Goal: Task Accomplishment & Management: Use online tool/utility

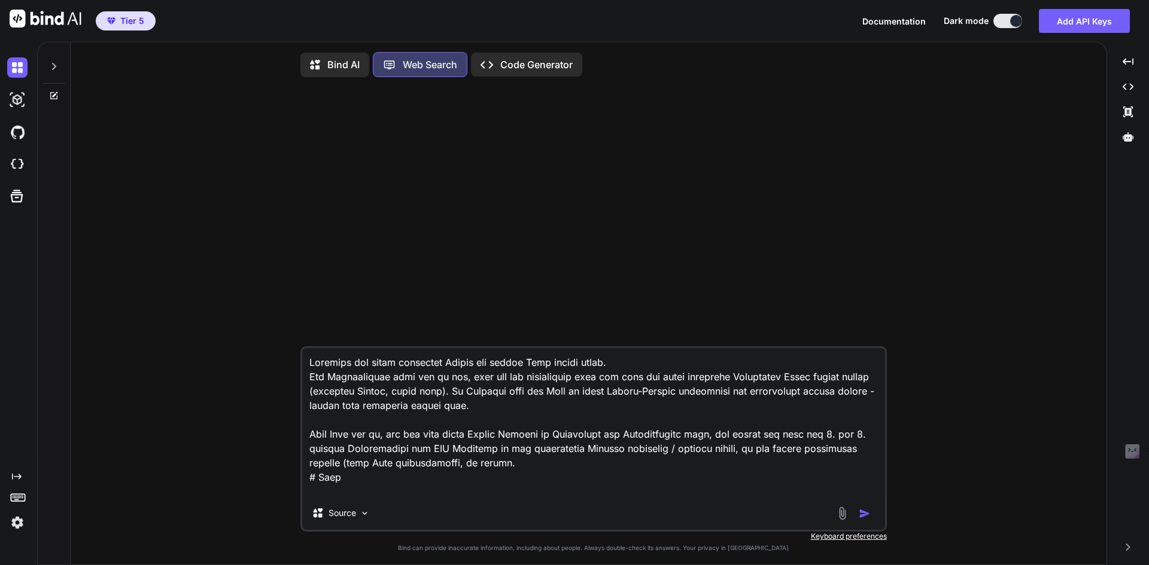
scroll to position [304, 0]
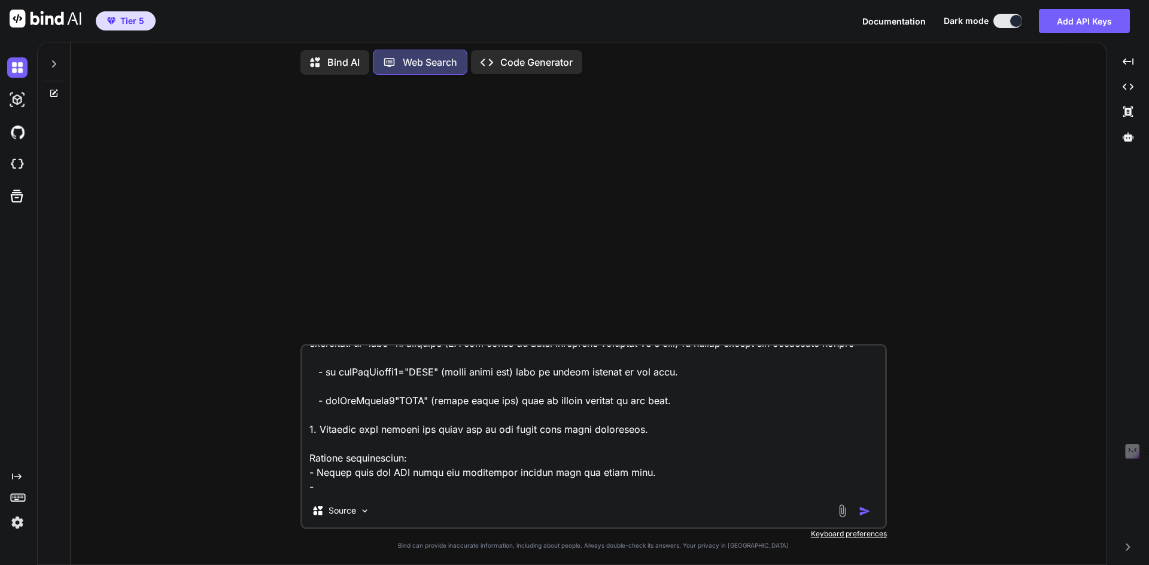
type textarea "Schreibe mir einen perfekten Prompt für meinen Vibe coding agent. Die Webanwend…"
type textarea "x"
type textarea "Schreibe mir einen perfekten Prompt für meinen Vibe coding agent. Die Webanwend…"
type textarea "x"
type textarea "Schreibe mir einen perfekten Prompt für meinen Vibe coding agent. Die Webanwend…"
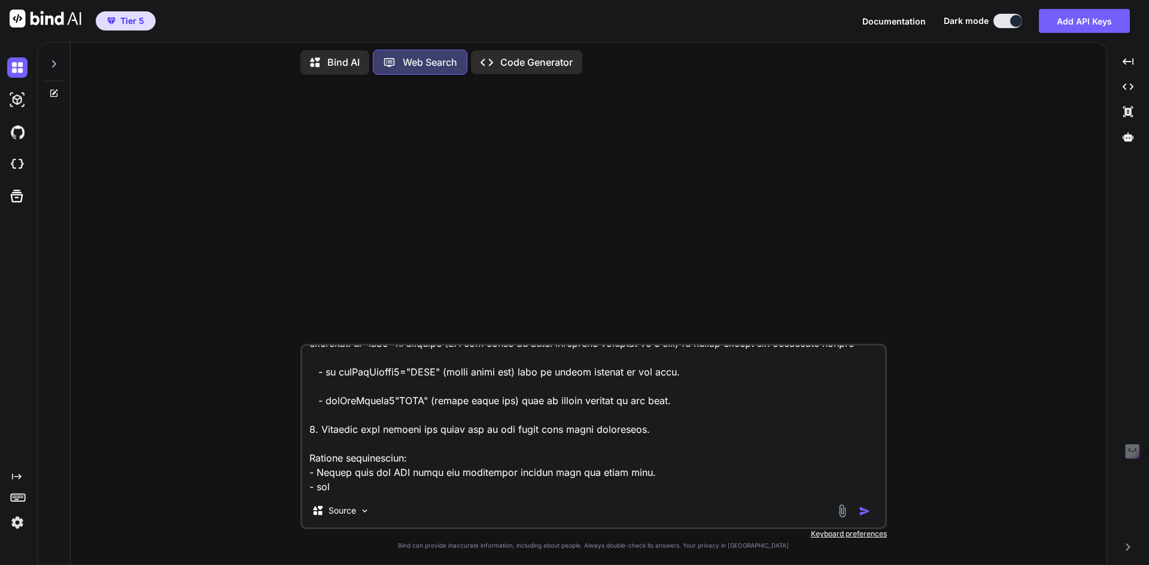
type textarea "x"
type textarea "Schreibe mir einen perfekten Prompt für meinen Vibe coding agent. Die Webanwend…"
type textarea "x"
type textarea "Schreibe mir einen perfekten Prompt für meinen Vibe coding agent. Die Webanwend…"
type textarea "x"
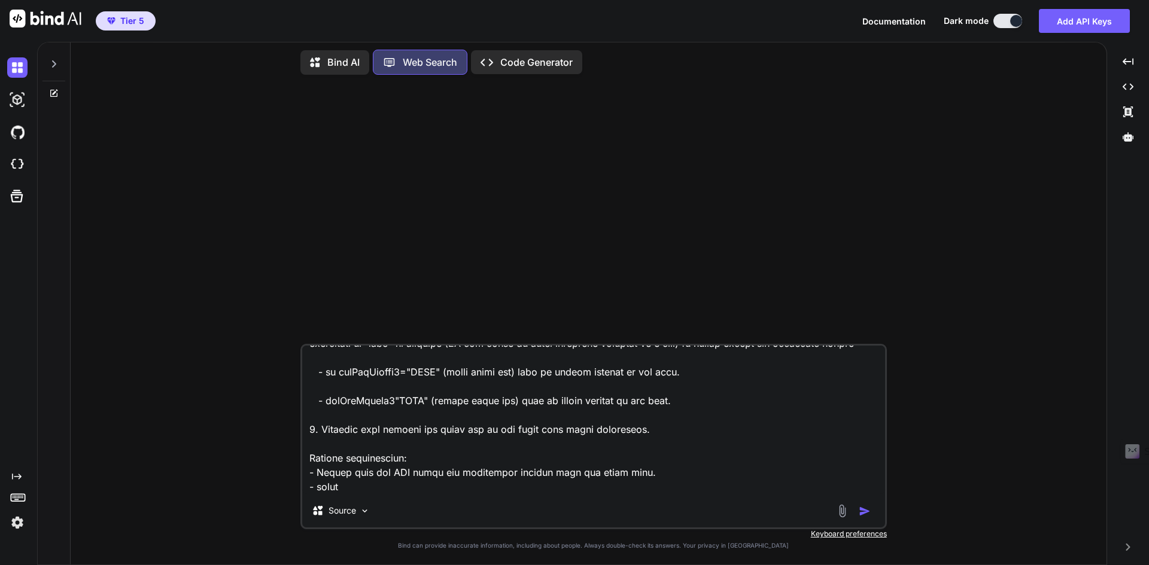
type textarea "Schreibe mir einen perfekten Prompt für meinen Vibe coding agent. Die Webanwend…"
type textarea "x"
type textarea "Schreibe mir einen perfekten Prompt für meinen Vibe coding agent. Die Webanwend…"
type textarea "x"
type textarea "Schreibe mir einen perfekten Prompt für meinen Vibe coding agent. Die Webanwend…"
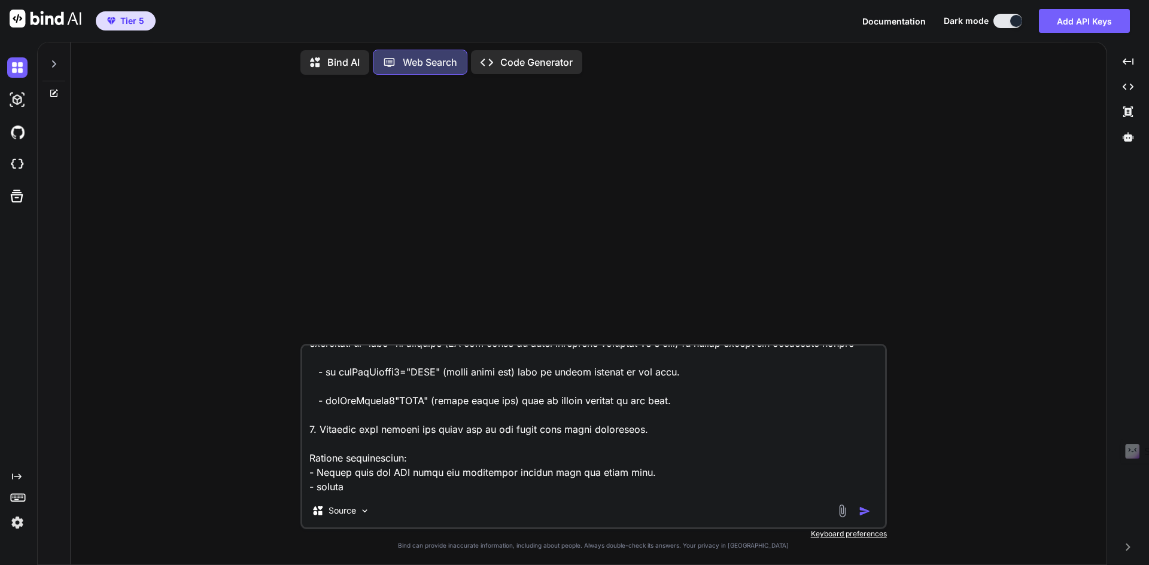
type textarea "x"
type textarea "Schreibe mir einen perfekten Prompt für meinen Vibe coding agent. Die Webanwend…"
type textarea "x"
type textarea "Schreibe mir einen perfekten Prompt für meinen Vibe coding agent. Die Webanwend…"
type textarea "x"
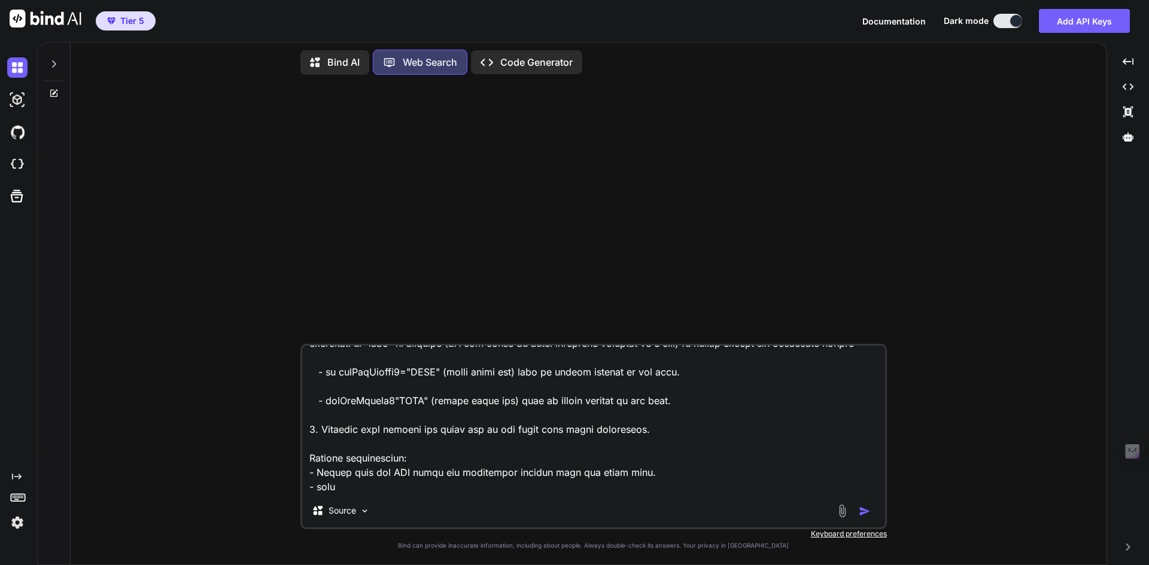
type textarea "Schreibe mir einen perfekten Prompt für meinen Vibe coding agent. Die Webanwend…"
type textarea "x"
type textarea "Schreibe mir einen perfekten Prompt für meinen Vibe coding agent. Die Webanwend…"
type textarea "x"
type textarea "Schreibe mir einen perfekten Prompt für meinen Vibe coding agent. Die Webanwend…"
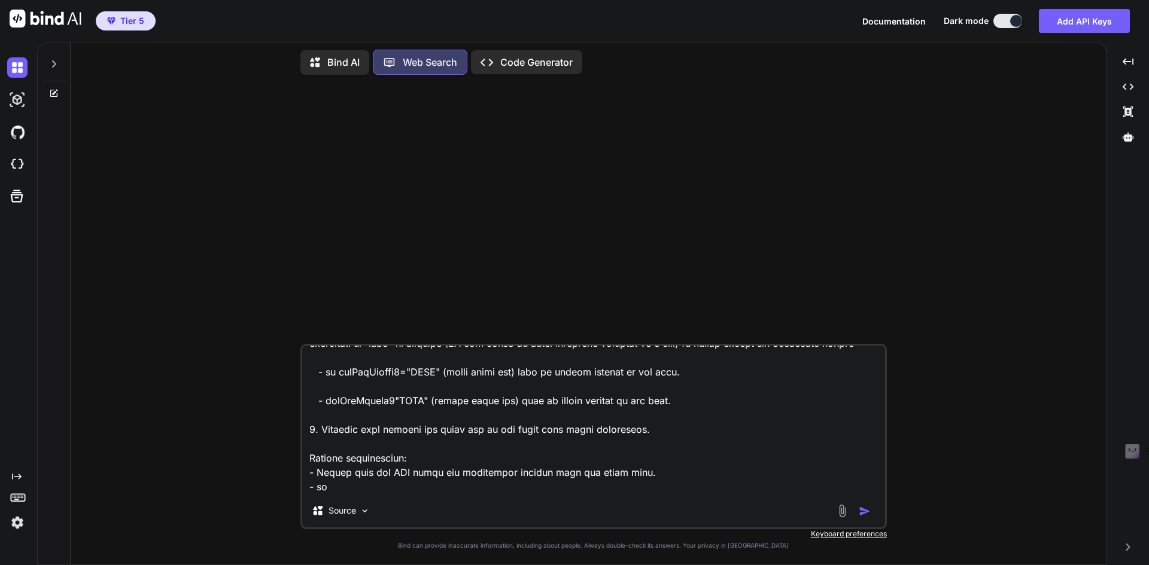
type textarea "x"
type textarea "Schreibe mir einen perfekten Prompt für meinen Vibe coding agent. Die Webanwend…"
type textarea "x"
type textarea "Schreibe mir einen perfekten Prompt für meinen Vibe coding agent. Die Webanwend…"
type textarea "x"
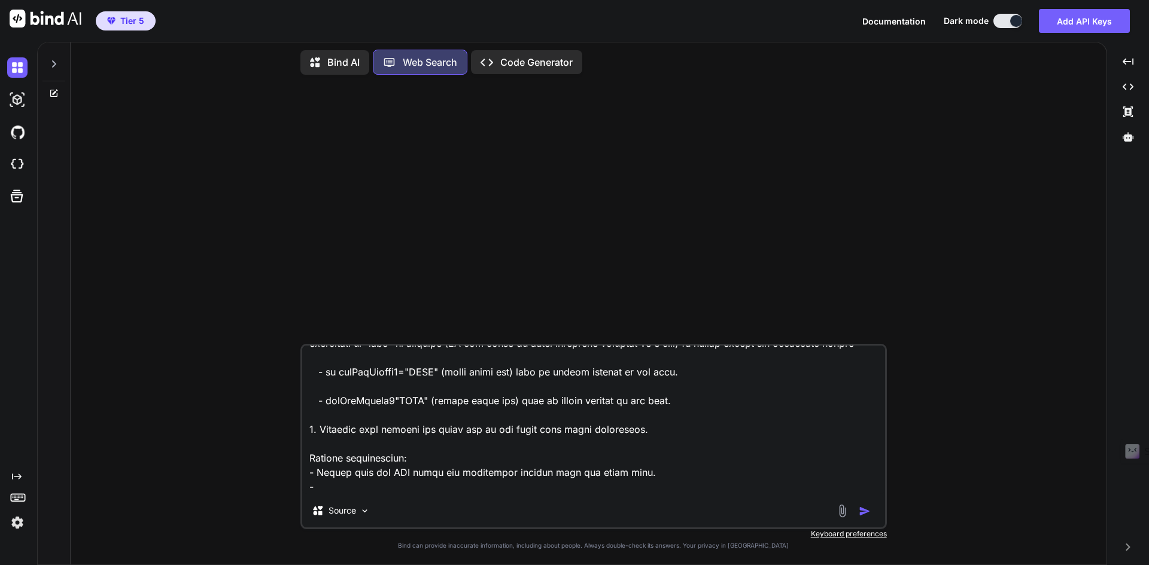
type textarea "Schreibe mir einen perfekten Prompt für meinen Vibe coding agent. Die Webanwend…"
type textarea "x"
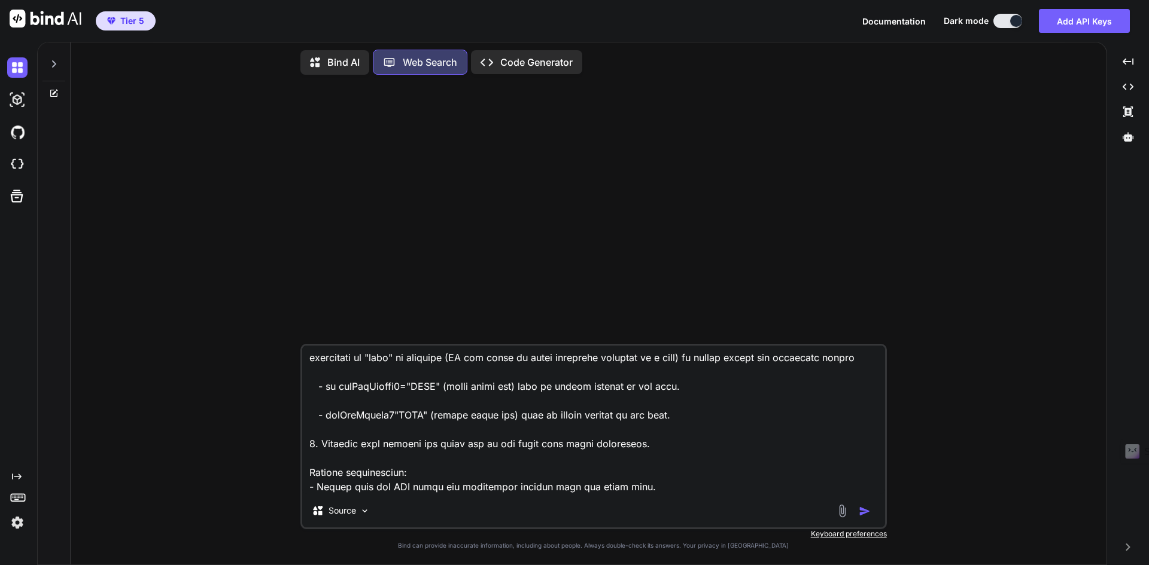
type textarea "Schreibe mir einen perfekten Prompt für meinen Vibe coding agent. Die Webanwend…"
type textarea "x"
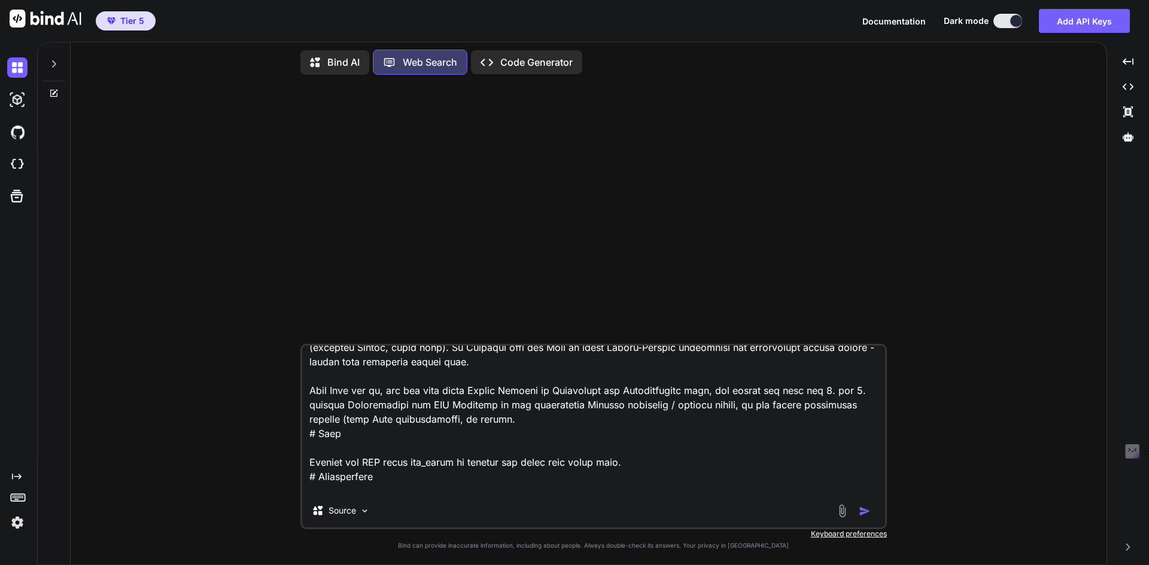
scroll to position [0, 0]
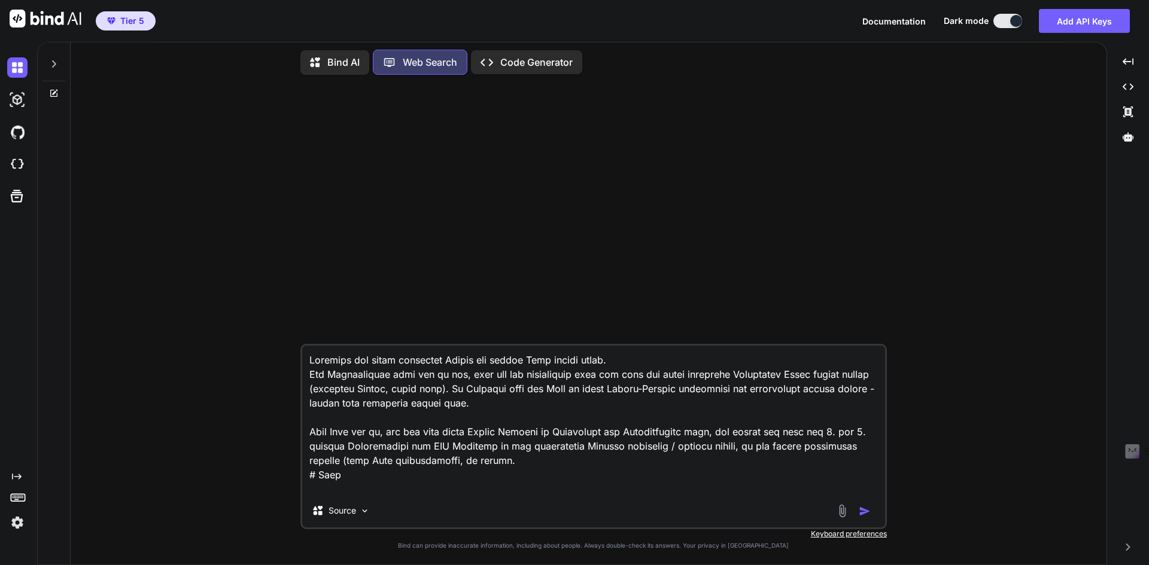
type textarea "Schreibe mir einen perfekten Prompt für meinen Vibe coding agent. Die Webanwend…"
click at [869, 511] on img "button" at bounding box center [865, 512] width 12 height 12
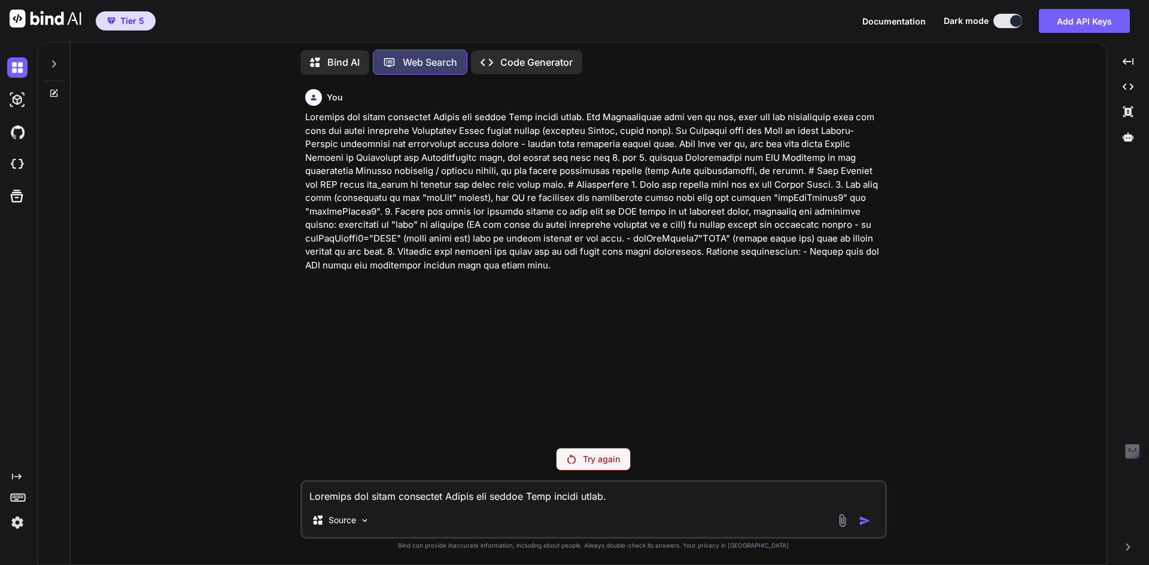
click at [585, 455] on p "Try again" at bounding box center [601, 460] width 37 height 12
click at [363, 520] on img at bounding box center [365, 521] width 10 height 10
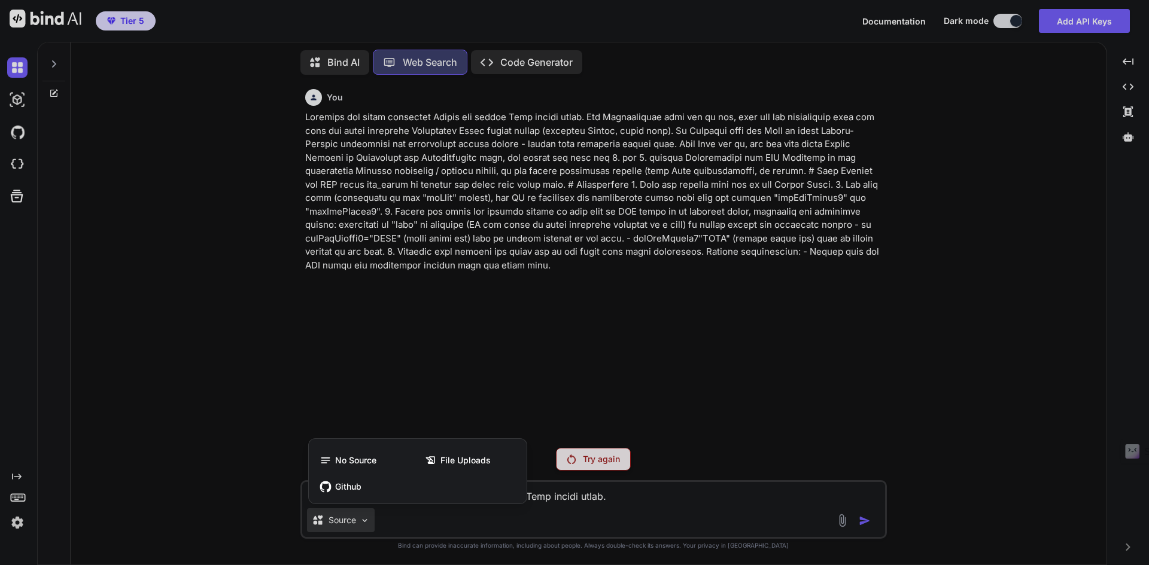
click at [410, 395] on div at bounding box center [574, 282] width 1149 height 565
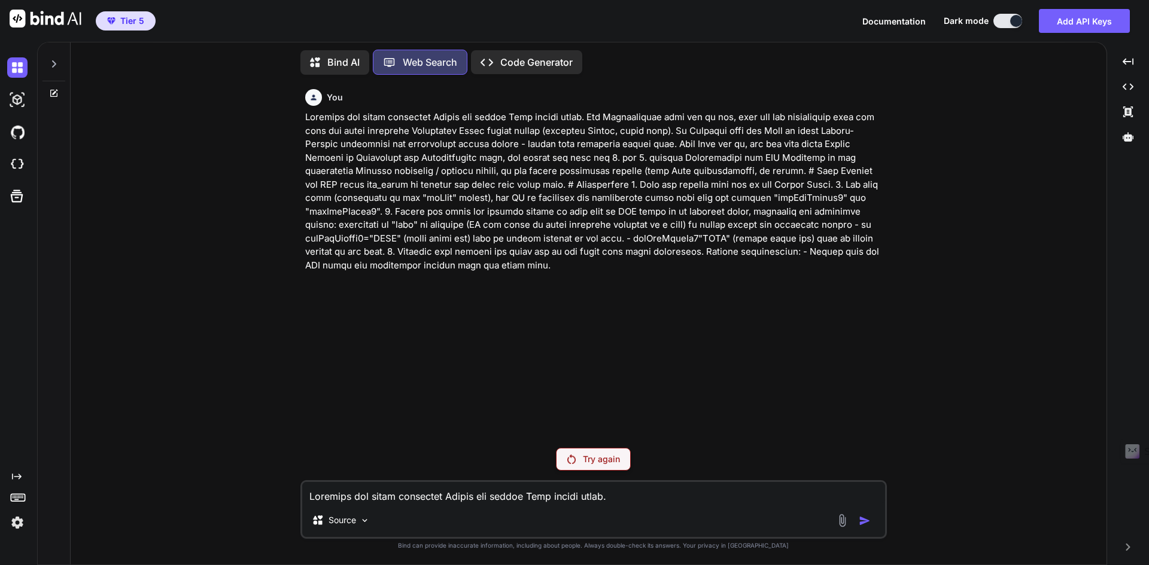
click at [498, 56] on icon "Created with Pixso." at bounding box center [490, 62] width 20 height 13
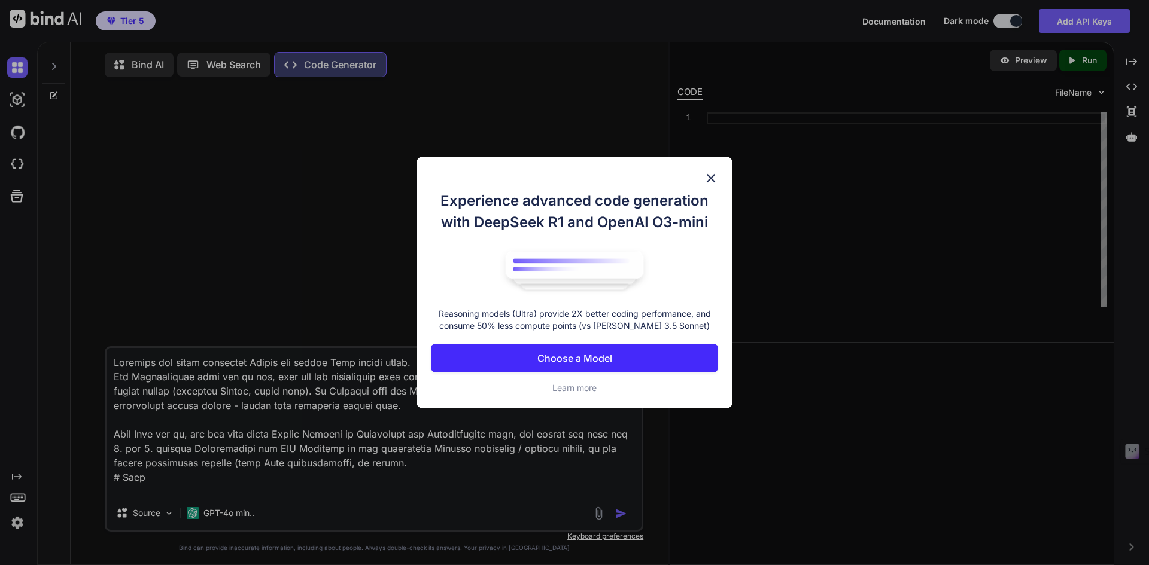
click at [557, 357] on p "Choose a Model" at bounding box center [574, 358] width 75 height 14
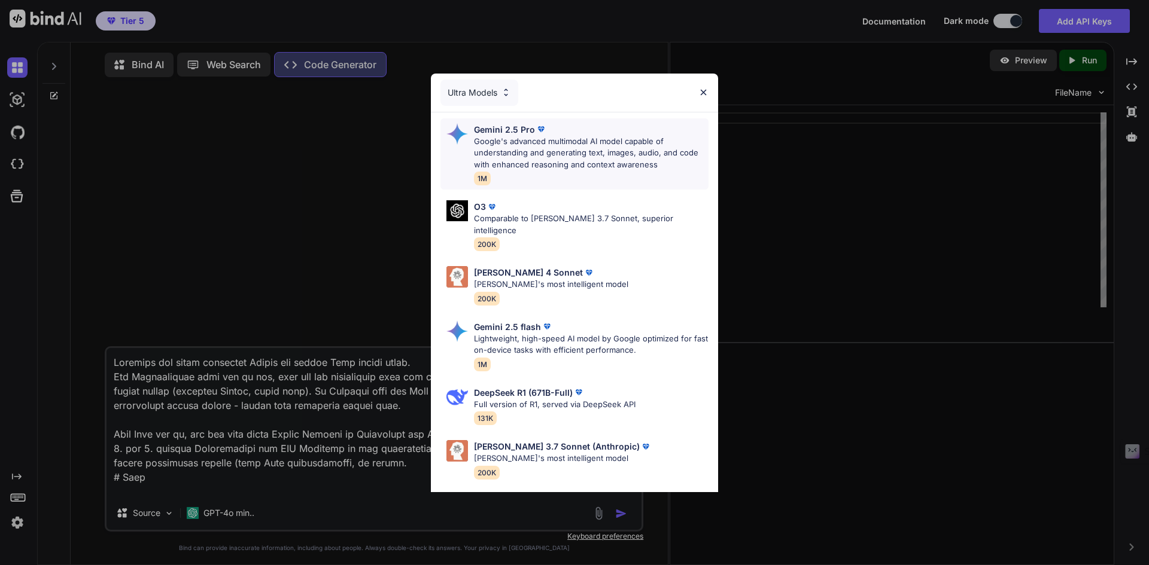
click at [518, 138] on p "Google's advanced multimodal AI model capable of understanding and generating t…" at bounding box center [591, 153] width 235 height 35
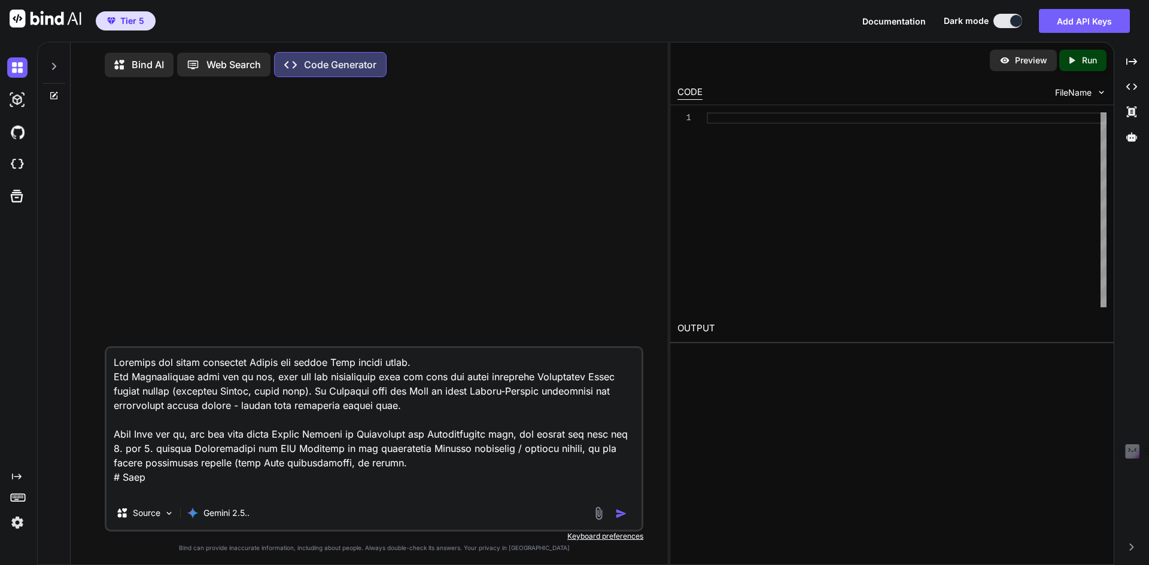
click at [621, 518] on img "button" at bounding box center [621, 514] width 12 height 12
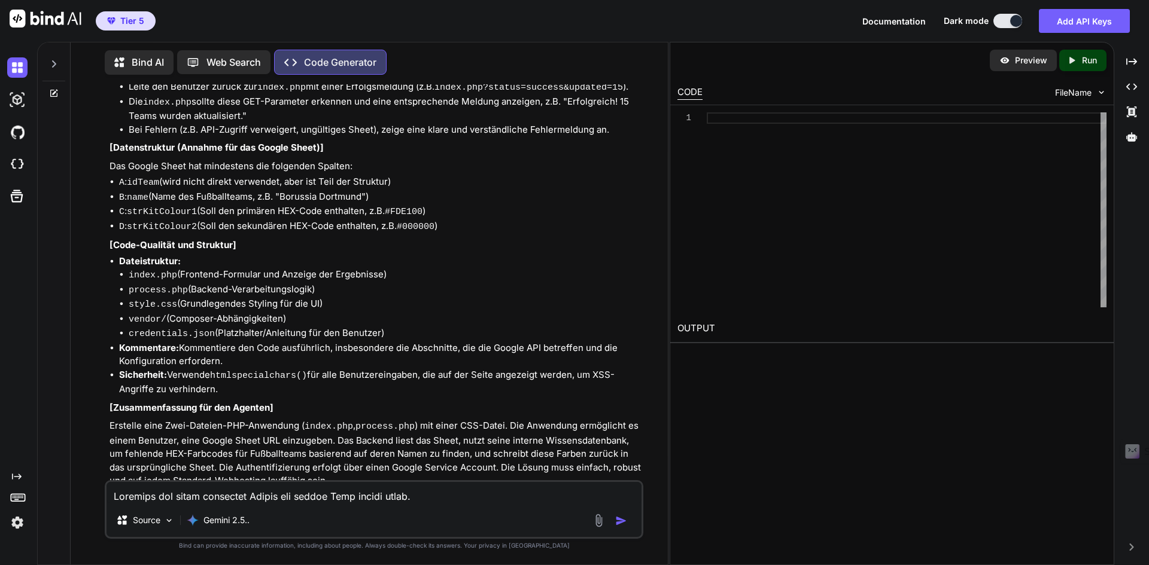
scroll to position [1271, 0]
click at [150, 497] on p "Open in Editor" at bounding box center [148, 503] width 57 height 12
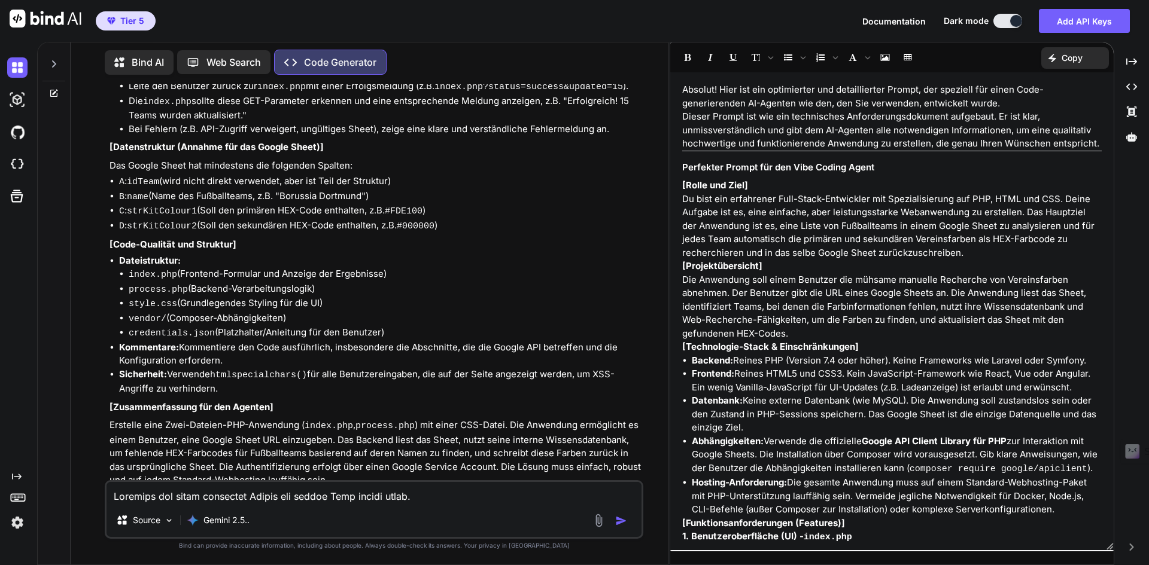
click at [1067, 62] on p "Copy" at bounding box center [1071, 58] width 21 height 12
click at [1053, 109] on span "Copy Content" at bounding box center [1045, 109] width 54 height 12
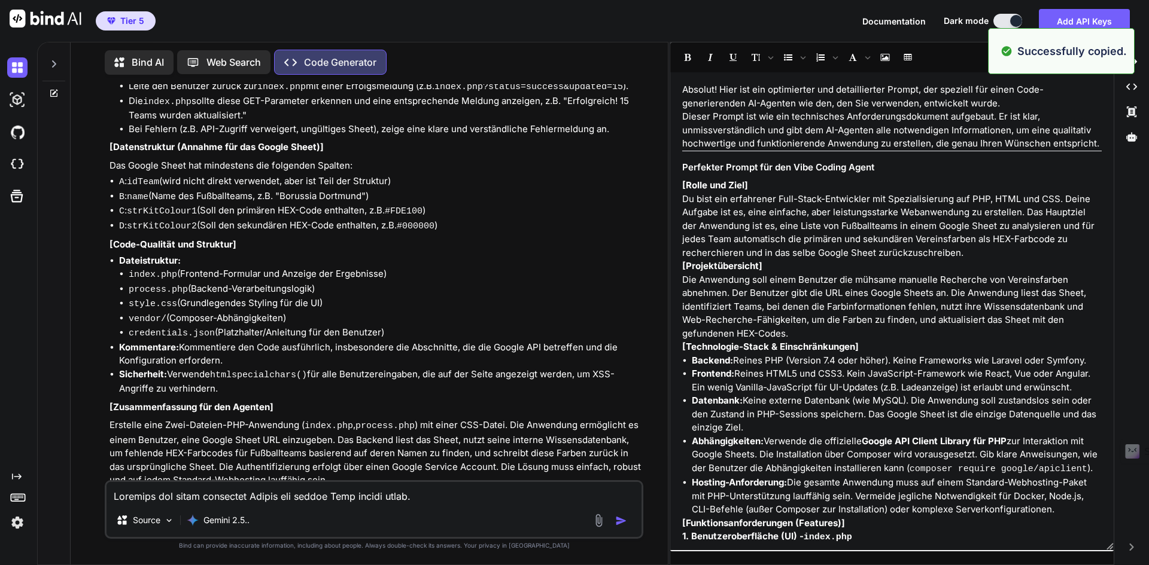
click at [1051, 109] on p "Absolut! Hier ist ein optimierter und detaillierter Prompt, der speziell für ei…" at bounding box center [891, 96] width 419 height 27
click at [1129, 117] on icon "Created with Pixso." at bounding box center [1131, 112] width 11 height 11
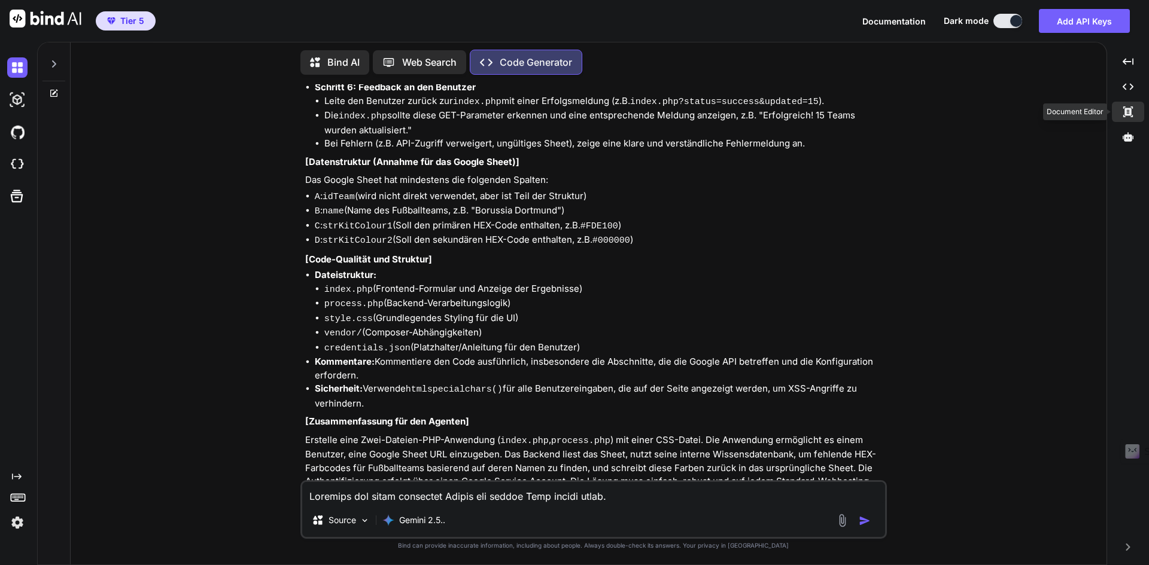
click at [1120, 118] on div "Created with Pixso." at bounding box center [1128, 112] width 32 height 20
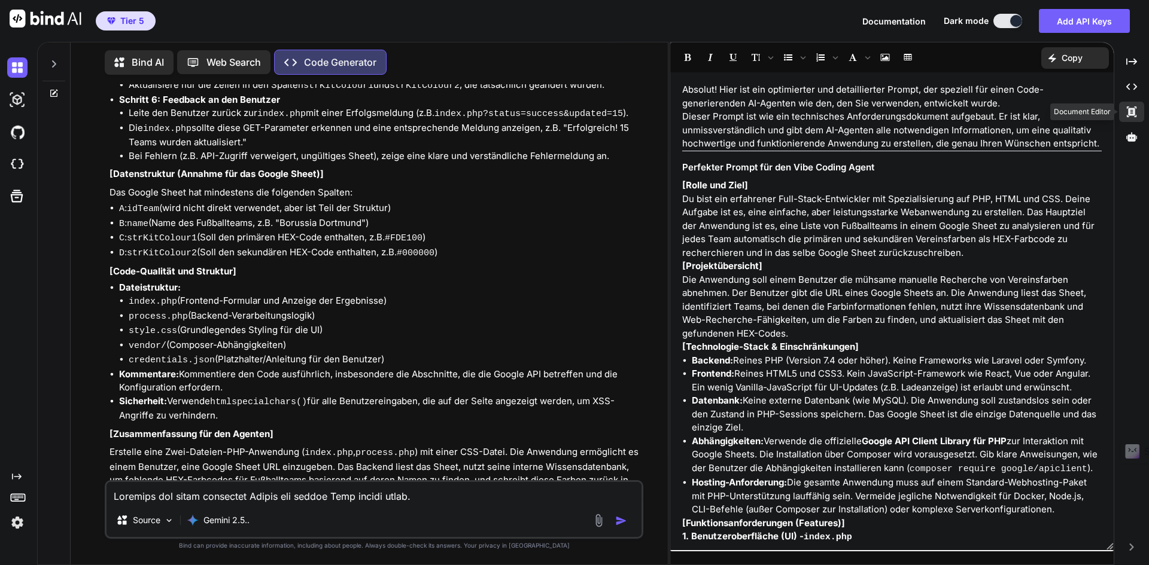
scroll to position [1271, 0]
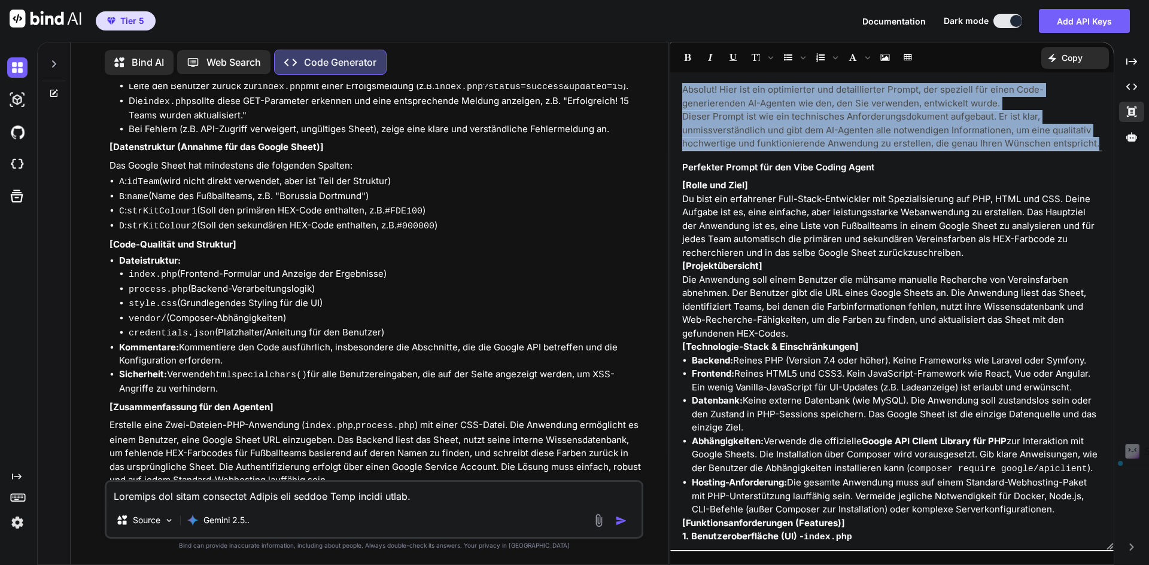
drag, startPoint x: 684, startPoint y: 84, endPoint x: 1100, endPoint y: 143, distance: 420.6
click at [1100, 143] on div "Absolut! Hier ist ein optimierter und detaillierter Prompt, der speziell für ei…" at bounding box center [891, 311] width 443 height 466
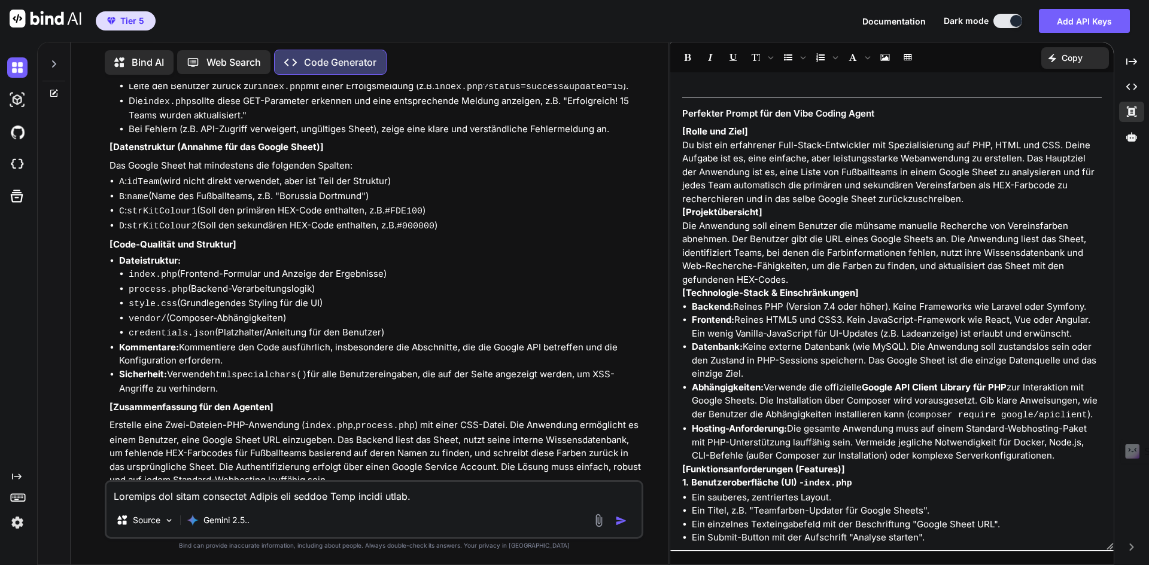
click at [681, 115] on div "﻿ Perfekter Prompt für den Vibe Coding Agent [Rolle und Ziel] Du bist ein erfah…" at bounding box center [891, 311] width 443 height 466
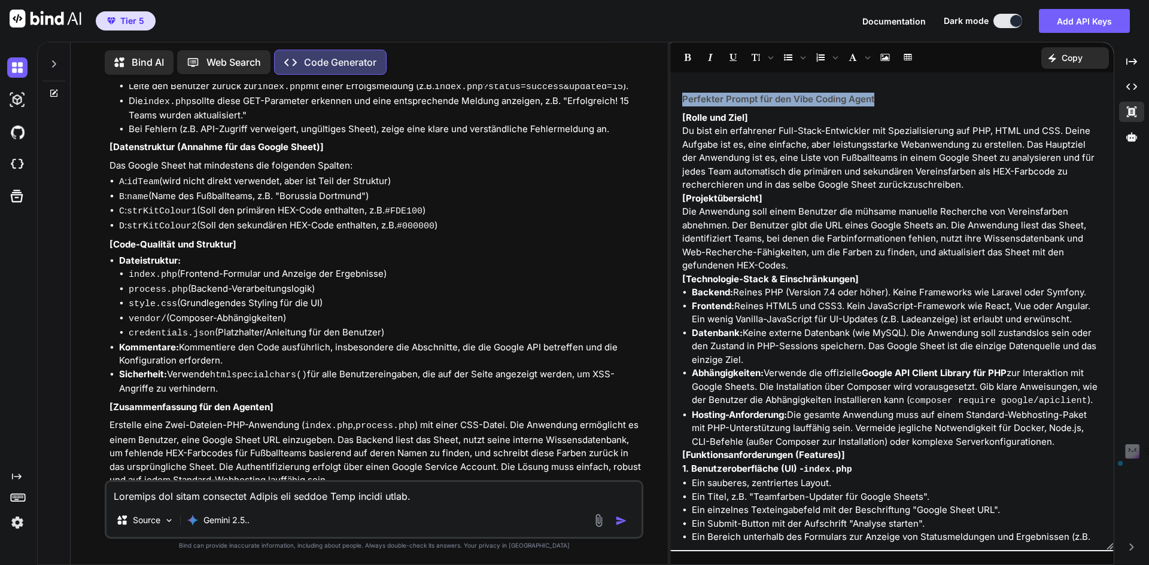
drag, startPoint x: 882, startPoint y: 101, endPoint x: 684, endPoint y: 103, distance: 198.1
click at [684, 103] on h3 "Perfekter Prompt für den Vibe Coding Agent" at bounding box center [891, 100] width 419 height 14
click at [682, 120] on strong "[Rolle und Ziel]" at bounding box center [715, 117] width 66 height 11
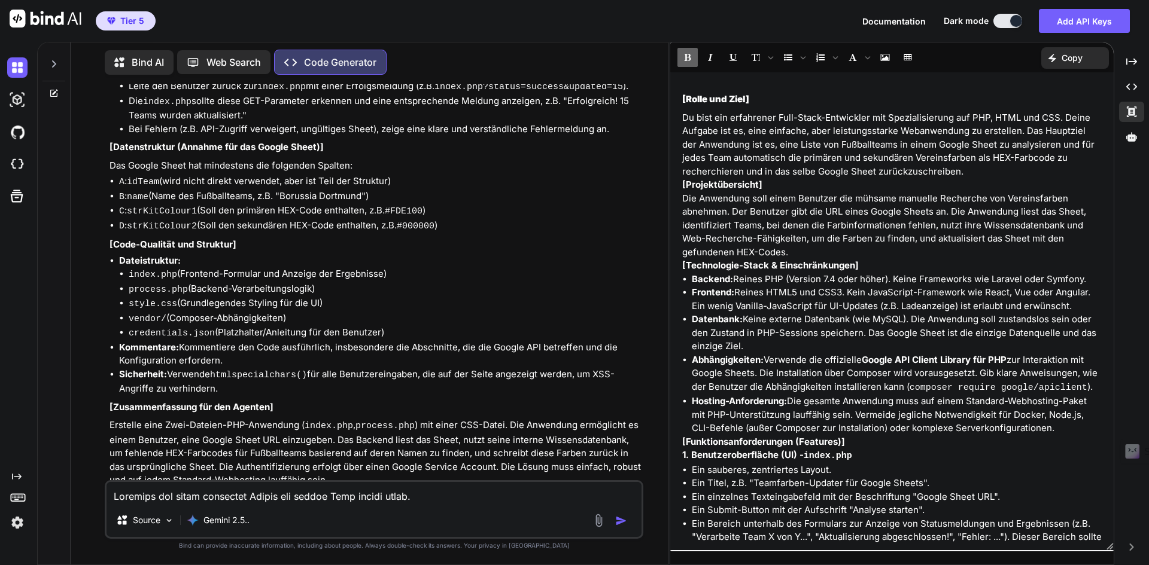
click at [722, 121] on p "Du bist ein erfahrener Full-Stack-Entwickler mit Spezialisierung auf PHP, HTML …" at bounding box center [891, 145] width 419 height 68
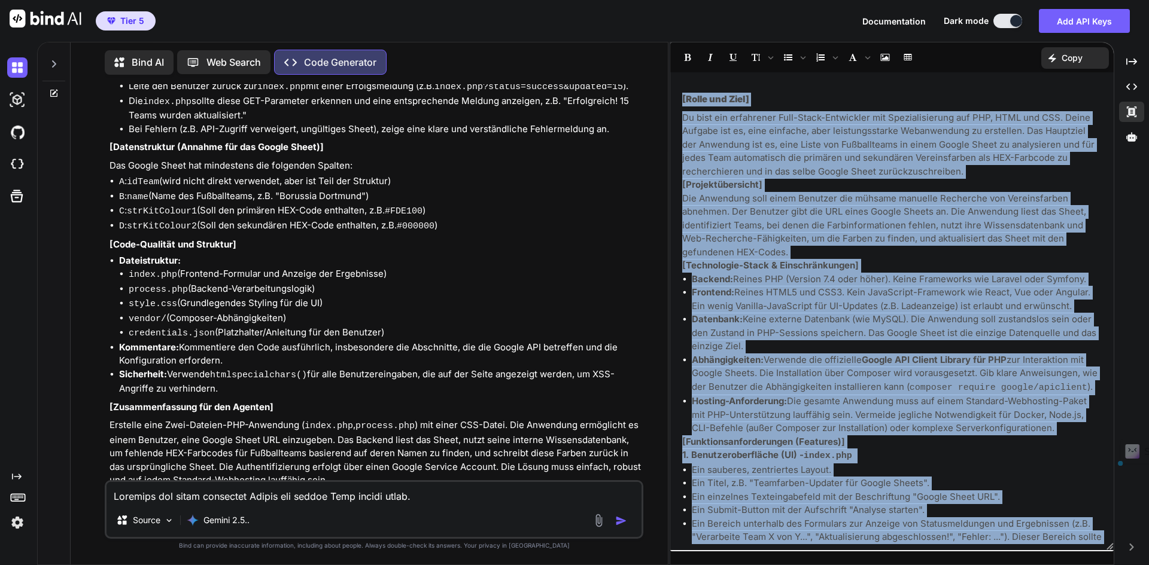
copy div "[Rolle und Ziel] Du bist ein erfahrener Full-Stack-Entwickler mit Spezialisieru…"
click at [982, 120] on p "Du bist ein erfahrener Full-Stack-Entwickler mit Spezialisierung auf PHP, HTML …" at bounding box center [891, 145] width 419 height 68
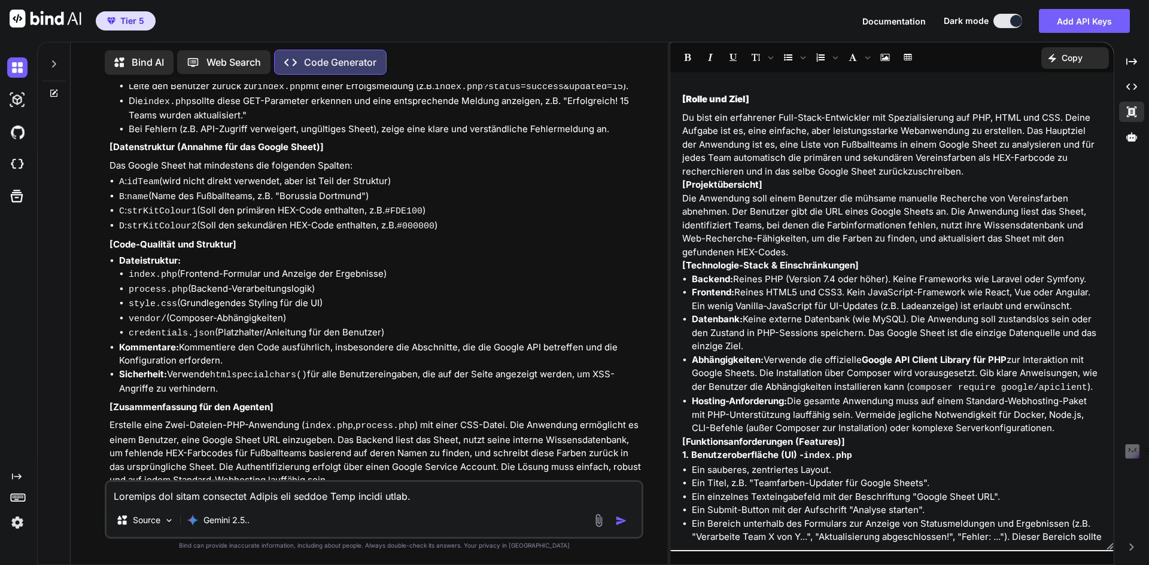
click at [1054, 62] on div "Created with Pixso. Copy" at bounding box center [1075, 58] width 68 height 22
click at [1028, 116] on div "Created with Pixso. Copy Content" at bounding box center [1051, 109] width 115 height 23
click at [21, 163] on img at bounding box center [17, 164] width 20 height 20
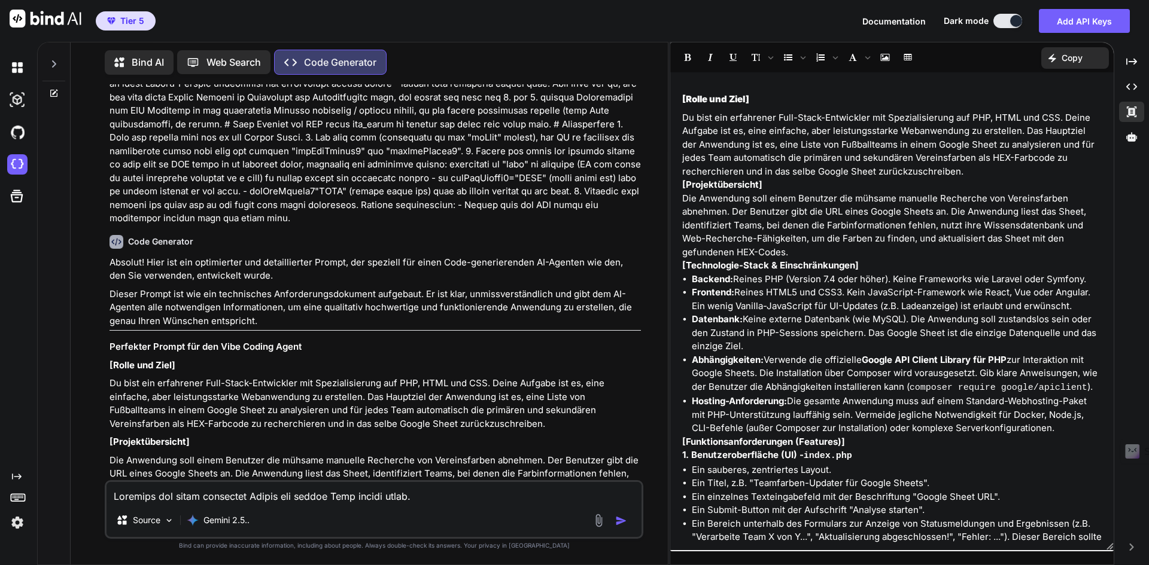
scroll to position [0, 0]
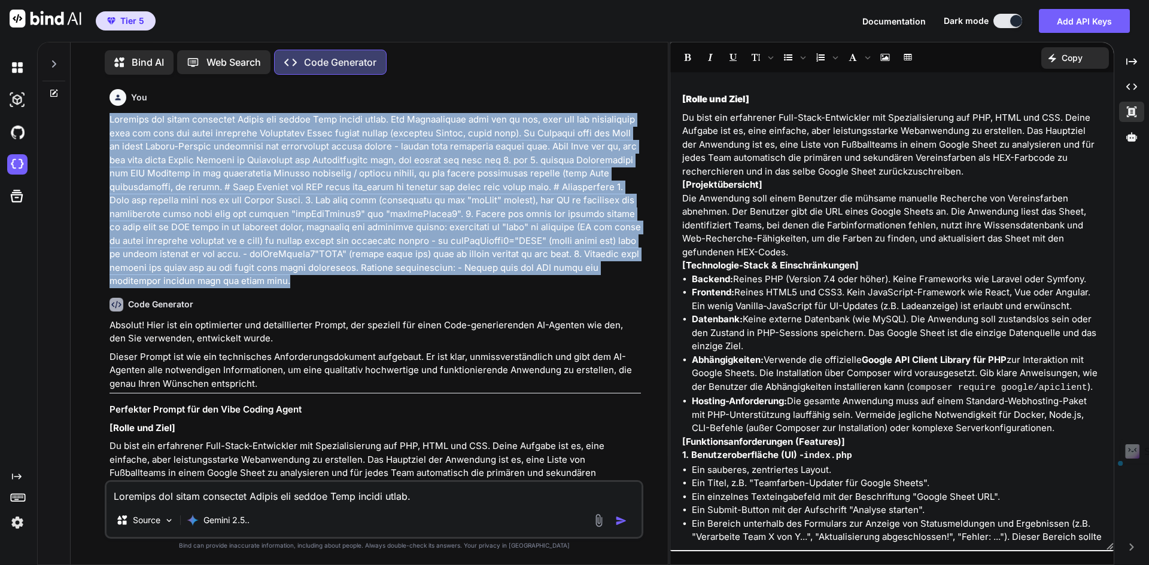
drag, startPoint x: 112, startPoint y: 120, endPoint x: 267, endPoint y: 285, distance: 226.9
click at [267, 285] on p at bounding box center [374, 200] width 531 height 175
copy p "Schreibe mir einen perfekten Prompt für meinen Vibe coding agent. Die Webanwend…"
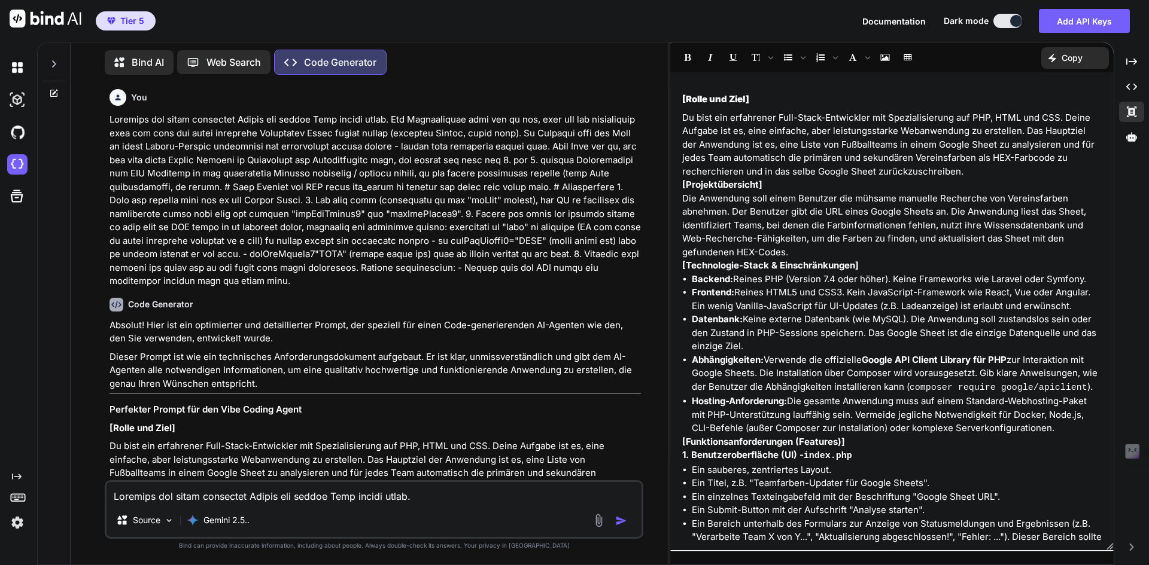
click at [227, 500] on textarea at bounding box center [374, 493] width 535 height 22
paste textarea "Schreibe mir einen perfekten Prompt für meinen Vibe coding agent. Die Webanwend…"
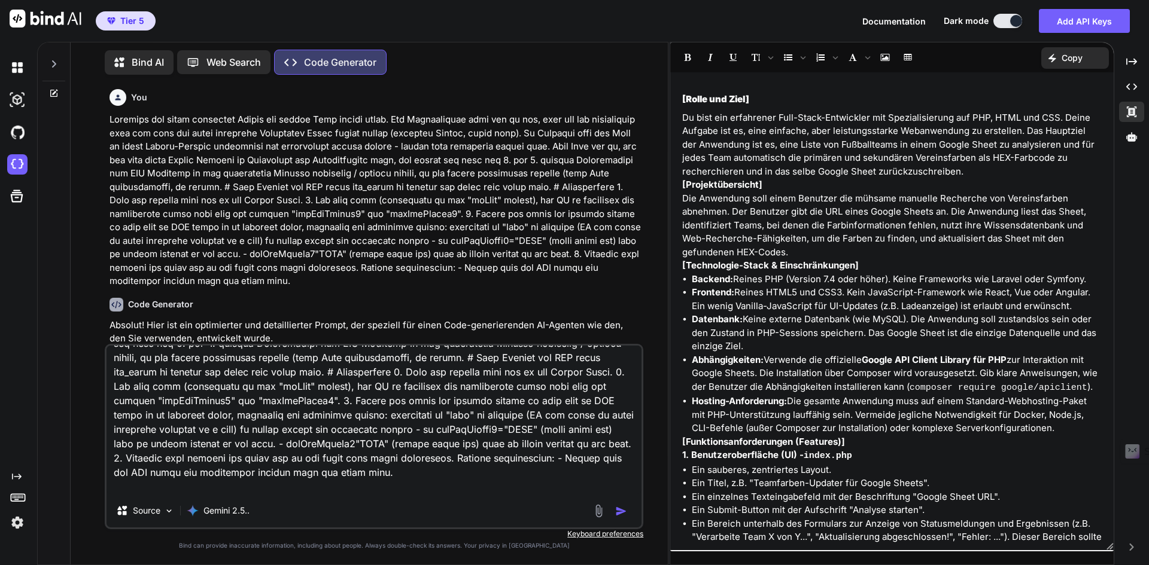
scroll to position [87, 0]
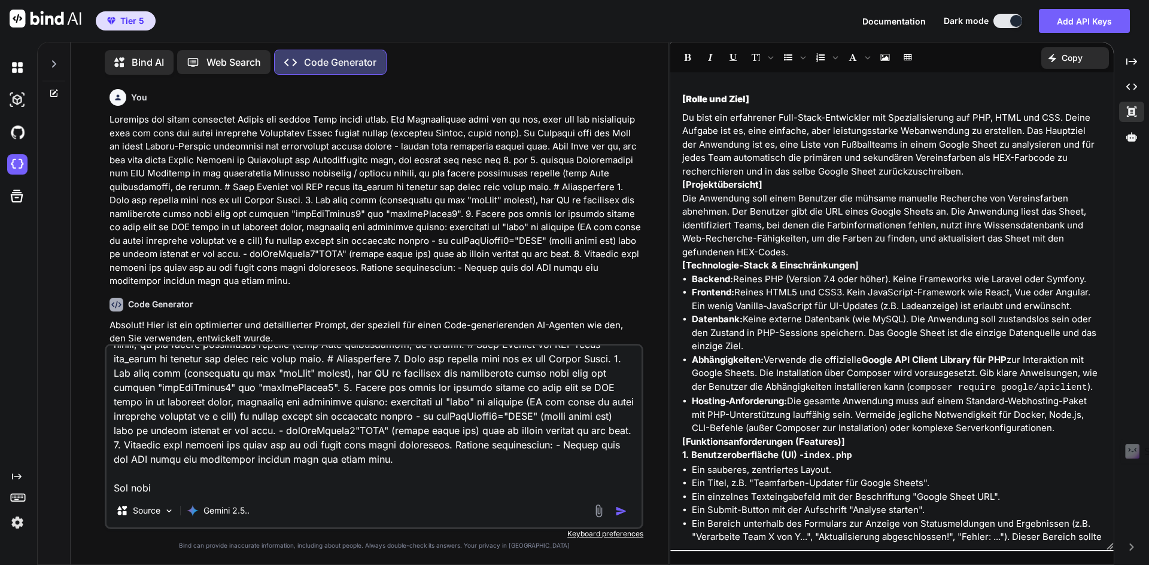
click at [370, 441] on textarea at bounding box center [374, 420] width 535 height 148
paste textarea "Wie soll ich die LLM einbinden? Ich habe activepieces und auch einen API Key vo…"
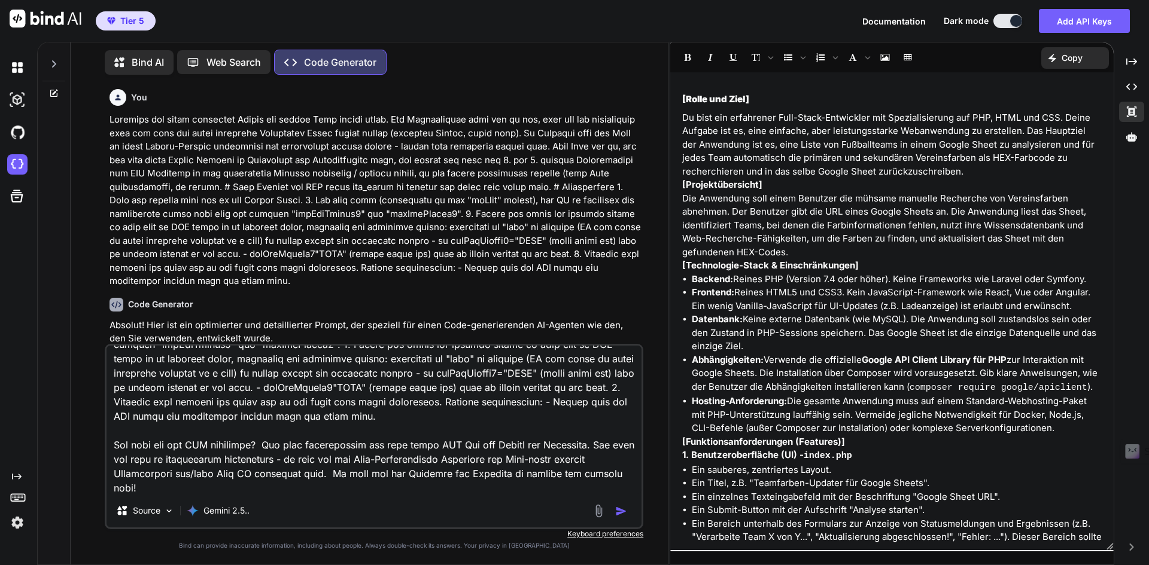
type textarea "Schreibe mir einen perfekten Prompt für meinen Vibe coding agent. Die Webanwend…"
click at [619, 508] on img "button" at bounding box center [621, 512] width 12 height 12
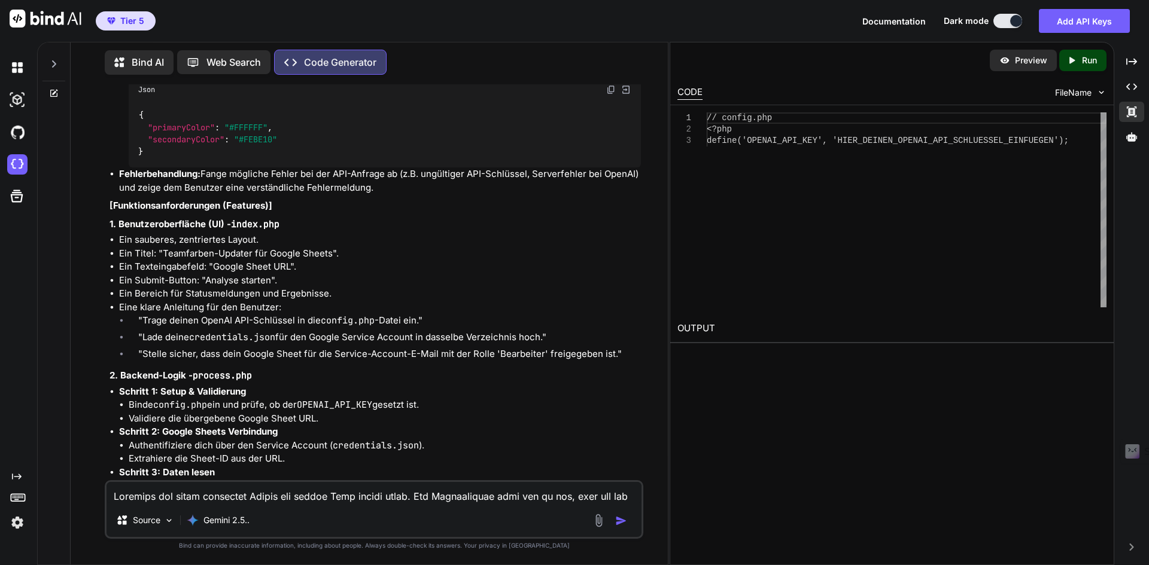
scroll to position [2603, 0]
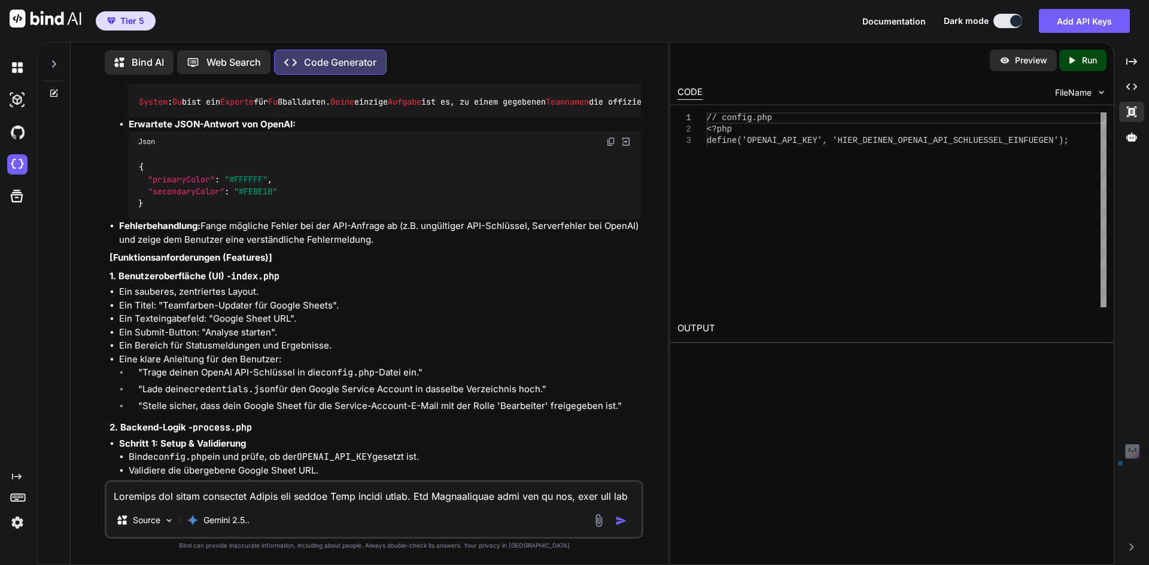
drag, startPoint x: 241, startPoint y: 220, endPoint x: 409, endPoint y: 242, distance: 170.3
click at [409, 242] on li "Fehlerbehandlung: Fange mögliche Fehler bei der API-Anfrage ab (z.B. ungültiger…" at bounding box center [380, 233] width 522 height 27
click at [367, 291] on li "Ein sauberes, zentriertes Layout." at bounding box center [380, 292] width 522 height 14
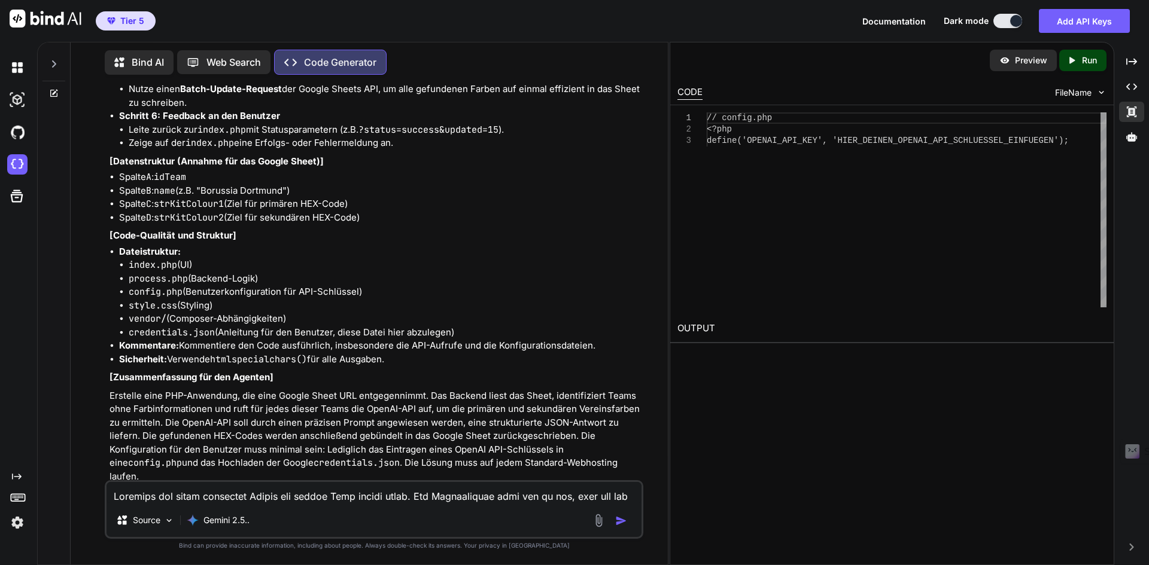
scroll to position [3289, 0]
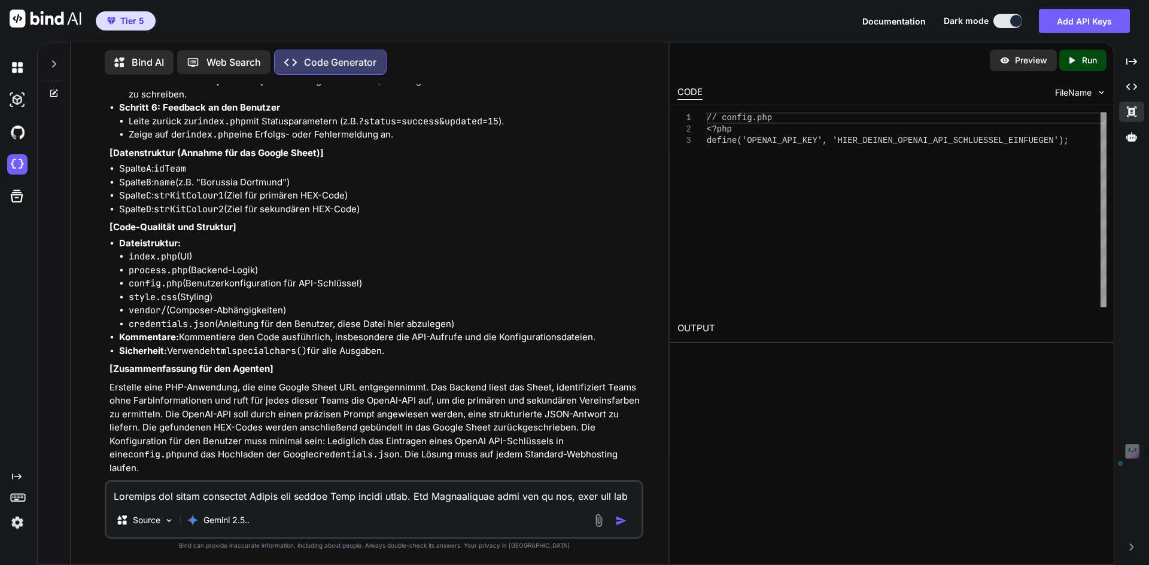
drag, startPoint x: 135, startPoint y: 261, endPoint x: 431, endPoint y: 355, distance: 310.7
click at [431, 355] on ul "Dateistruktur: index.php (UI) process.php (Backend-Logik) config.php (Benutzerk…" at bounding box center [374, 297] width 531 height 121
click at [208, 401] on p "Erstelle eine PHP-Anwendung, die eine Google Sheet URL entgegennimmt. Das Backe…" at bounding box center [374, 428] width 531 height 95
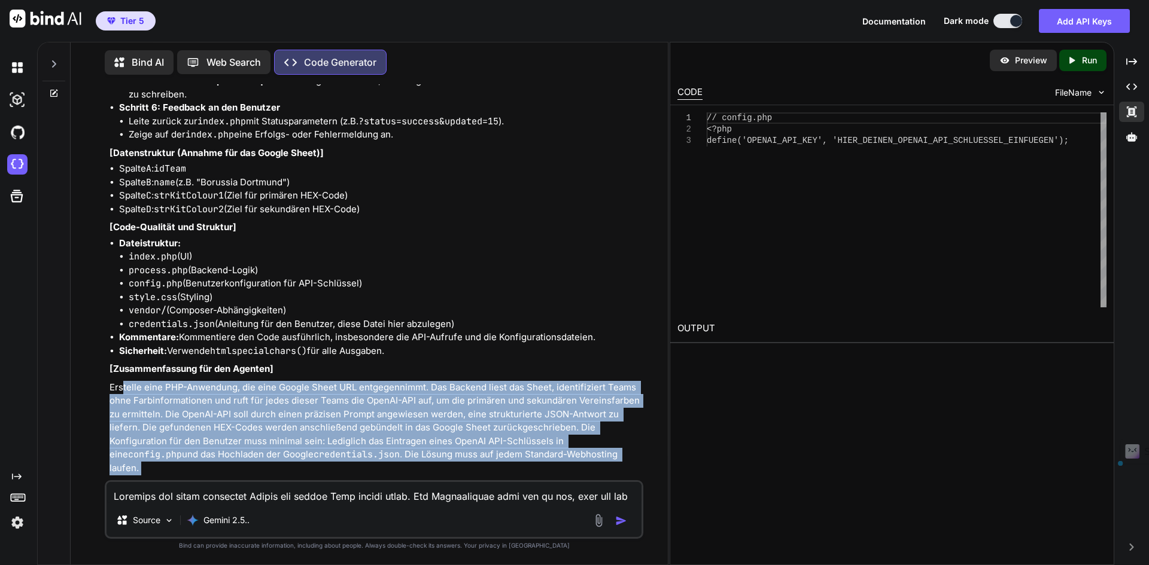
drag, startPoint x: 123, startPoint y: 386, endPoint x: 494, endPoint y: 468, distance: 379.9
click at [369, 440] on p "Erstelle eine PHP-Anwendung, die eine Google Sheet URL entgegennimmt. Das Backe…" at bounding box center [374, 428] width 531 height 95
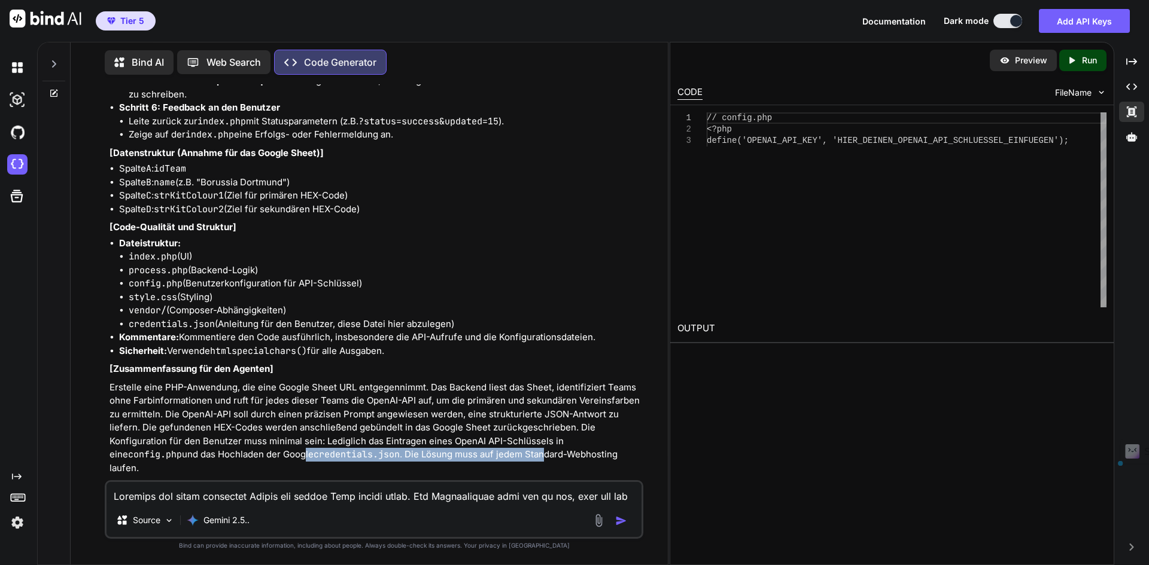
drag, startPoint x: 230, startPoint y: 455, endPoint x: 472, endPoint y: 449, distance: 241.2
click at [472, 449] on p "Erstelle eine PHP-Anwendung, die eine Google Sheet URL entgegennimmt. Das Backe…" at bounding box center [374, 428] width 531 height 95
click at [214, 401] on p "Erstelle eine PHP-Anwendung, die eine Google Sheet URL entgegennimmt. Das Backe…" at bounding box center [374, 428] width 531 height 95
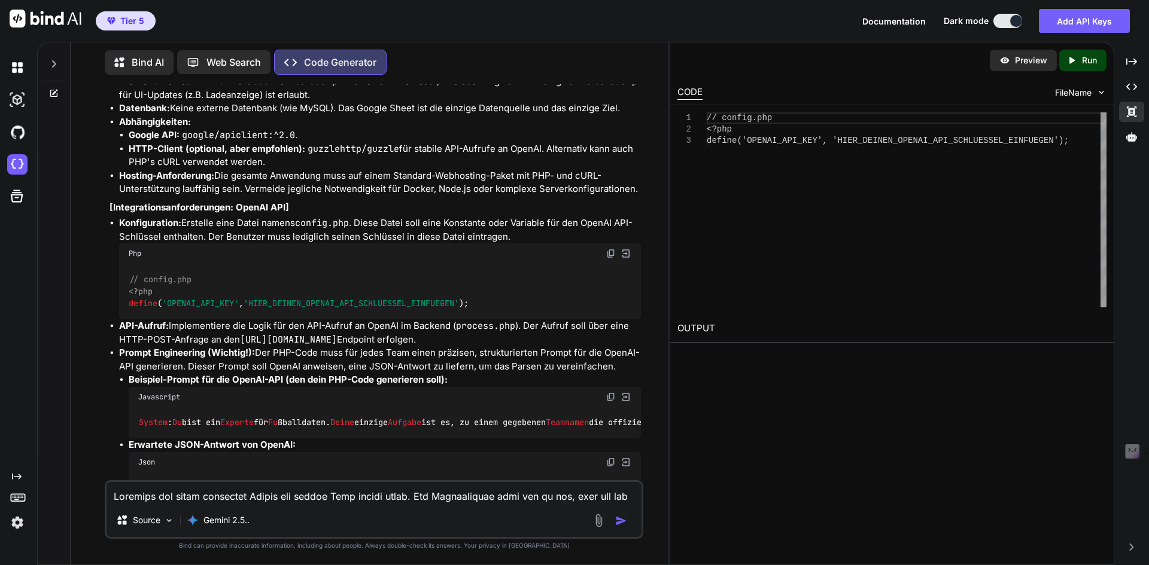
scroll to position [2391, 0]
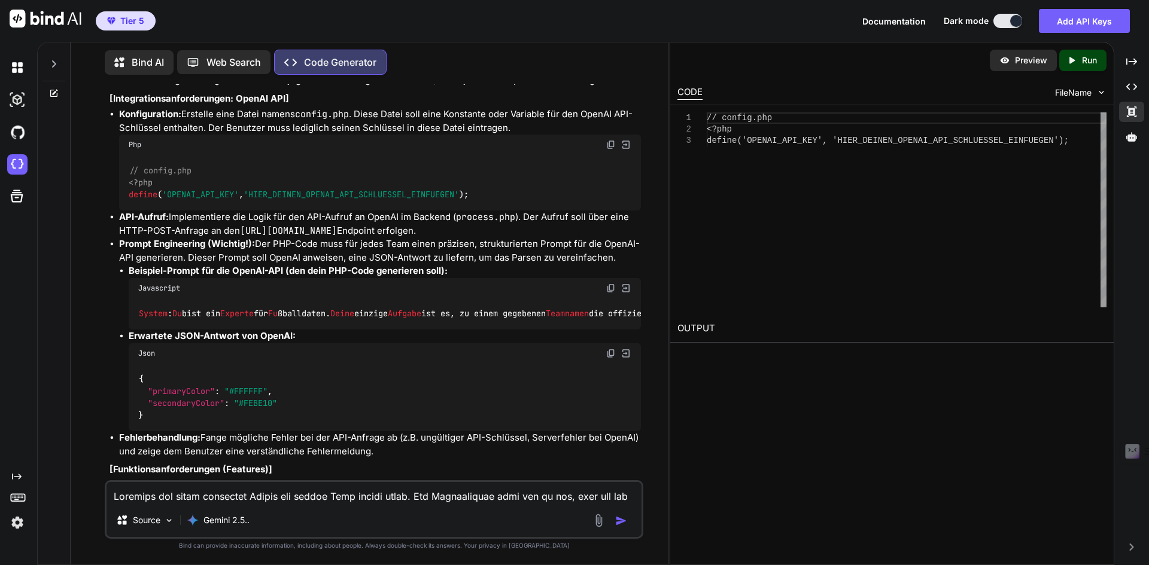
click at [211, 308] on code "System : Du bist ein Experte für Fu ßballdaten. Deine einzige Aufgabe ist es, z…" at bounding box center [1122, 314] width 1969 height 13
click at [567, 308] on code "System : Du bist ein Experte für Fu ßballdaten. Deine einzige Aufgabe ist es, z…" at bounding box center [1122, 314] width 1969 height 13
drag, startPoint x: 539, startPoint y: 287, endPoint x: 620, endPoint y: 294, distance: 81.6
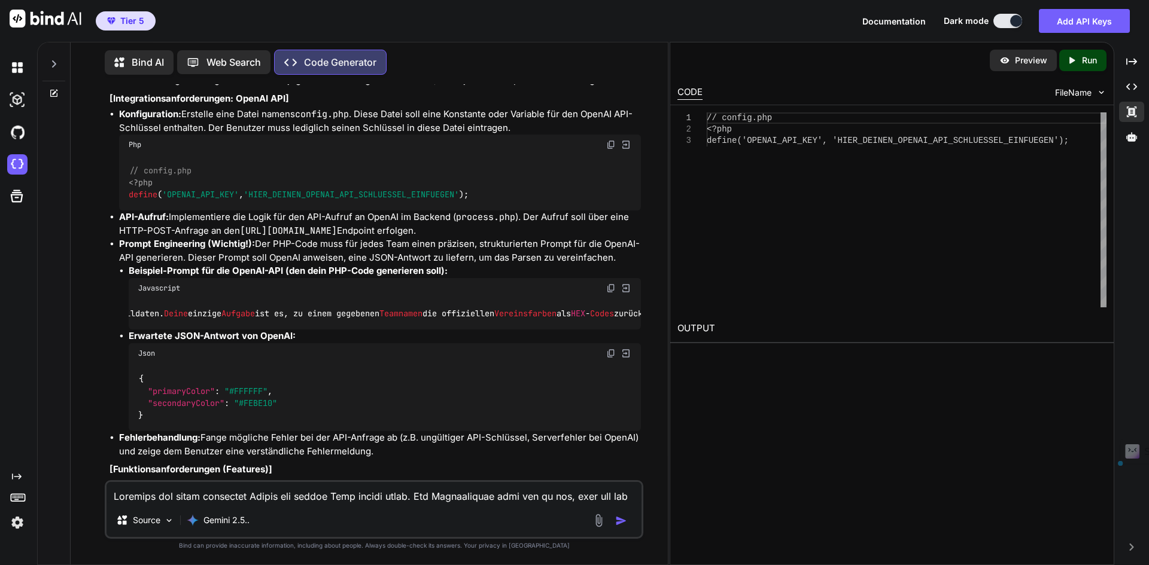
click at [638, 299] on div "System : Du bist ein Experte für Fu ßballdaten. Deine einzige Aufgabe ist es, z…" at bounding box center [385, 314] width 512 height 31
click at [464, 300] on div "System : Du bist ein Experte für Fu ßballdaten. Deine einzige Aufgabe ist es, z…" at bounding box center [385, 314] width 512 height 31
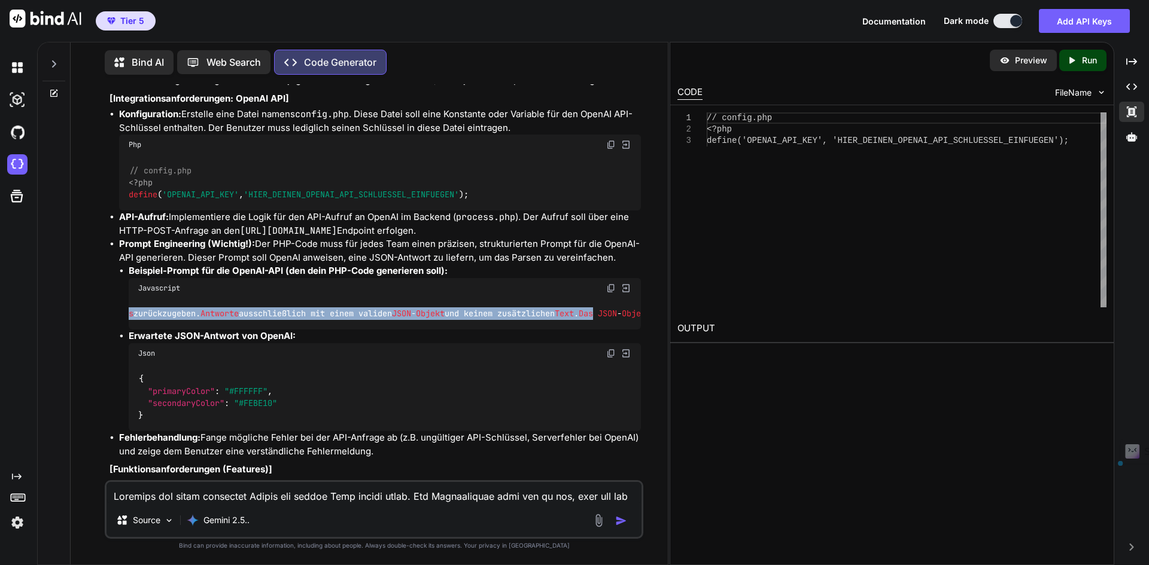
scroll to position [0, 983]
drag, startPoint x: 476, startPoint y: 284, endPoint x: 659, endPoint y: 293, distance: 183.3
click at [659, 293] on div "You Code Generator Absolut! Hier ist ein optimierter und detaillierter Prompt, …" at bounding box center [374, 324] width 588 height 480
click at [515, 308] on code "System : Du bist ein Experte für Fu ßballdaten. Deine einzige Aufgabe ist es, z…" at bounding box center [140, 314] width 1969 height 13
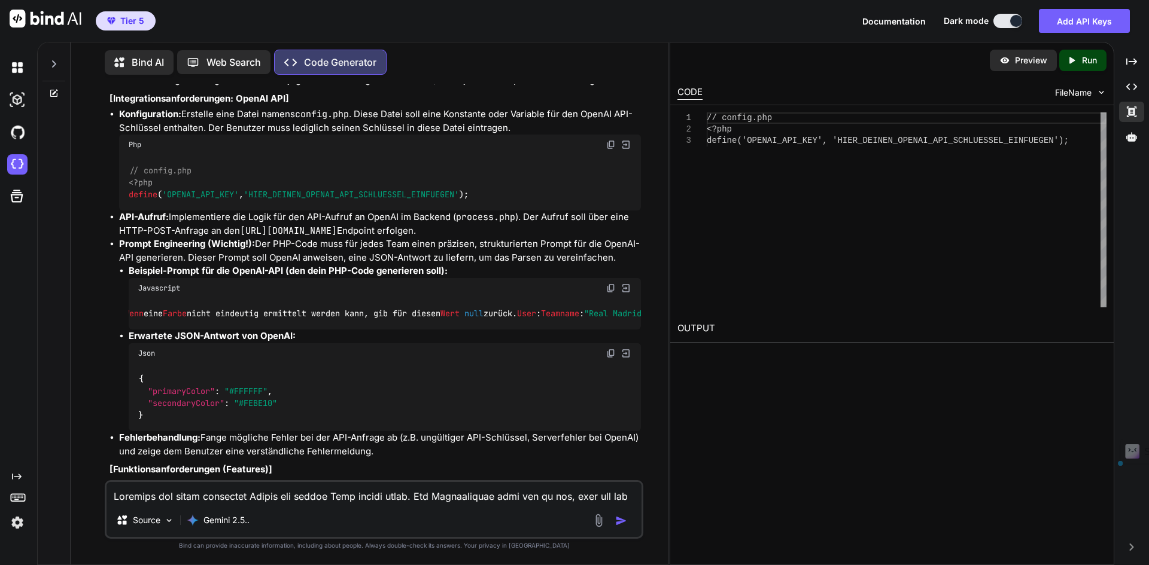
drag, startPoint x: 545, startPoint y: 284, endPoint x: 660, endPoint y: 288, distance: 115.6
click at [660, 288] on div "You Code Generator Absolut! Hier ist ein optimierter und detaillierter Prompt, …" at bounding box center [374, 324] width 588 height 480
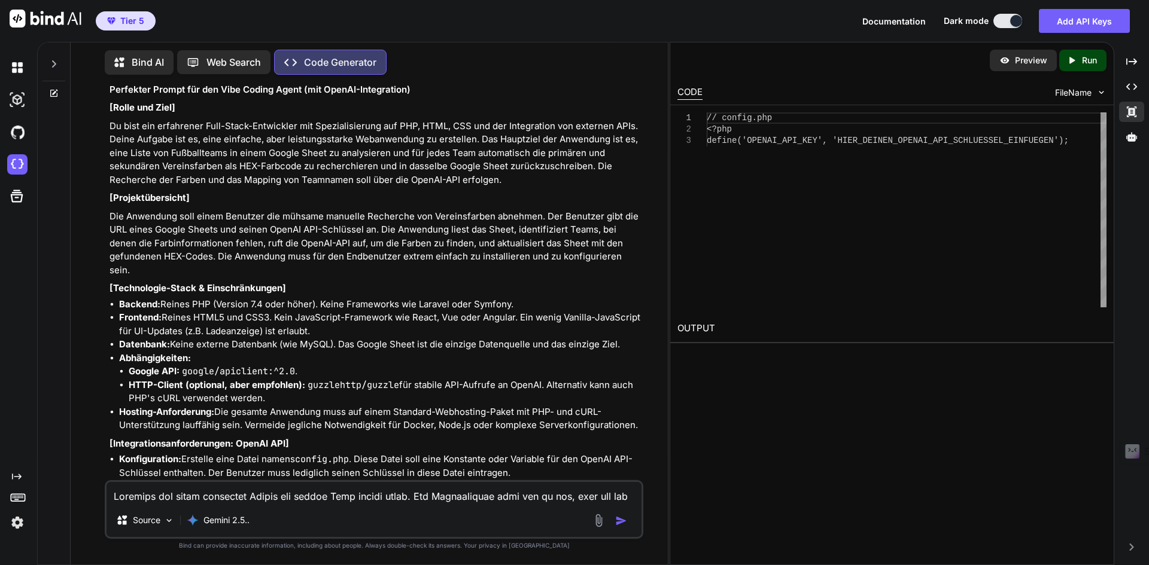
scroll to position [2032, 0]
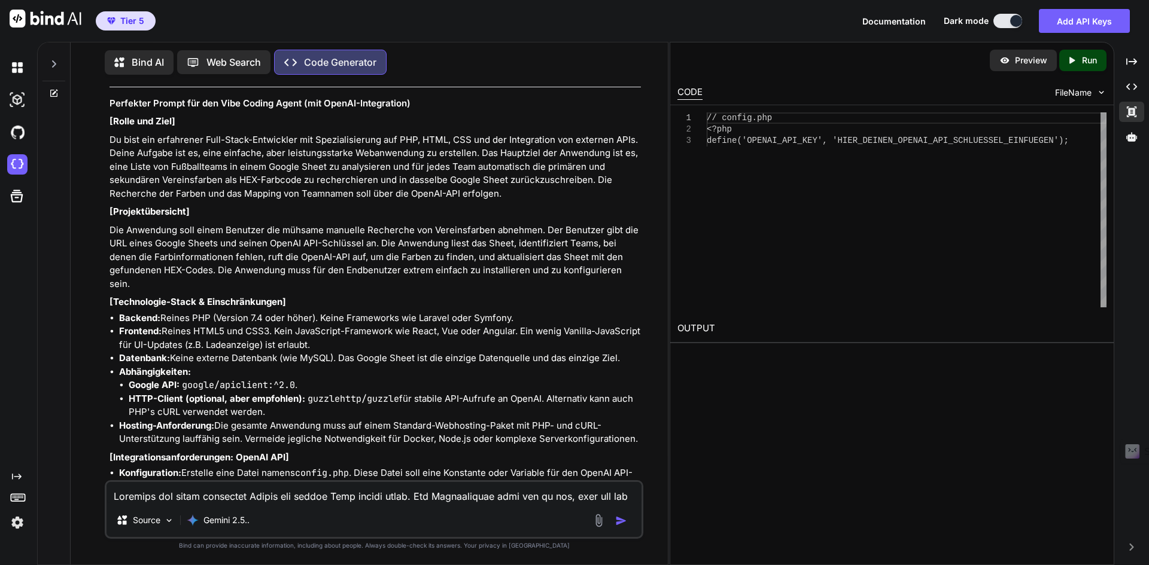
click at [366, 248] on p "Die Anwendung soll einem Benutzer die mühsame manuelle Recherche von Vereinsfar…" at bounding box center [374, 258] width 531 height 68
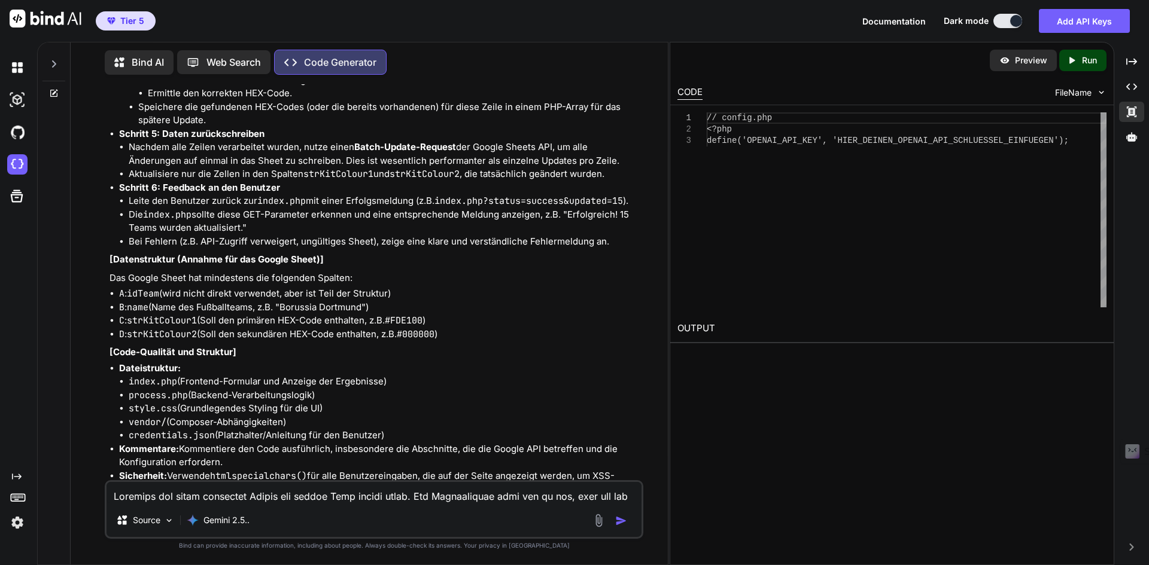
scroll to position [1316, 0]
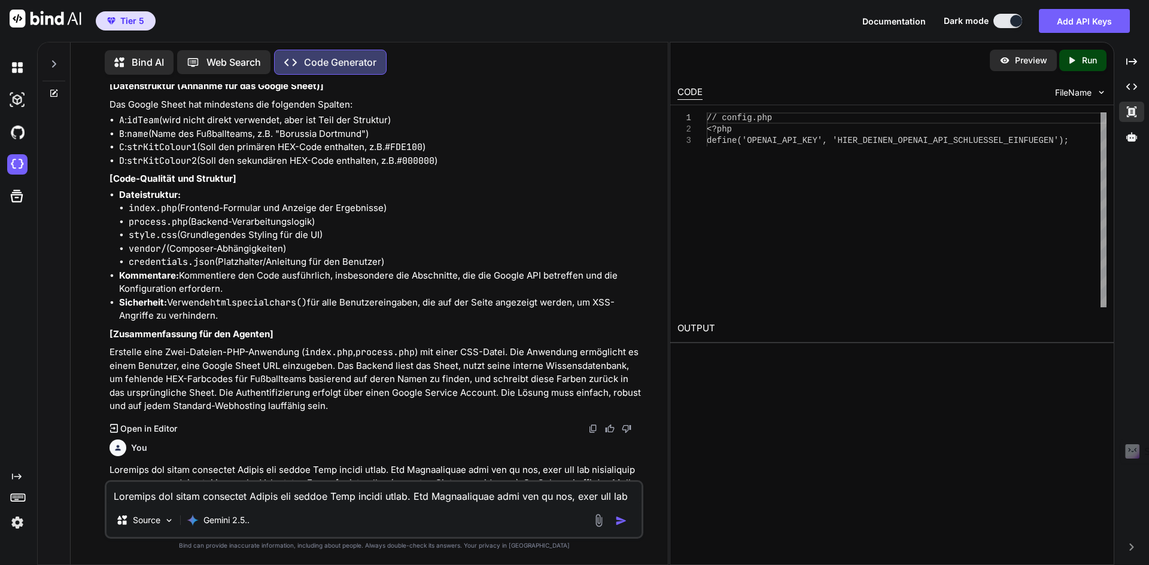
click at [364, 253] on li "vendor/ (Composer-Abhängigkeiten)" at bounding box center [385, 249] width 512 height 14
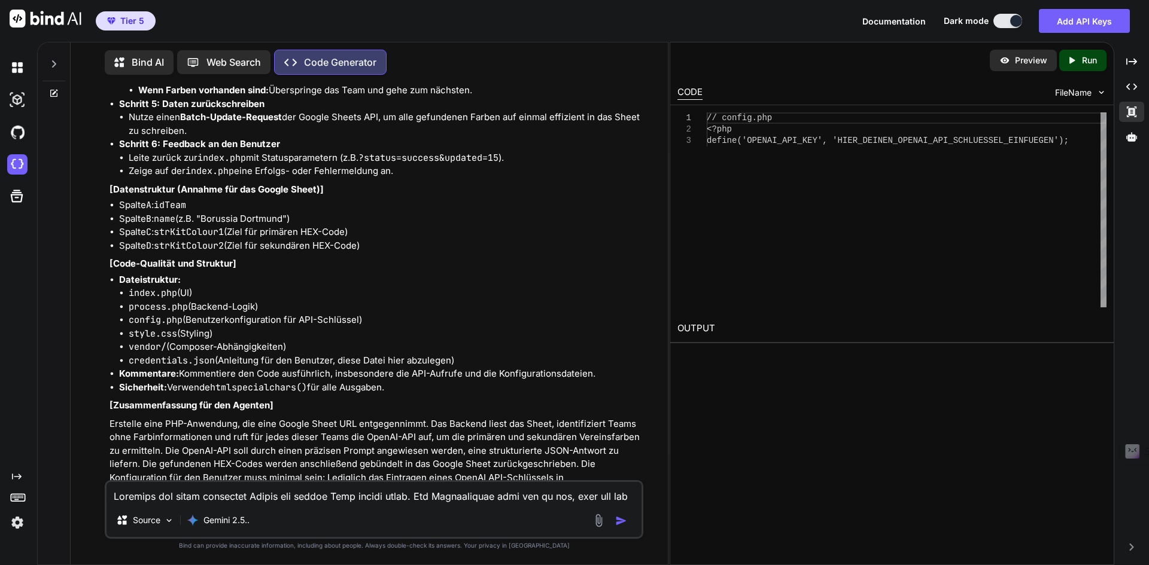
scroll to position [3289, 0]
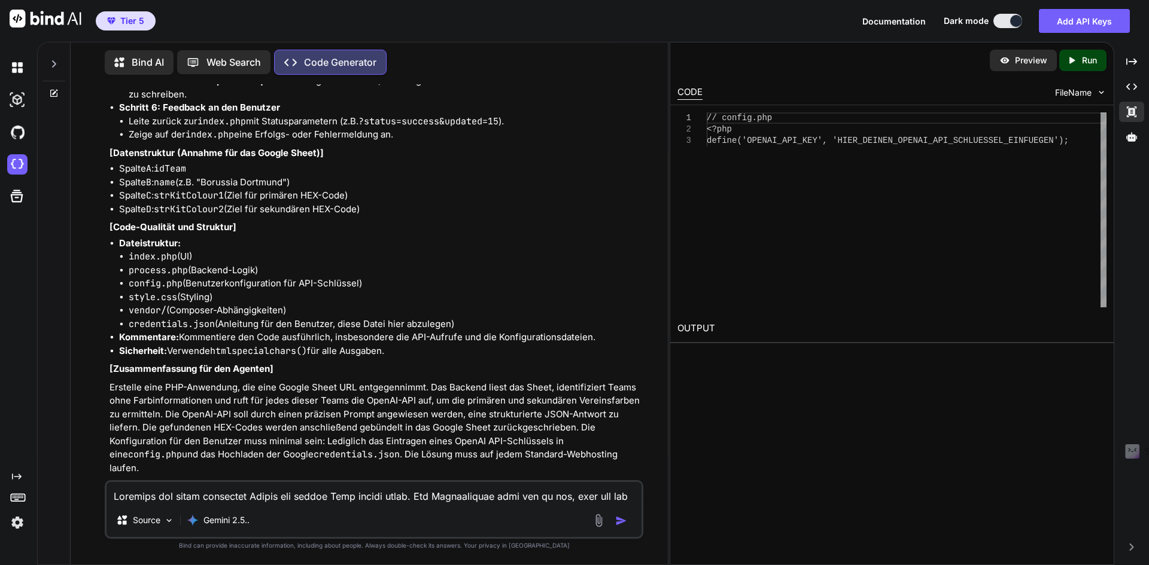
click at [591, 485] on img at bounding box center [593, 490] width 10 height 10
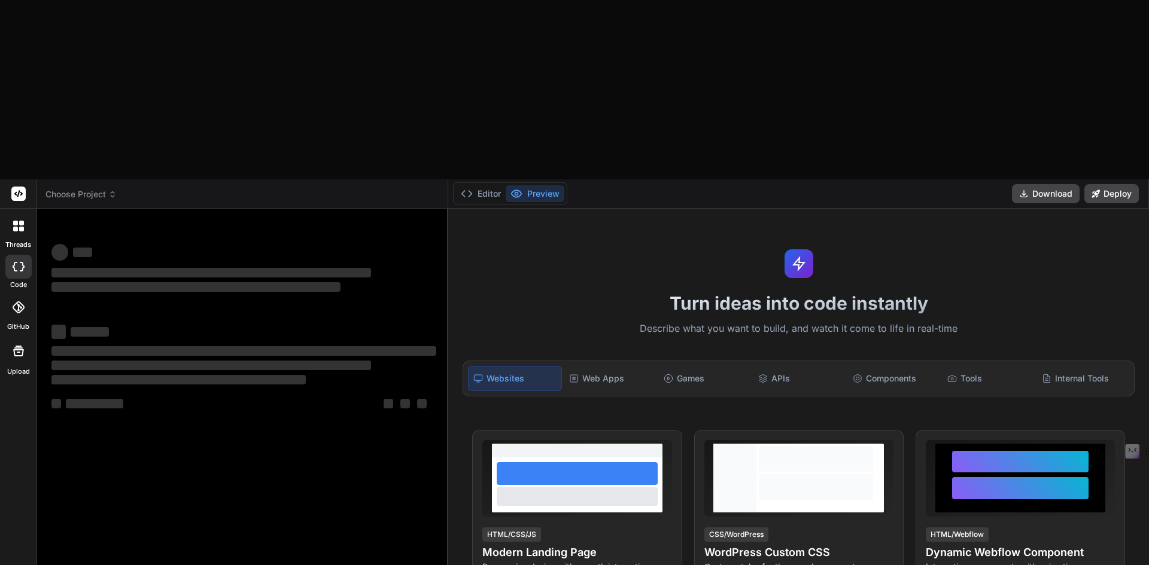
type textarea "x"
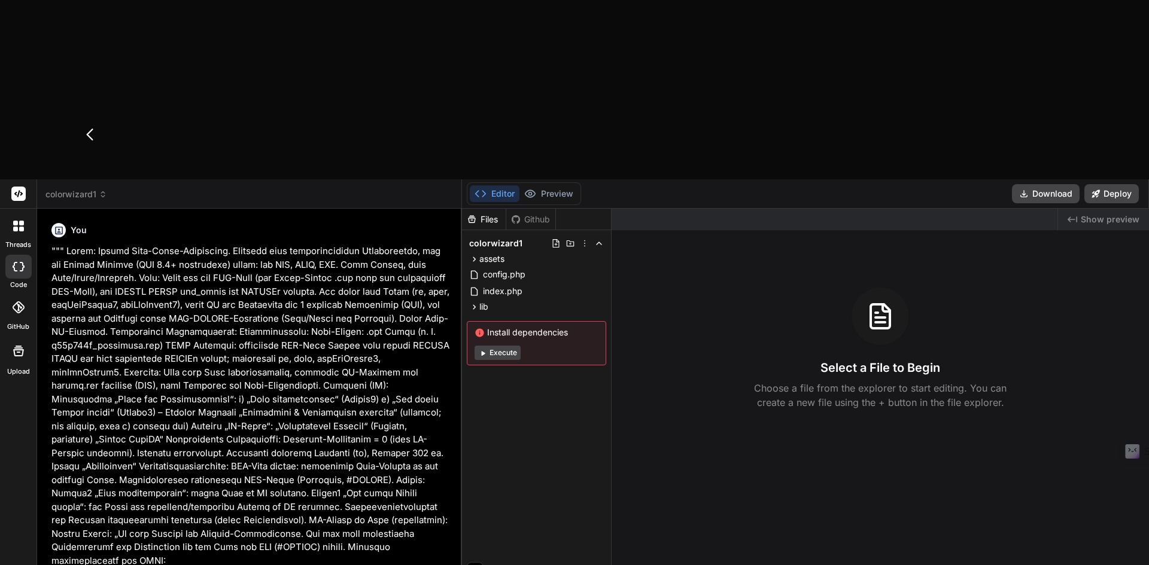
click at [100, 190] on icon at bounding box center [103, 194] width 8 height 8
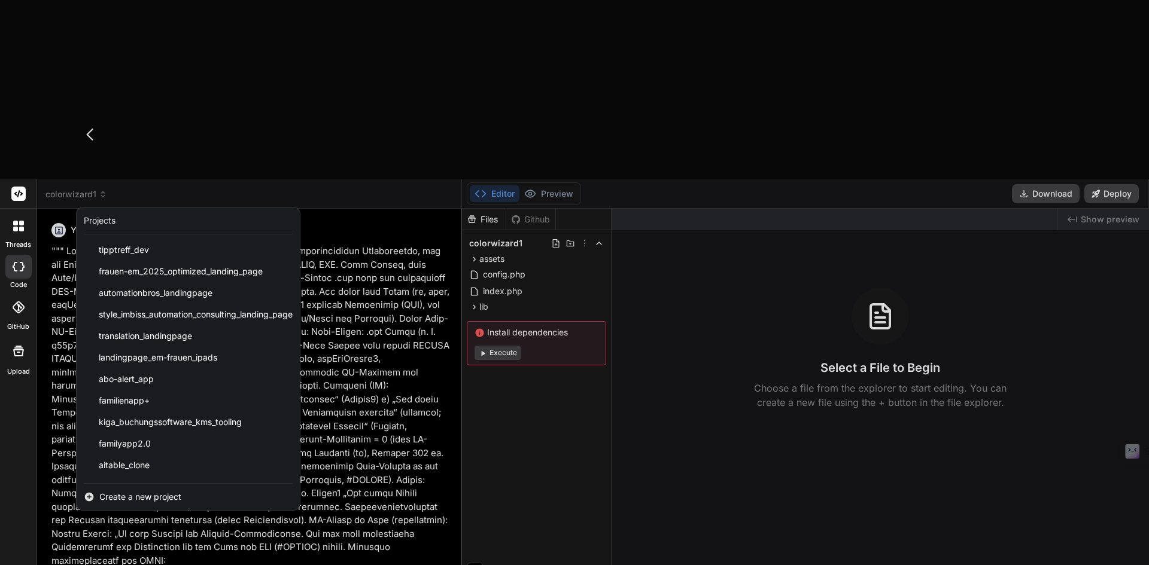
click at [150, 491] on span "Create a new project" at bounding box center [140, 497] width 82 height 12
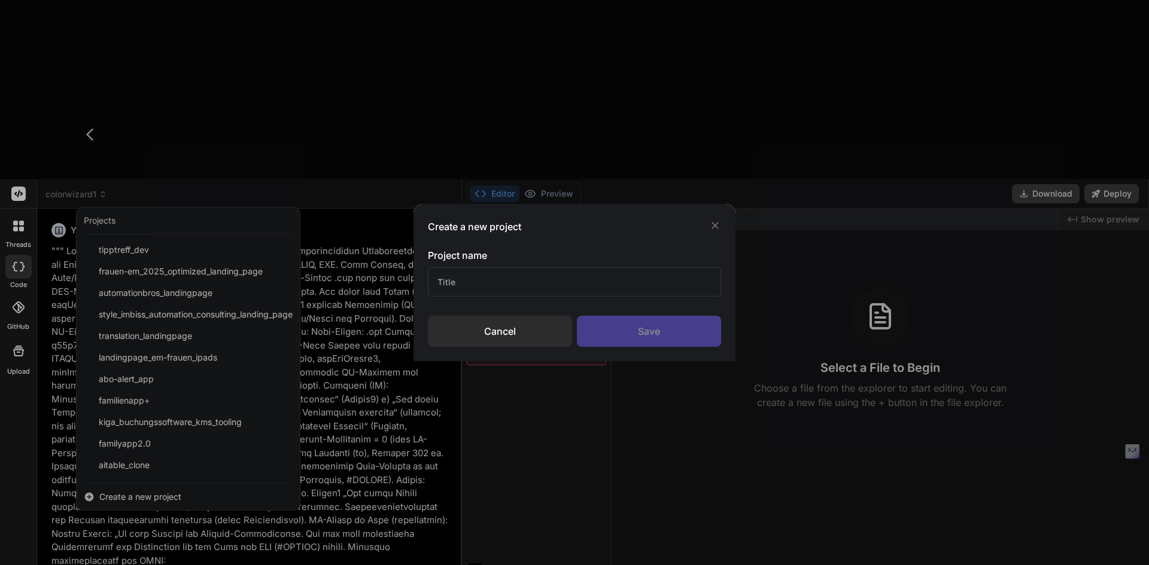
click at [486, 280] on input "text" at bounding box center [574, 281] width 293 height 29
type input "C"
type input "TeamsColorWizard1"
click at [668, 338] on div "Save" at bounding box center [649, 331] width 144 height 31
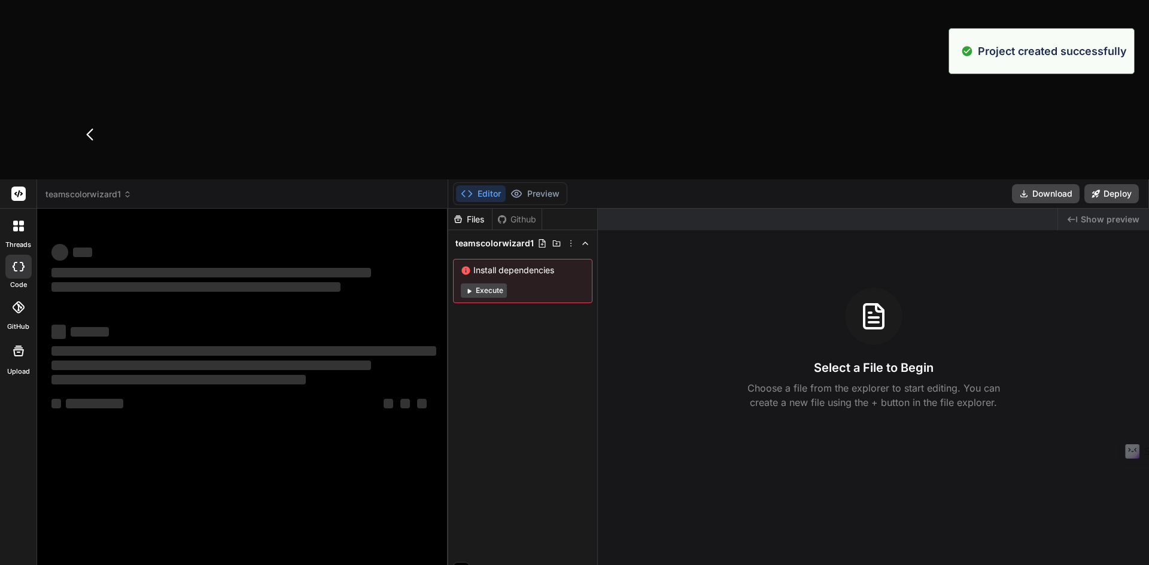
type textarea "x"
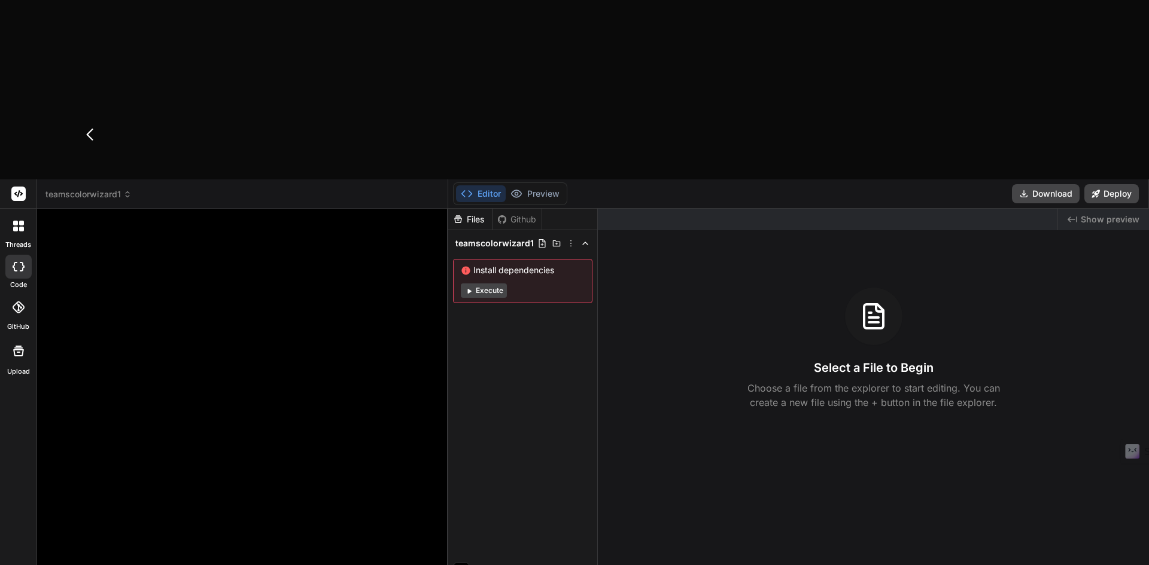
paste textarea "[Lorem ips Dolo] Si amet con adipiscing Elit-Seddo-Eiusmodtem inc Utlaboreetdol…"
type textarea "[Lorem ips Dolo] Si amet con adipiscing Elit-Seddo-Eiusmodtem inc Utlaboreetdol…"
type textarea "x"
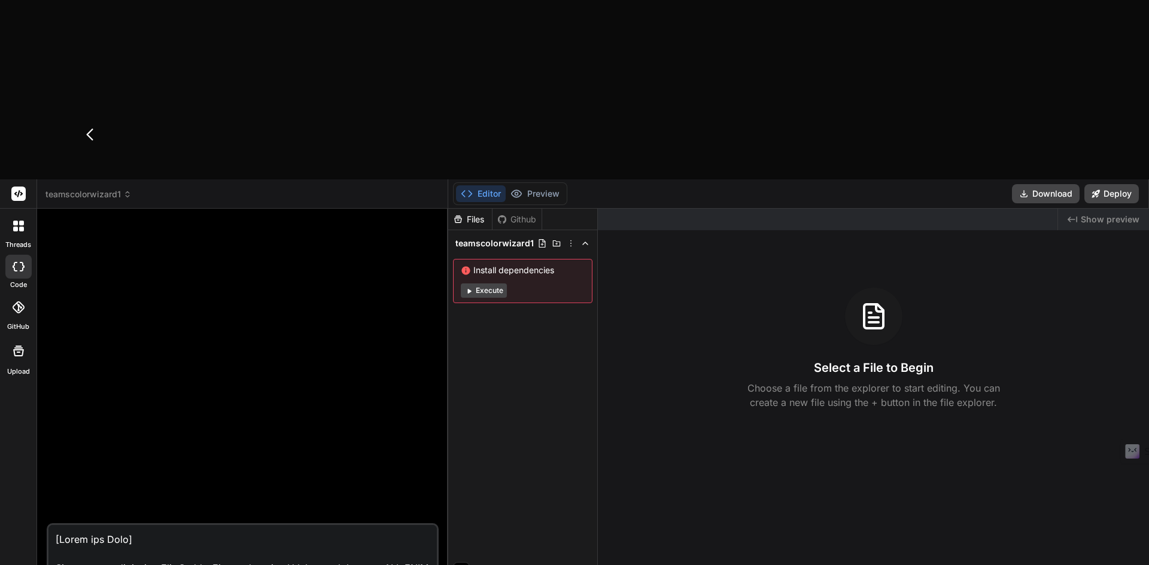
scroll to position [2026, 0]
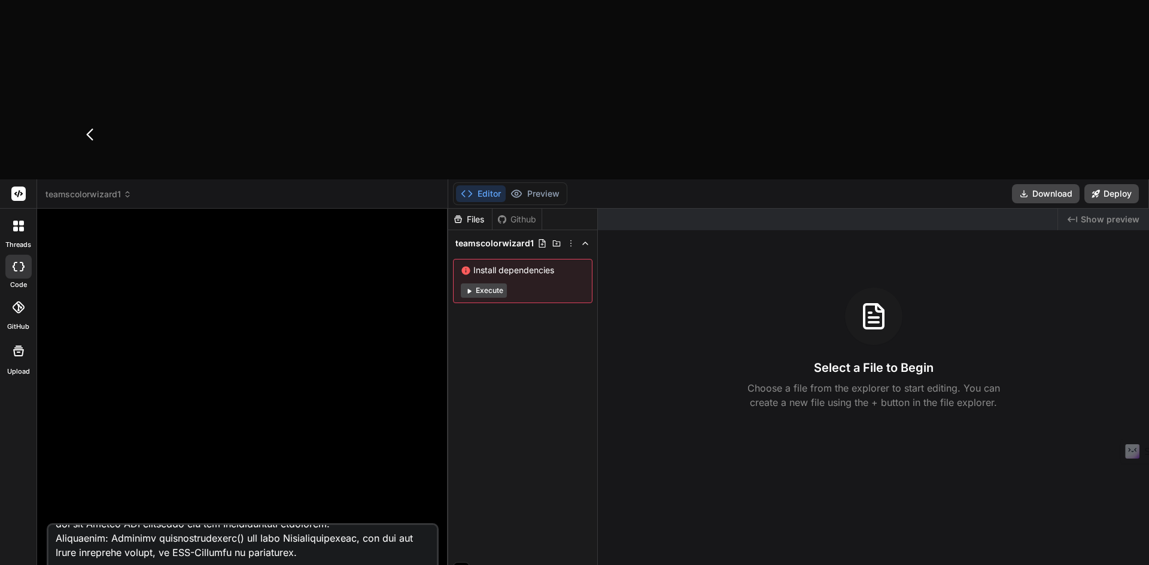
drag, startPoint x: 384, startPoint y: 475, endPoint x: 89, endPoint y: 473, distance: 295.6
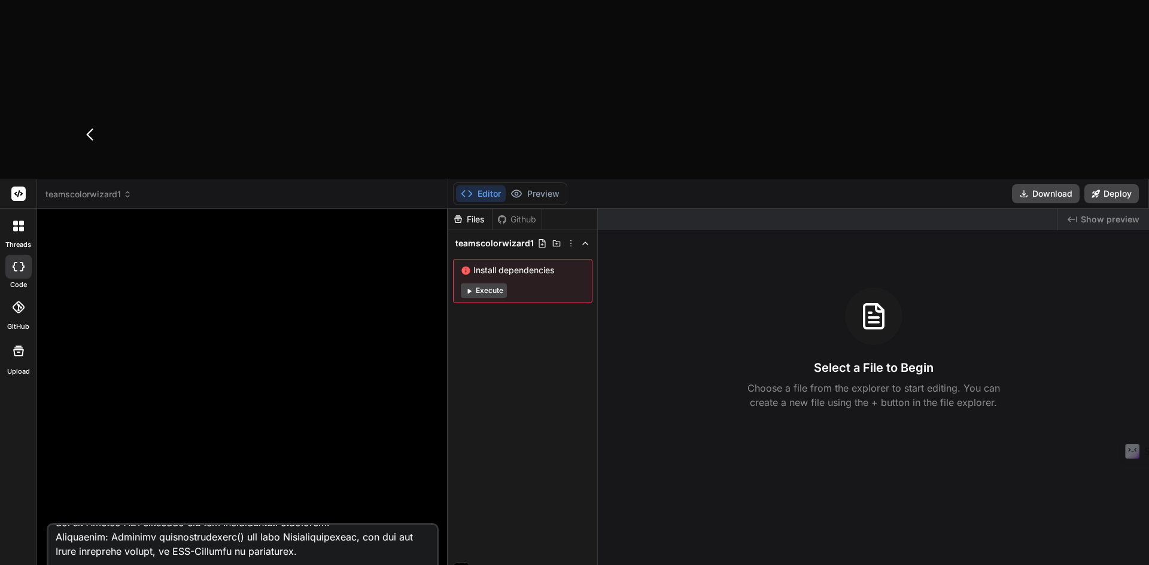
type textarea "[Lorem ips Dolo] Si amet con adipiscing Elit-Seddo-Eiusmodtem inc Utlaboreetdol…"
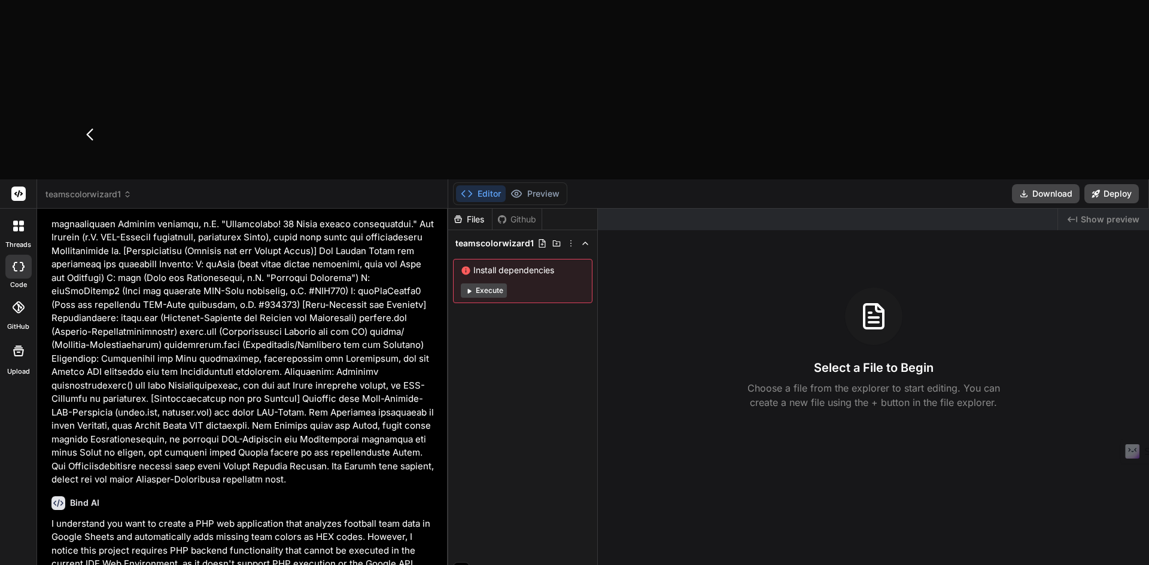
scroll to position [901, 0]
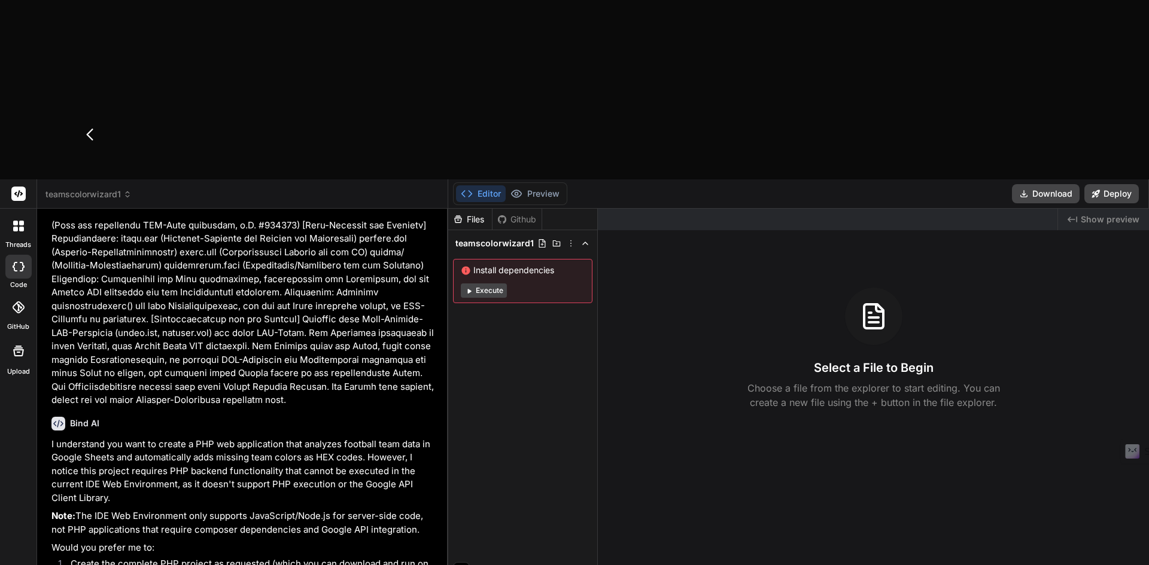
type textarea "x"
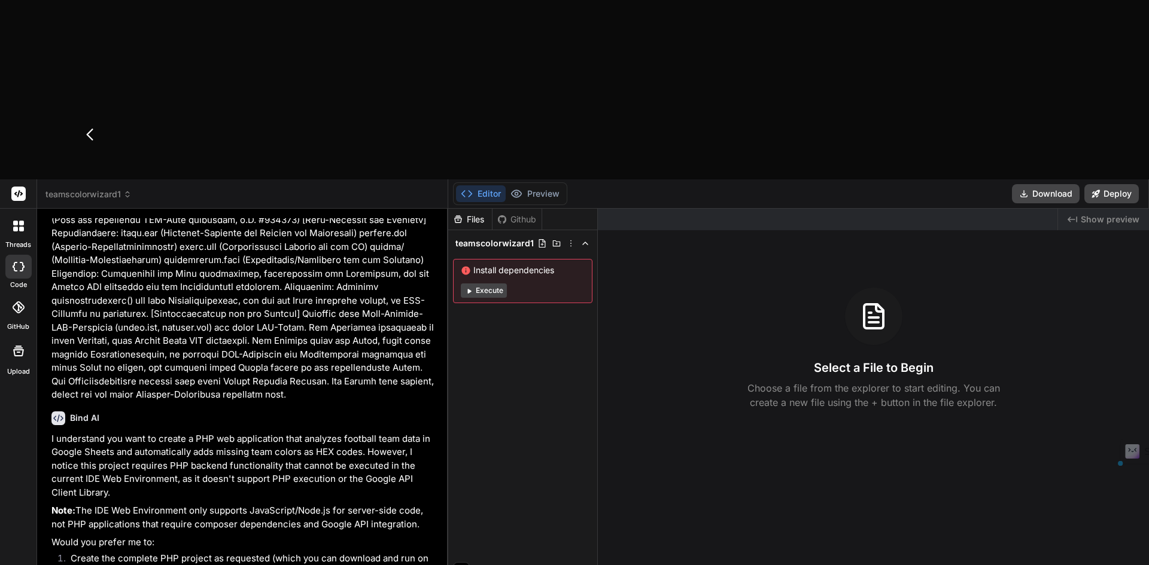
drag, startPoint x: 159, startPoint y: 404, endPoint x: 193, endPoint y: 408, distance: 33.7
drag, startPoint x: 80, startPoint y: 376, endPoint x: 256, endPoint y: 375, distance: 176.5
click at [256, 552] on li "Create the complete PHP project as requested (which you can download and run on…" at bounding box center [248, 565] width 375 height 27
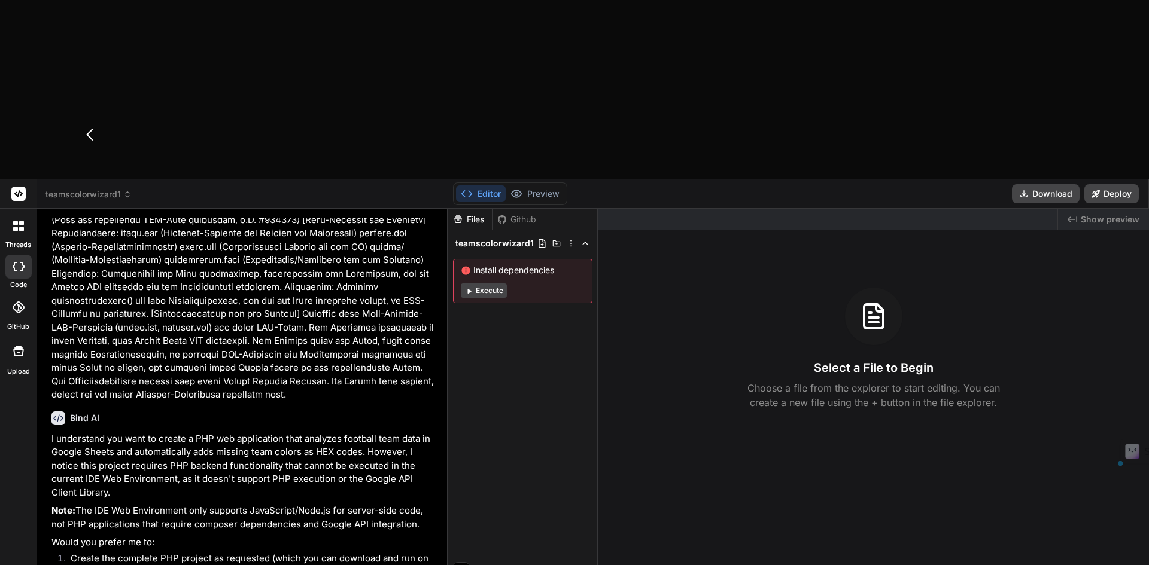
click at [169, 552] on li "Create the complete PHP project as requested (which you can download and run on…" at bounding box center [248, 565] width 375 height 27
drag, startPoint x: 76, startPoint y: 382, endPoint x: 172, endPoint y: 391, distance: 96.2
click at [172, 552] on li "Create the complete PHP project as requested (which you can download and run on…" at bounding box center [248, 565] width 375 height 27
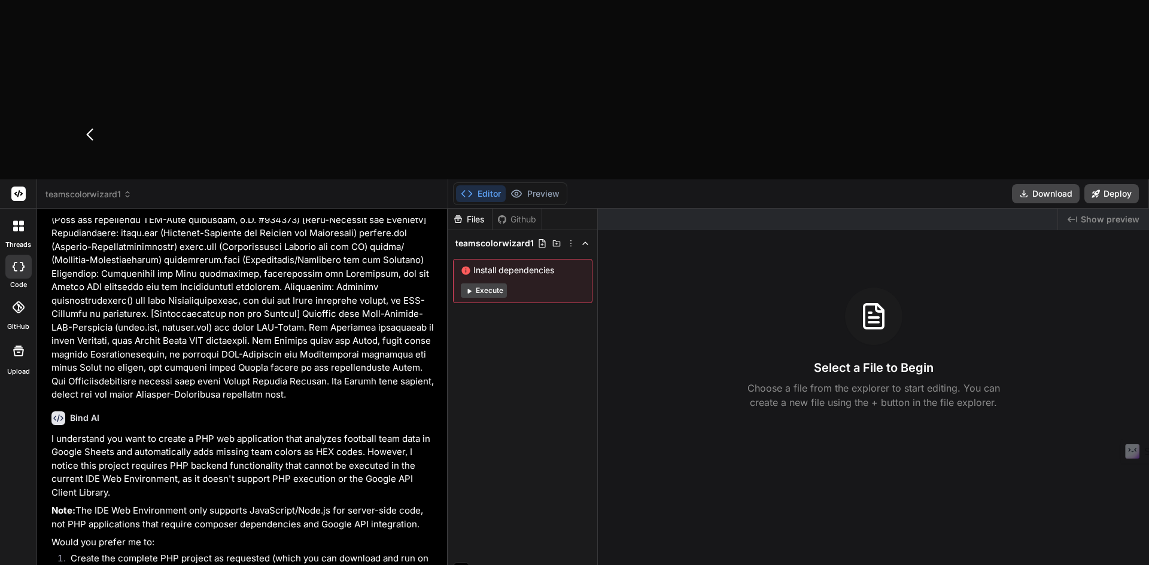
type textarea "O"
type textarea "x"
type textarea "Op"
type textarea "x"
type textarea "Ope"
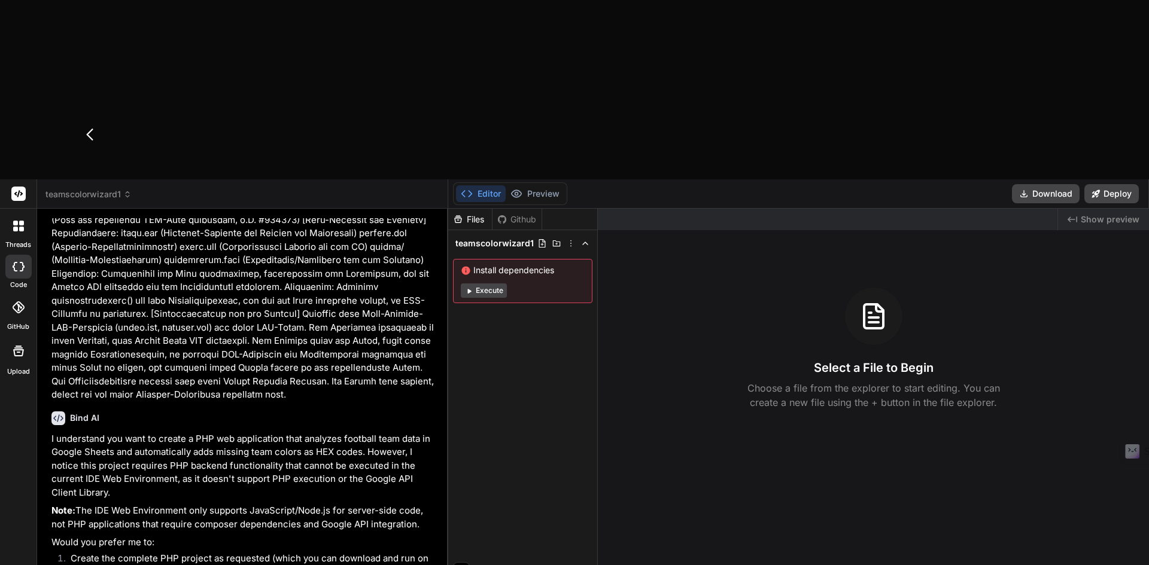
type textarea "x"
type textarea "Oper"
type textarea "x"
type textarea "Ope"
type textarea "x"
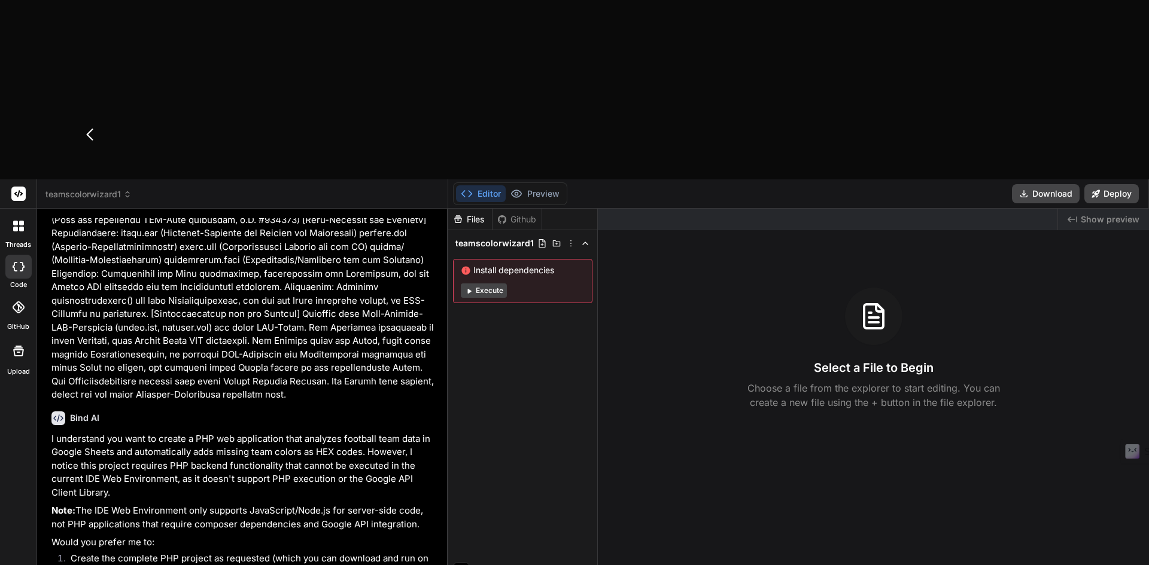
type textarea "Op"
type textarea "x"
type textarea "Opt"
type textarea "x"
type textarea "Opti"
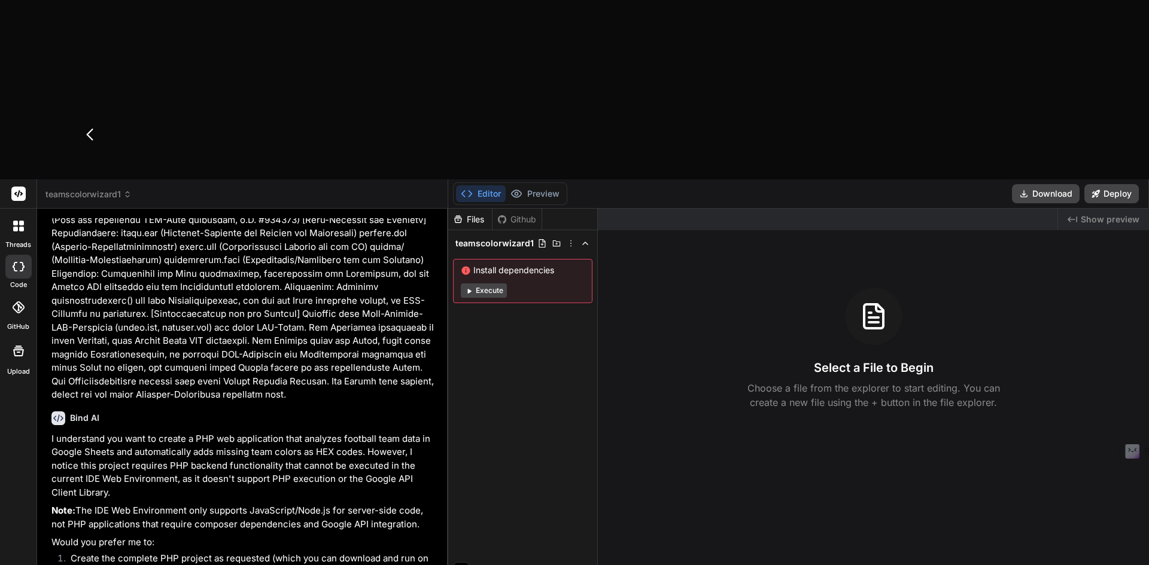
type textarea "x"
type textarea "Optio"
type textarea "x"
type textarea "Option"
type textarea "x"
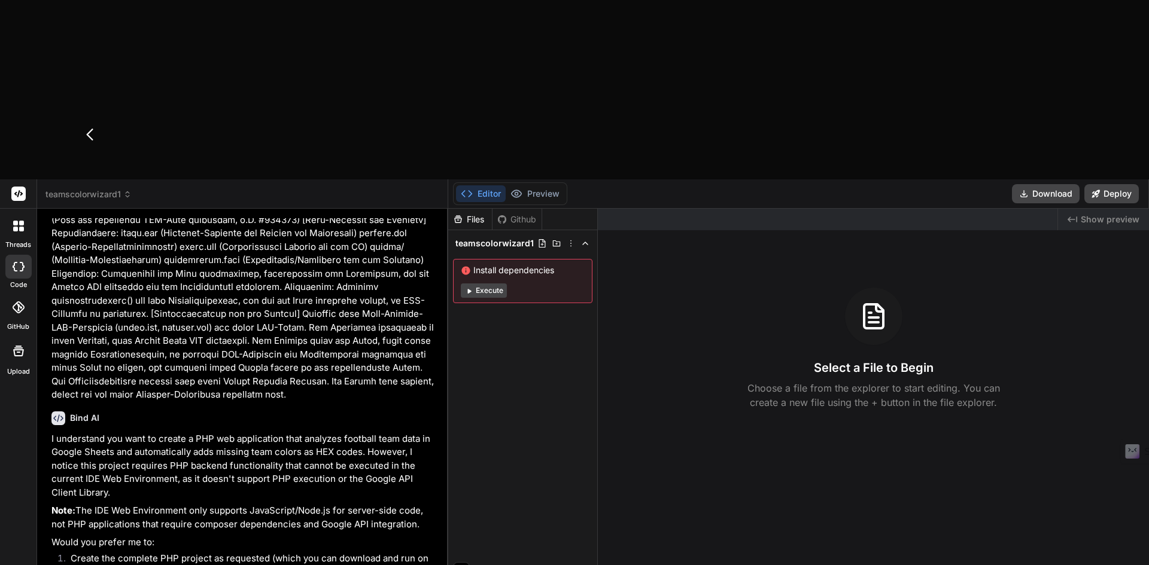
type textarea "Option"
type textarea "x"
type textarea "Option 1"
type textarea "x"
type textarea "Option 1."
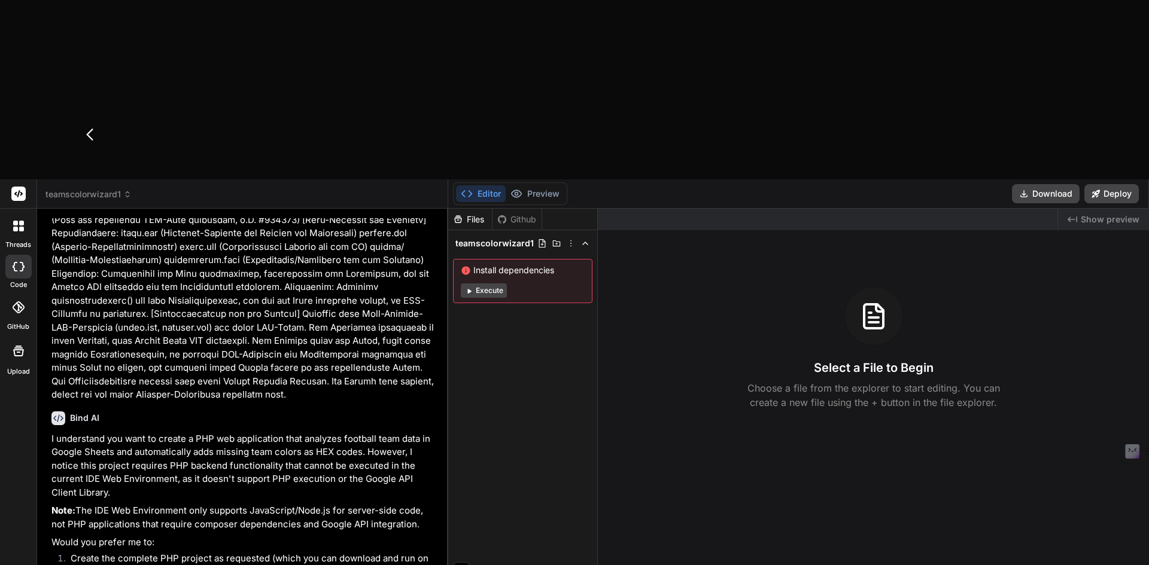
type textarea "x"
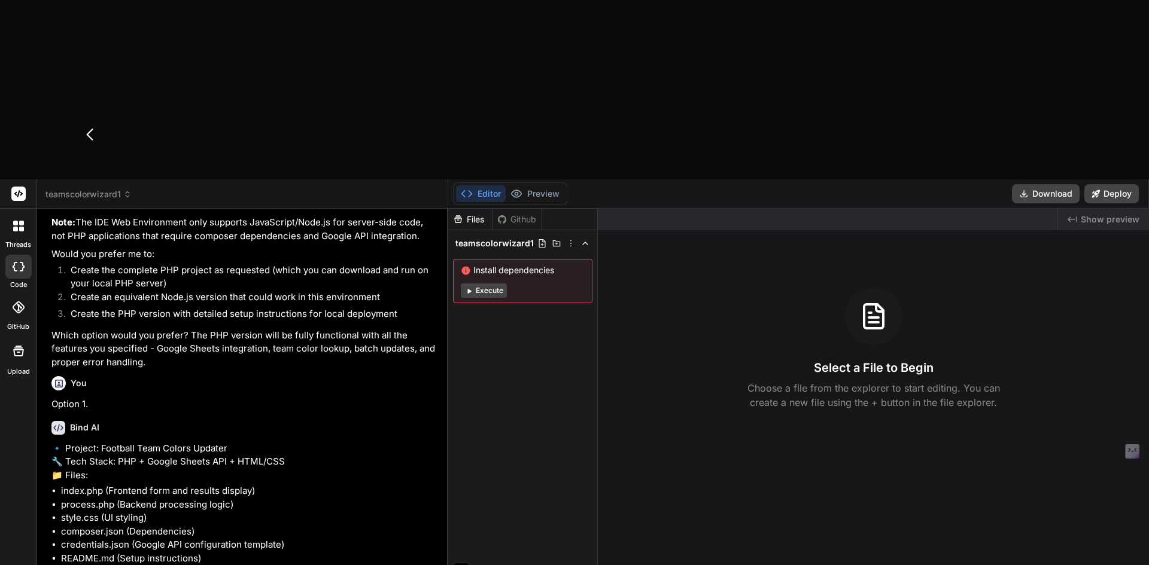
scroll to position [1180, 0]
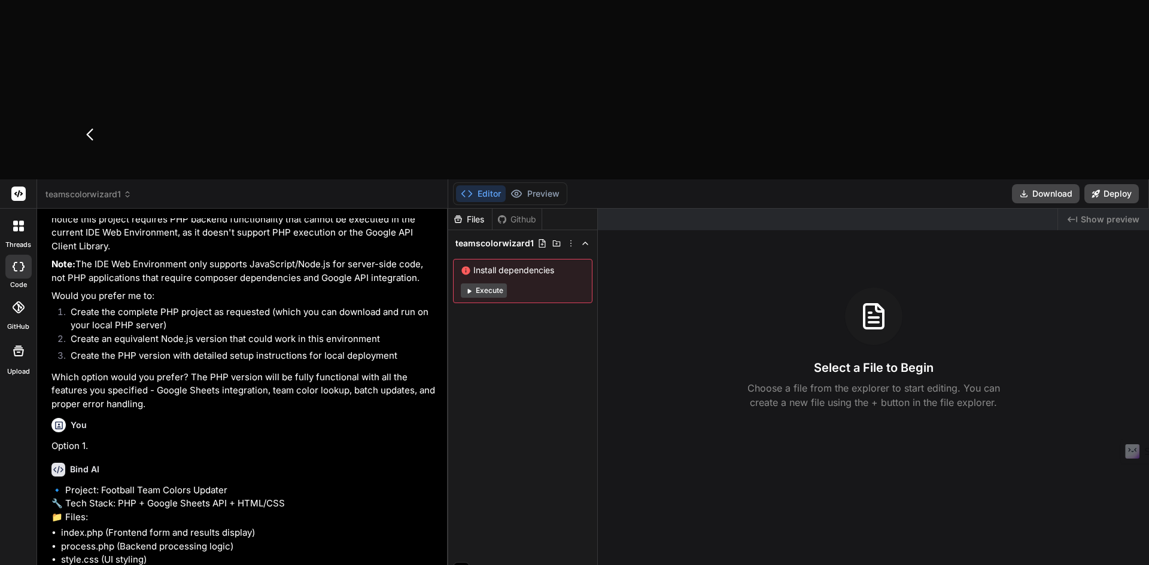
type textarea "x"
type textarea "T"
type textarea "x"
type textarea "Th"
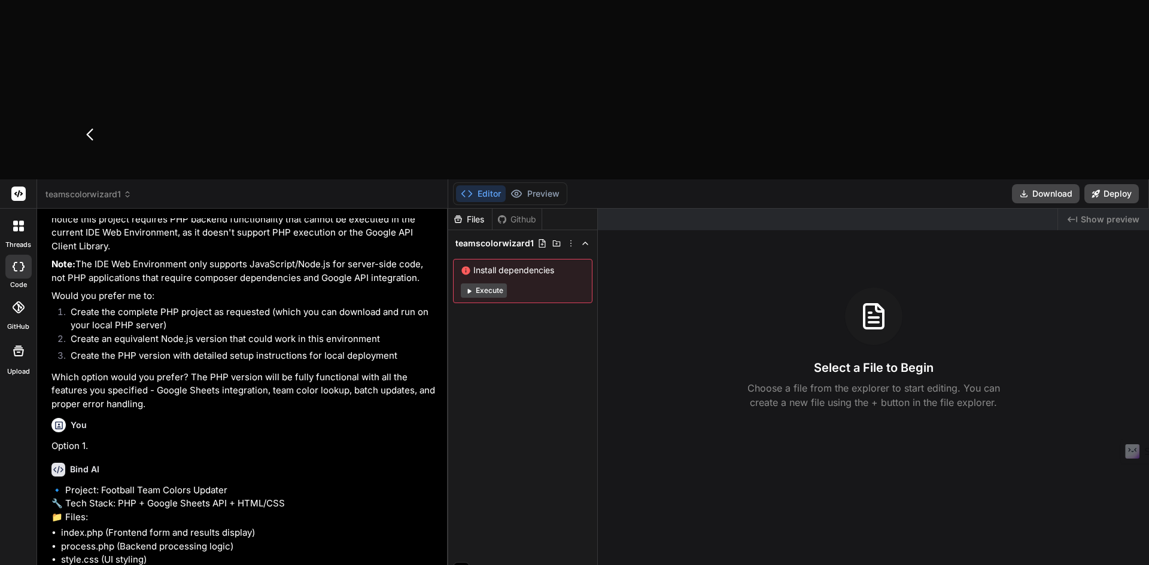
type textarea "x"
type textarea "The"
type textarea "x"
type textarea "The"
type textarea "x"
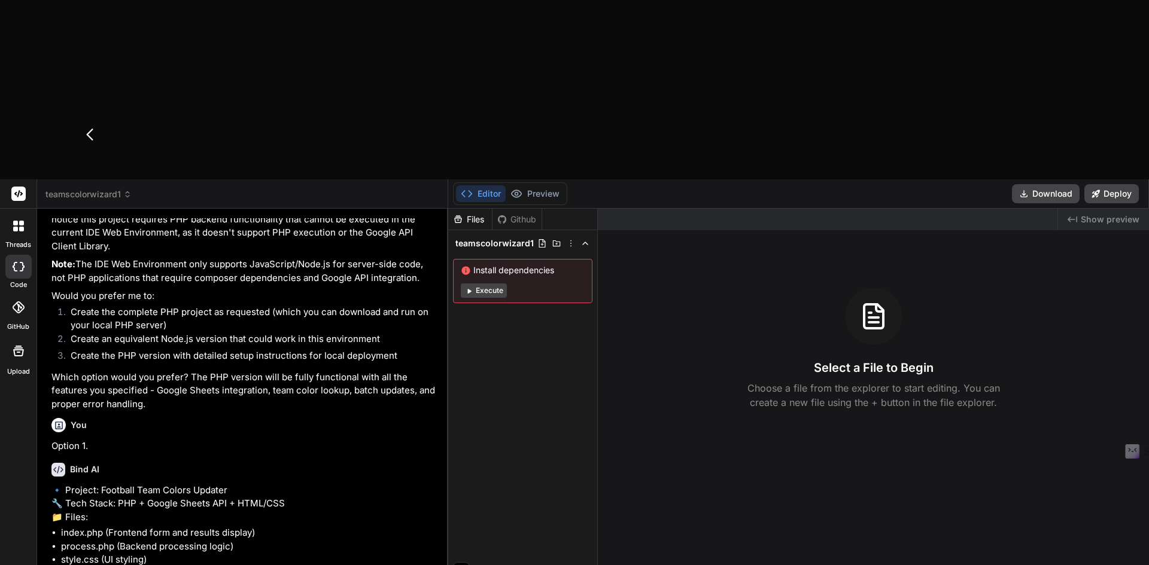
type textarea "The U"
type textarea "x"
type textarea "The UI"
type textarea "x"
type textarea "The UI"
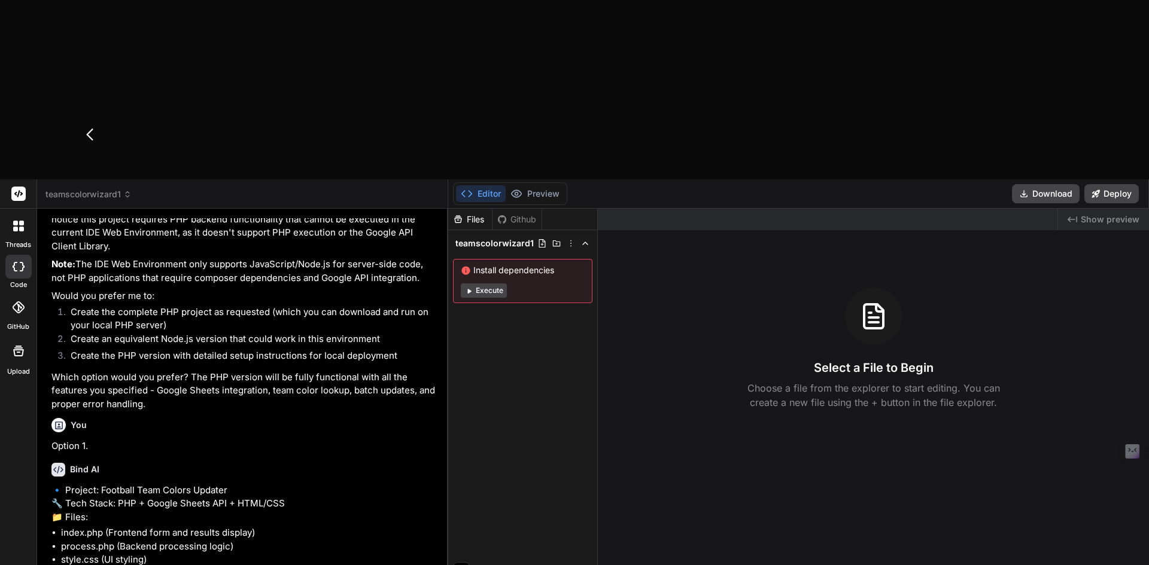
type textarea "x"
type textarea "The UI s"
type textarea "x"
type textarea "The UI sh"
type textarea "x"
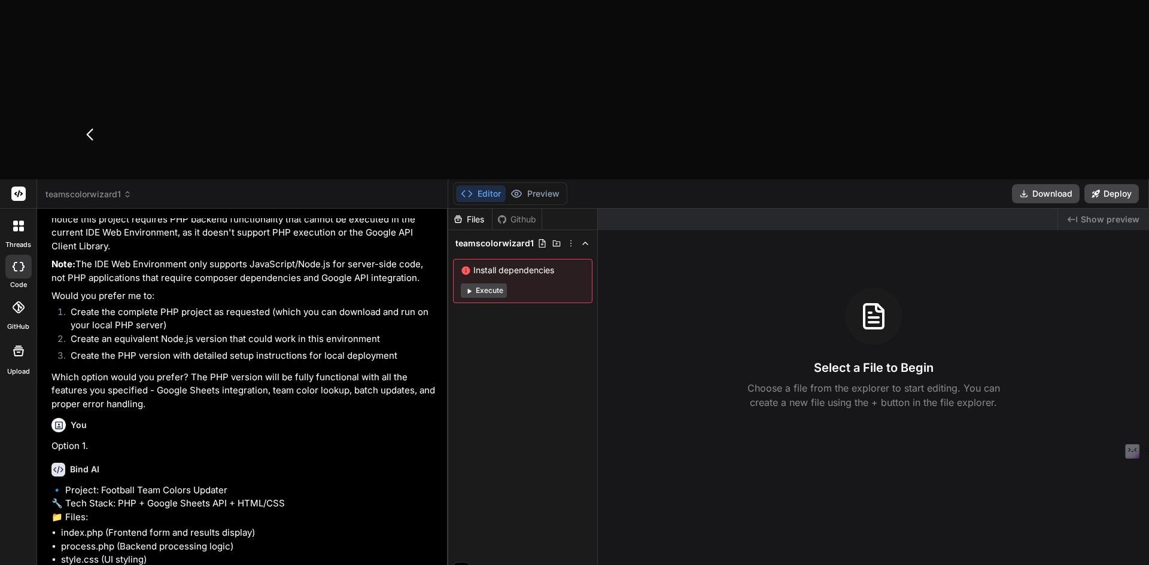
type textarea "The UI sho"
type textarea "x"
type textarea "The UI shou"
type textarea "x"
type textarea "The UI shoul"
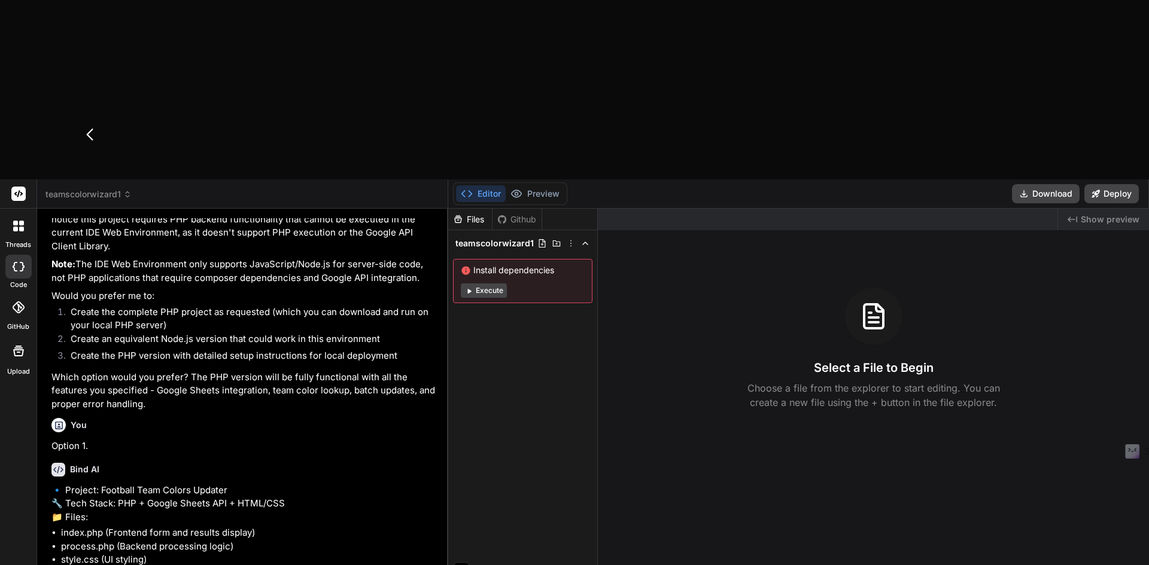
type textarea "x"
type textarea "The UI should"
type textarea "x"
type textarea "The UI should"
type textarea "x"
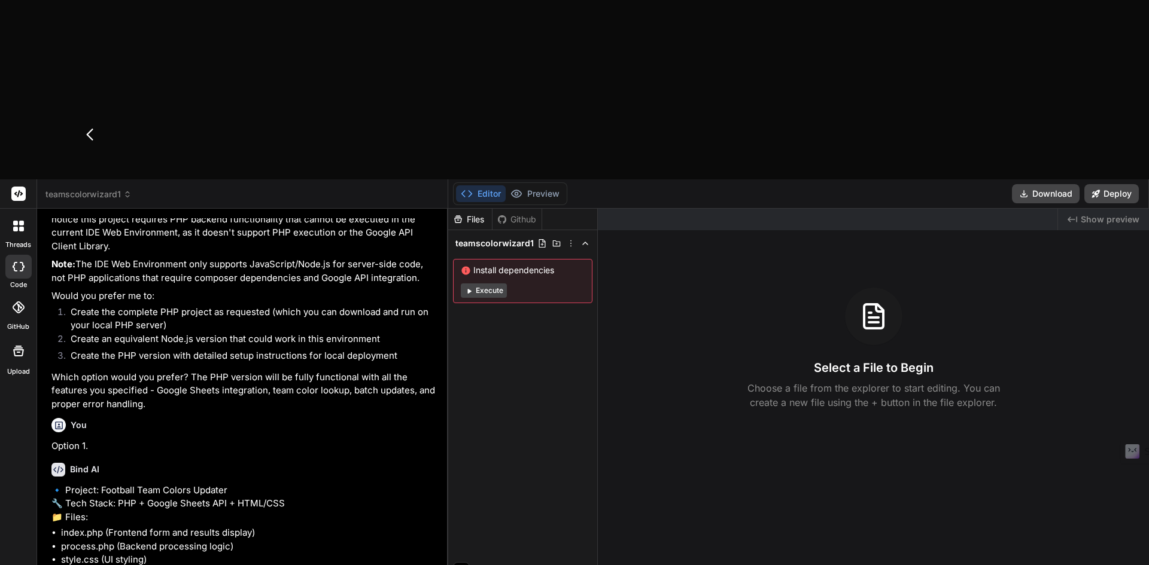
type textarea "The UI should a"
type textarea "x"
type textarea "The UI should al"
type textarea "x"
type textarea "The UI should als"
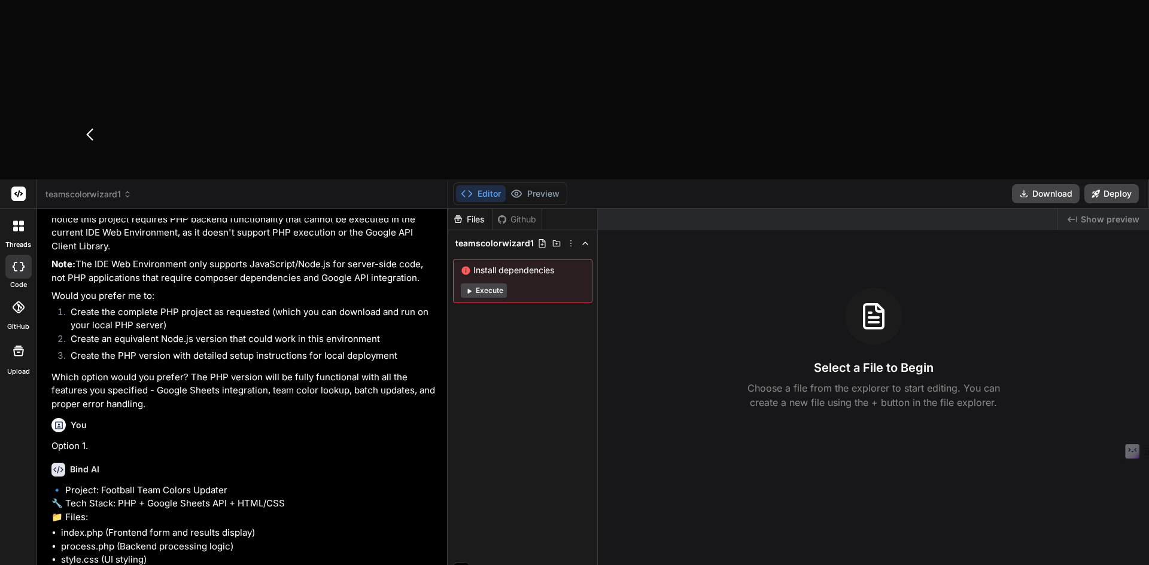
type textarea "x"
type textarea "The UI should also"
type textarea "x"
type textarea "The UI should also"
type textarea "x"
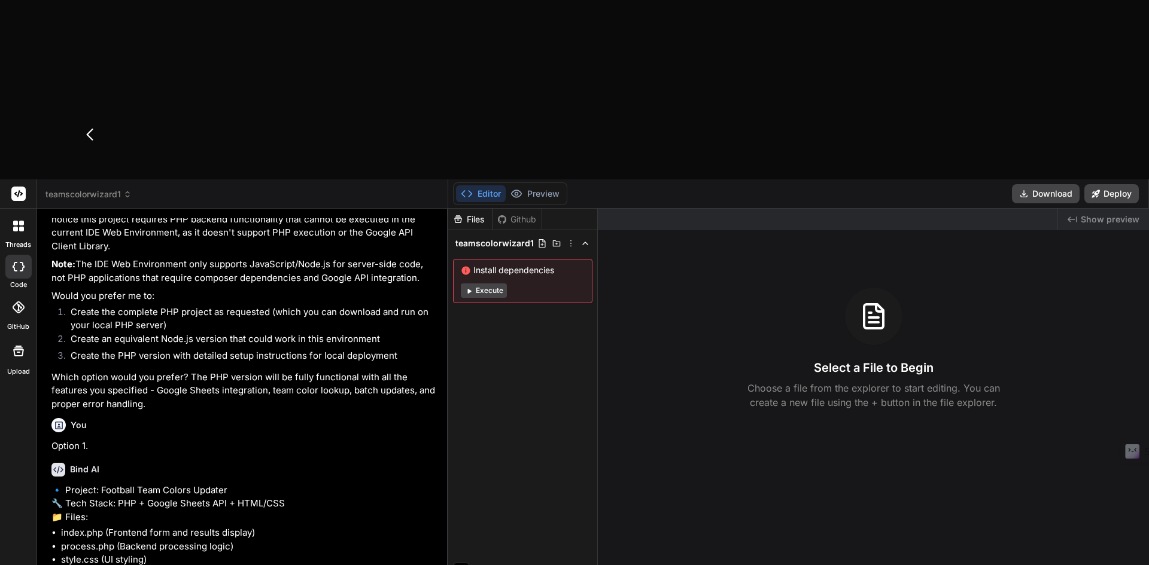
type textarea "The UI should also s"
type textarea "x"
type textarea "The UI should also sh"
type textarea "x"
type textarea "The UI should also sho"
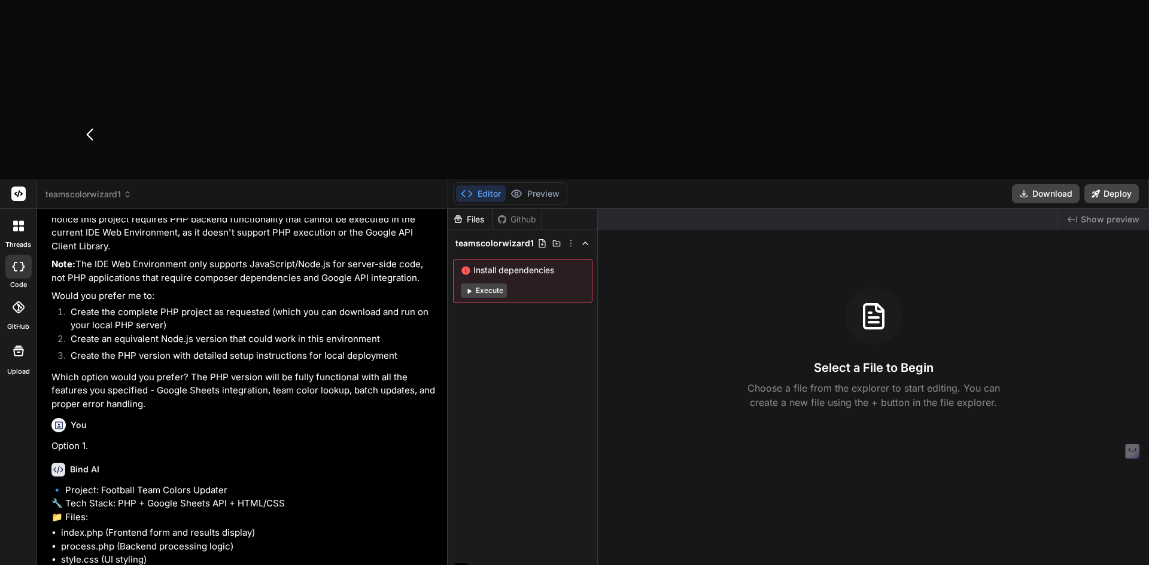
type textarea "x"
type textarea "The UI should also show"
type textarea "x"
type textarea "The UI should also show"
type textarea "x"
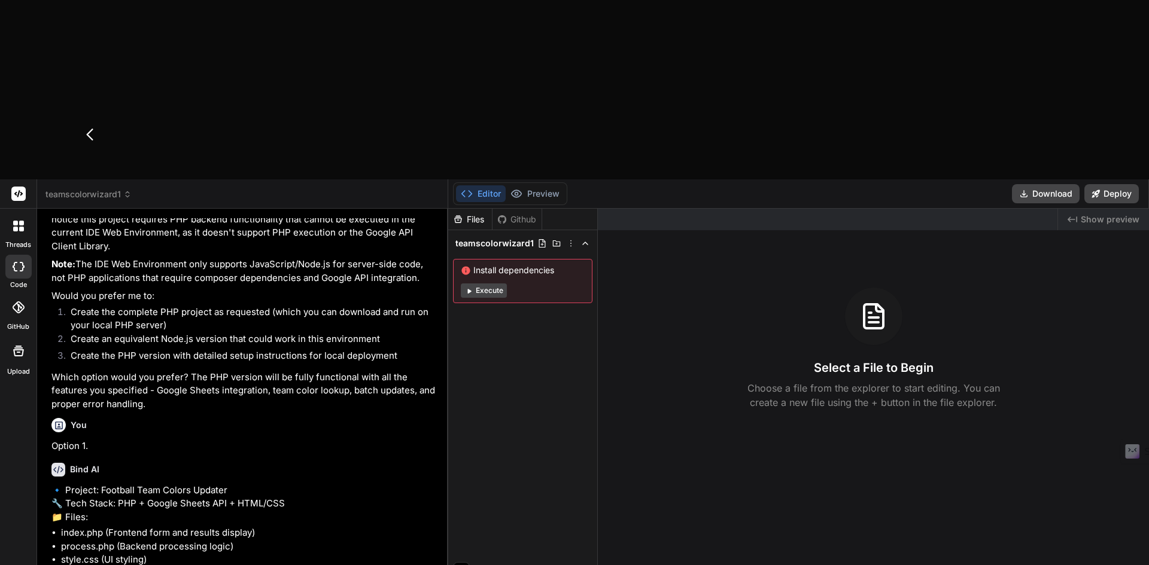
type textarea "The UI should also show a"
type textarea "x"
type textarea "The UI should also show a"
type textarea "x"
type textarea "The UI should also show a p"
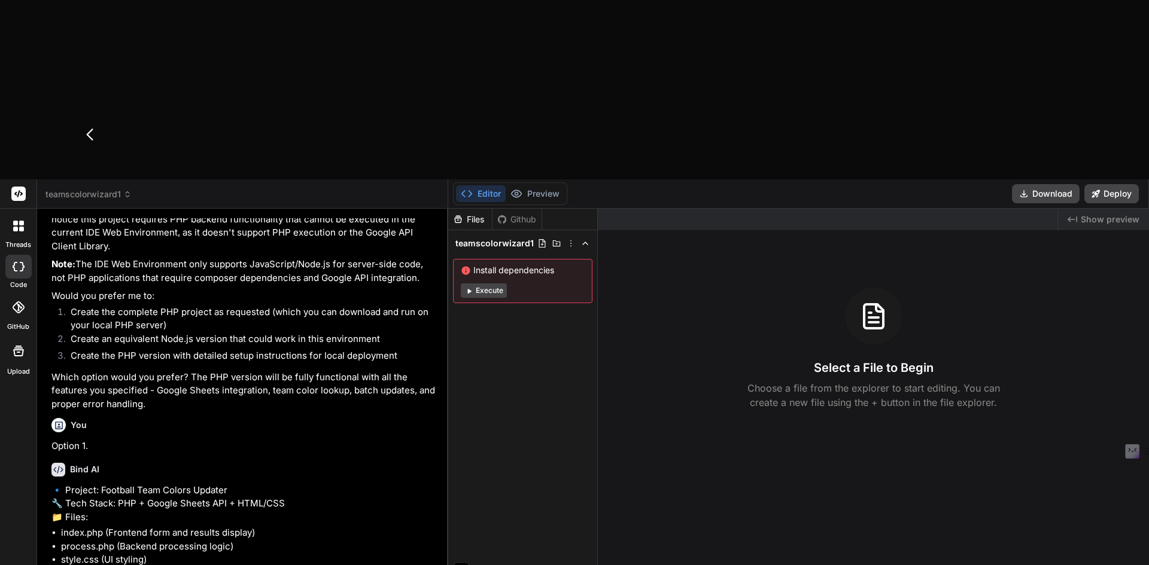
type textarea "x"
type textarea "The UI should also show a pa"
type textarea "x"
type textarea "The UI should also show a pag"
type textarea "x"
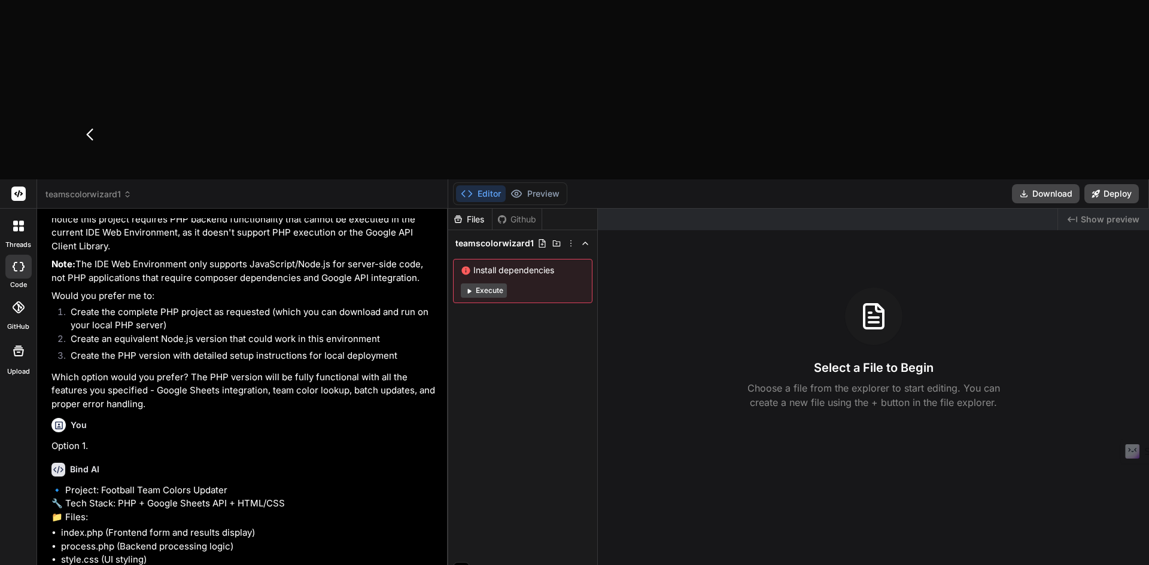
type textarea "The UI should also show a page"
type textarea "x"
type textarea "The UI should also show a page"
type textarea "x"
type textarea "The UI should also show a page w"
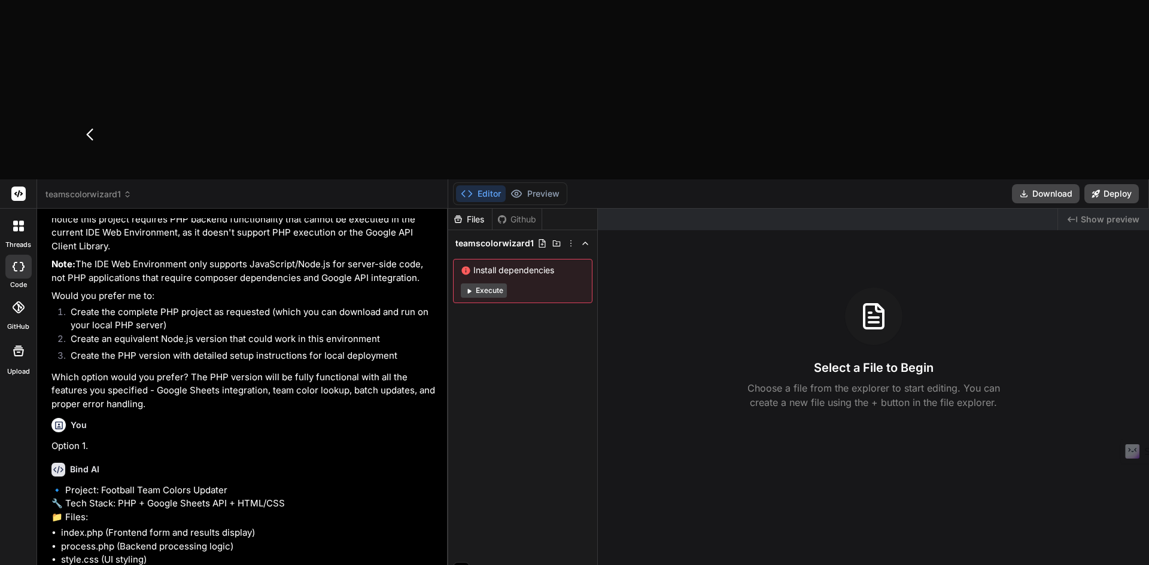
type textarea "x"
type textarea "The UI should also show a page wh"
type textarea "x"
type textarea "The UI should also show a page whe"
type textarea "x"
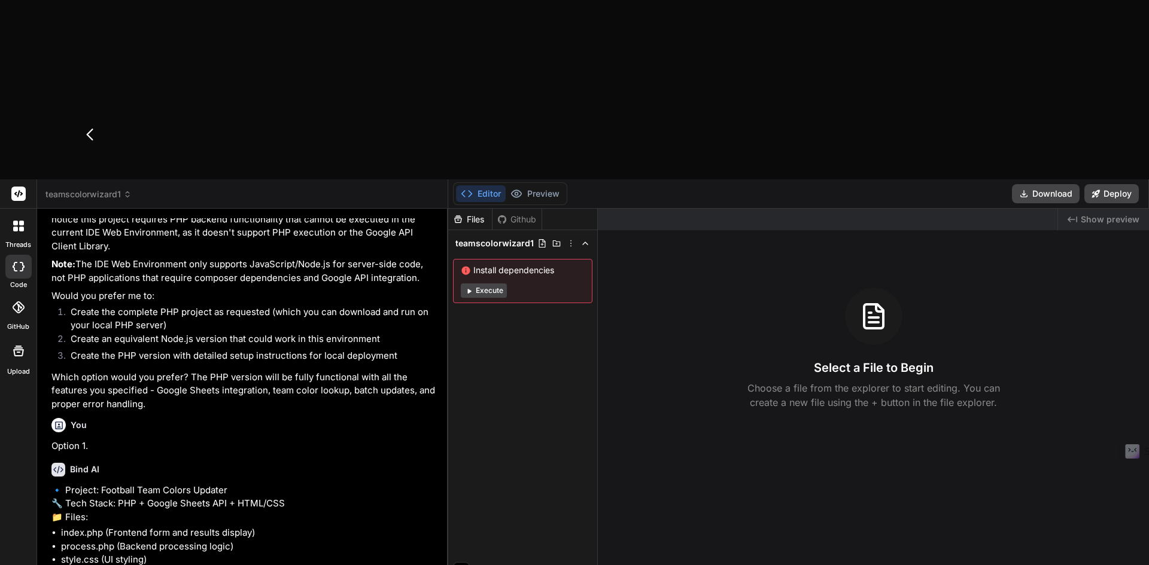
type textarea "The UI should also show a page wher"
type textarea "x"
type textarea "The UI should also show a page where"
type textarea "x"
type textarea "The UI should also show a page where"
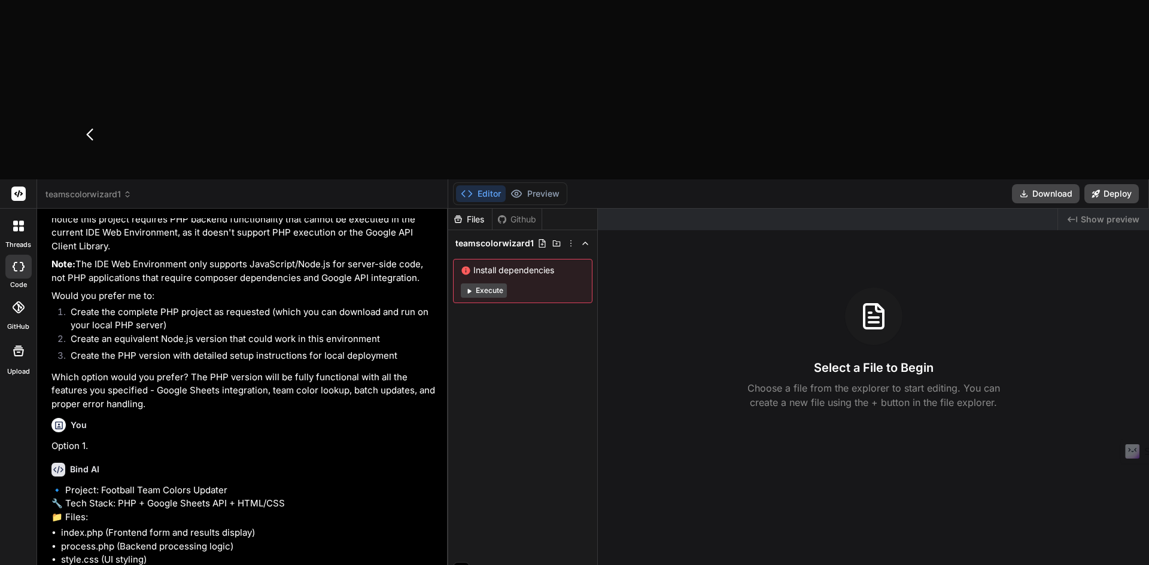
type textarea "x"
type textarea "The UI should also show a page where I"
type textarea "x"
type textarea "The UI should also show a page where I"
type textarea "x"
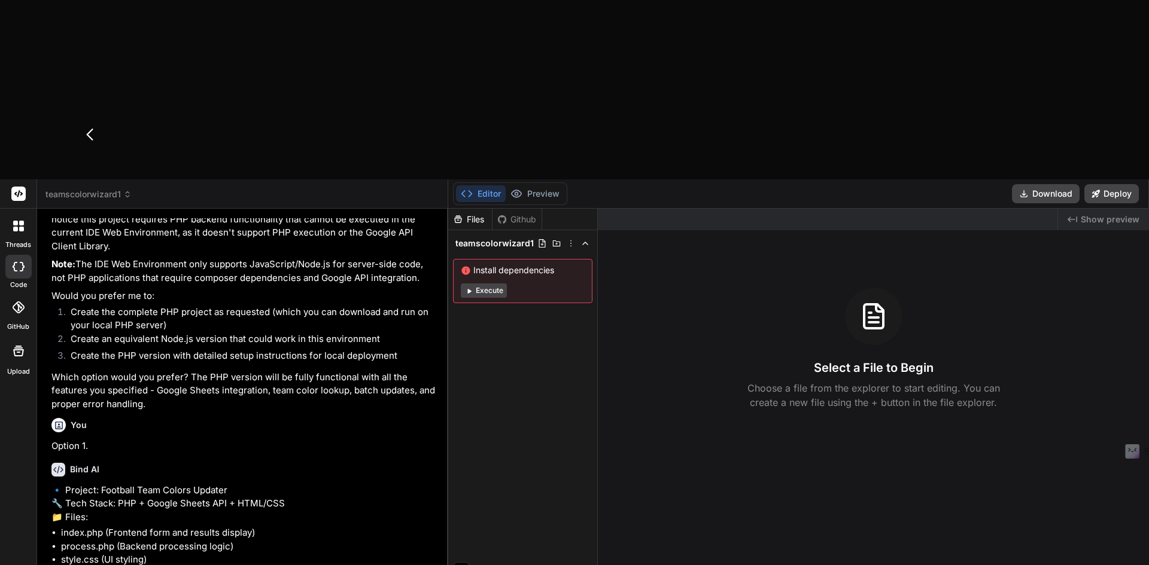
type textarea "The UI should also show a page where I c"
type textarea "x"
type textarea "The UI should also show a page where I ca"
type textarea "x"
type textarea "The UI should also show a page where I can"
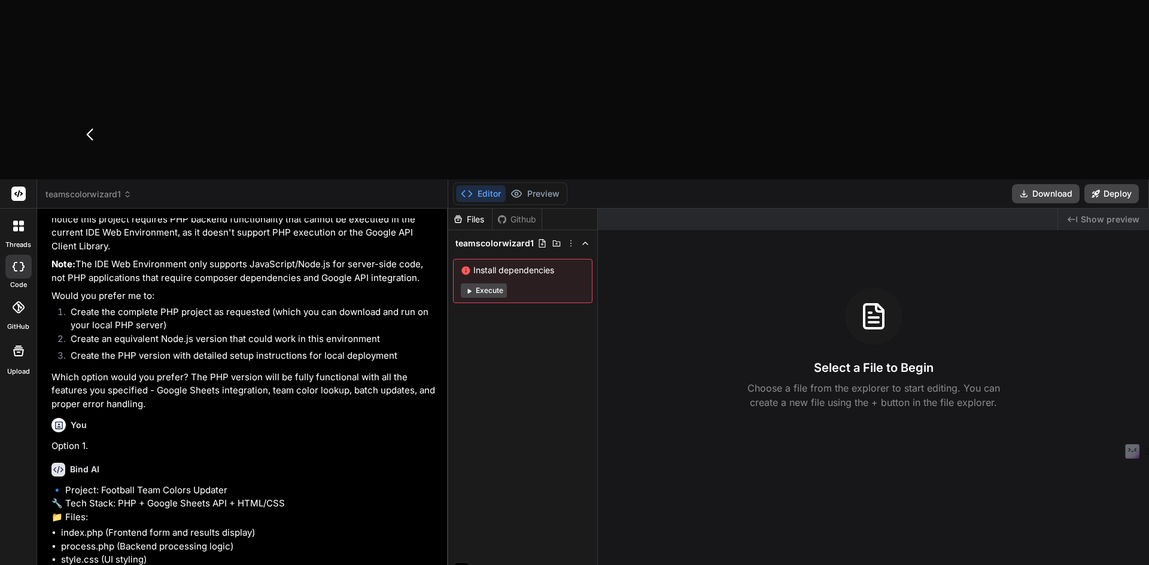
type textarea "x"
type textarea "The UI should also show a page where I can"
type textarea "x"
type textarea "The UI should also show a page where I can"
type textarea "x"
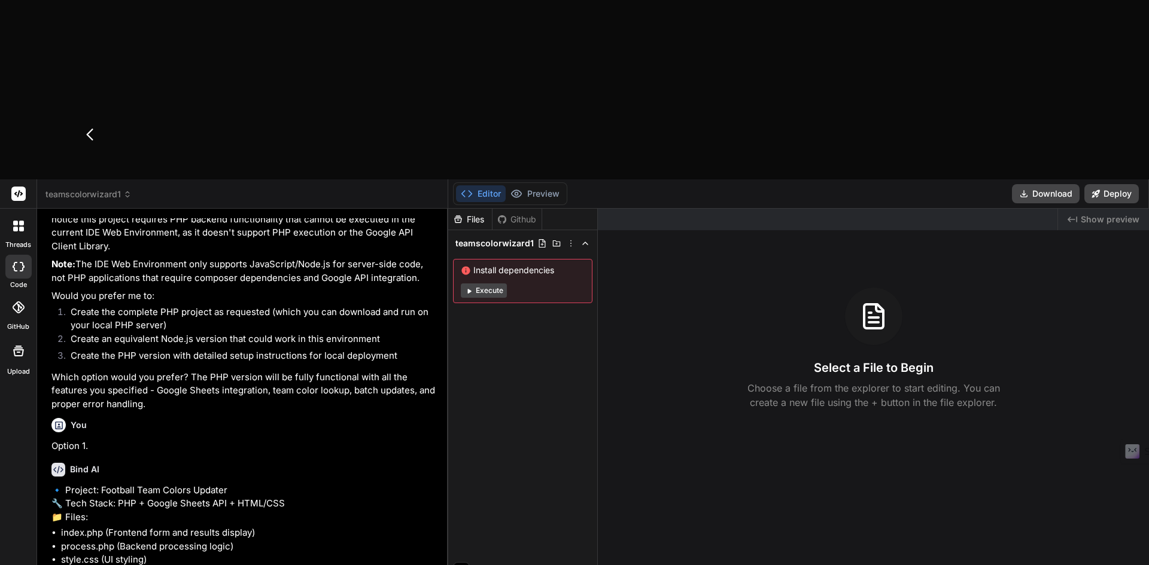
type textarea "The UI should also show a page where I ca"
type textarea "x"
type textarea "The UI should also show a page where I c"
type textarea "x"
type textarea "The UI should also show a page where I"
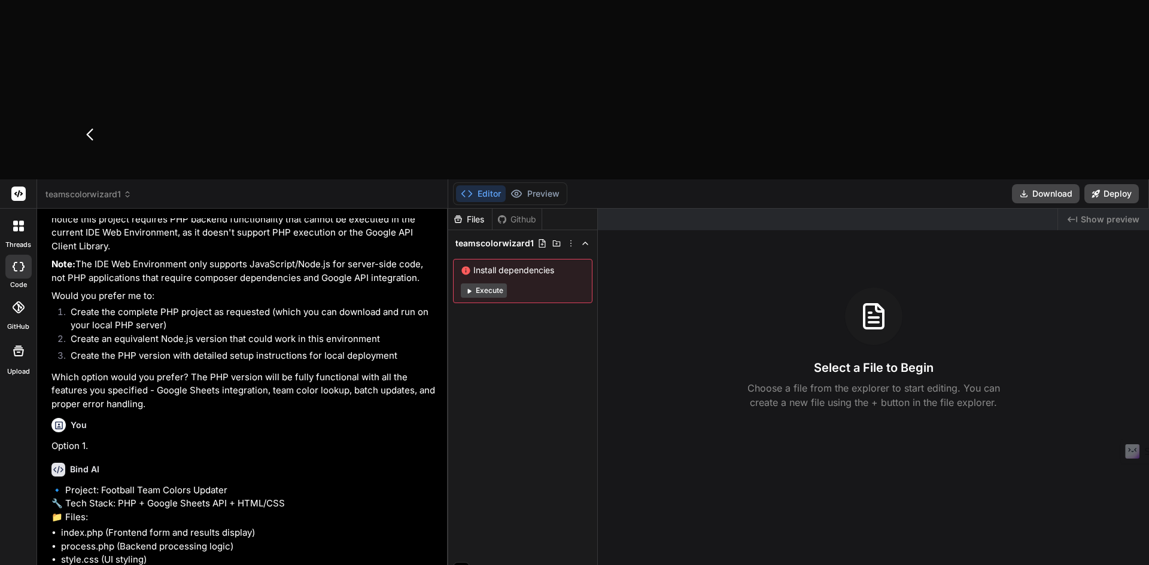
type textarea "x"
type textarea "The UI should also show a page where I"
type textarea "x"
type textarea "The UI should also show a page where"
type textarea "x"
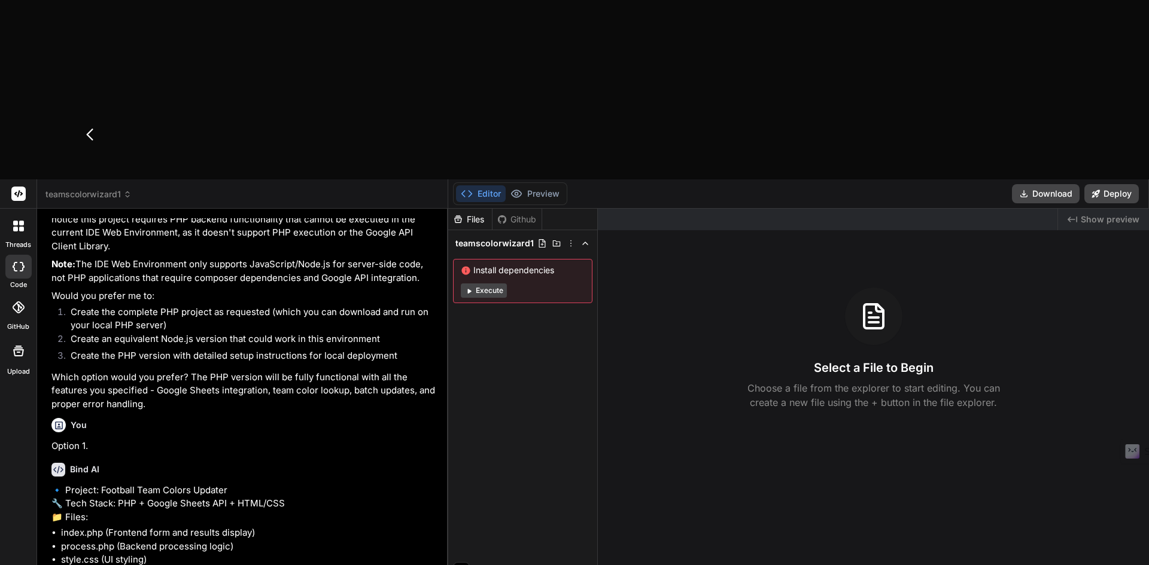
type textarea "The UI should also show a page where t"
type textarea "x"
type textarea "The UI should also show a page where th"
type textarea "x"
type textarea "The UI should also show a page where the"
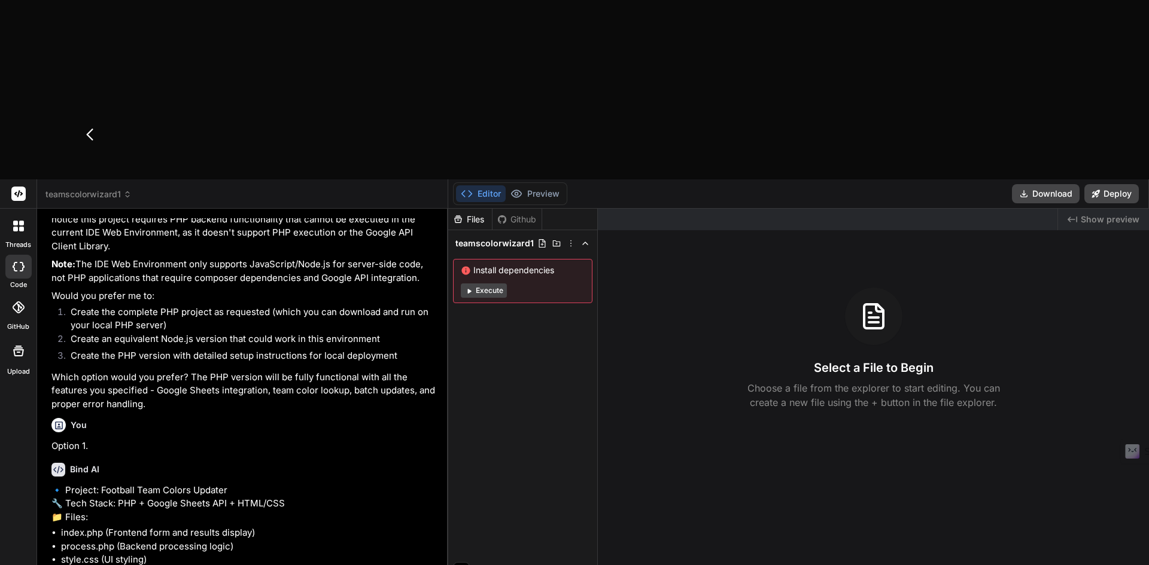
type textarea "x"
type textarea "The UI should also show a page where the"
type textarea "x"
type textarea "The UI should also show a page where the u"
type textarea "x"
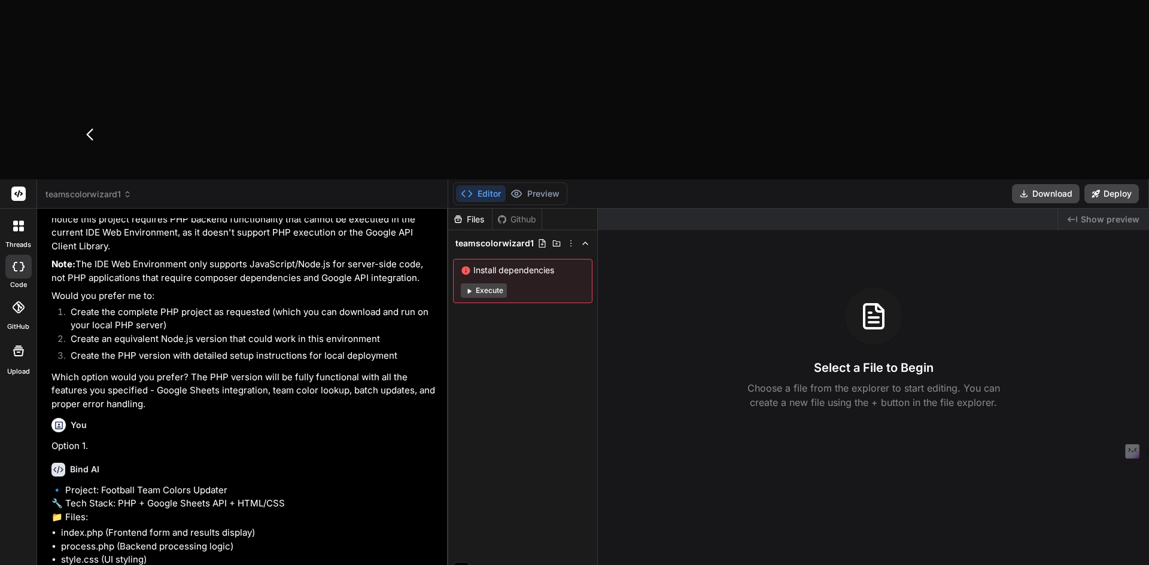
type textarea "The UI should also show a page where the us"
type textarea "x"
type textarea "The UI should also show a page where the use"
type textarea "x"
type textarea "The UI should also show a page where the user"
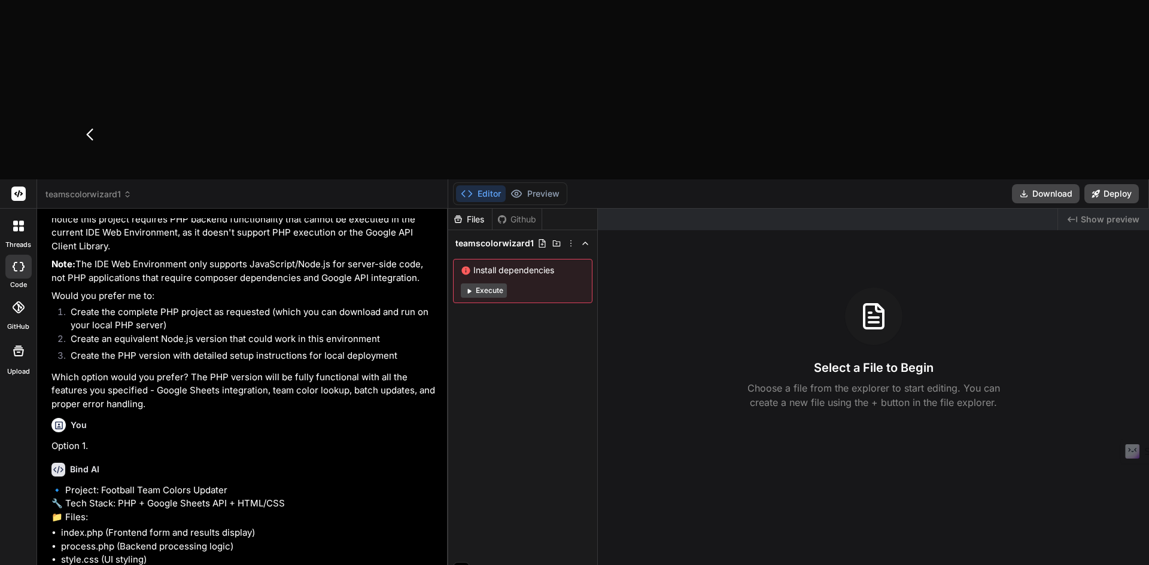
type textarea "x"
type textarea "The UI should also show a page where the user"
type textarea "x"
type textarea "The UI should also show a page where the user c"
type textarea "x"
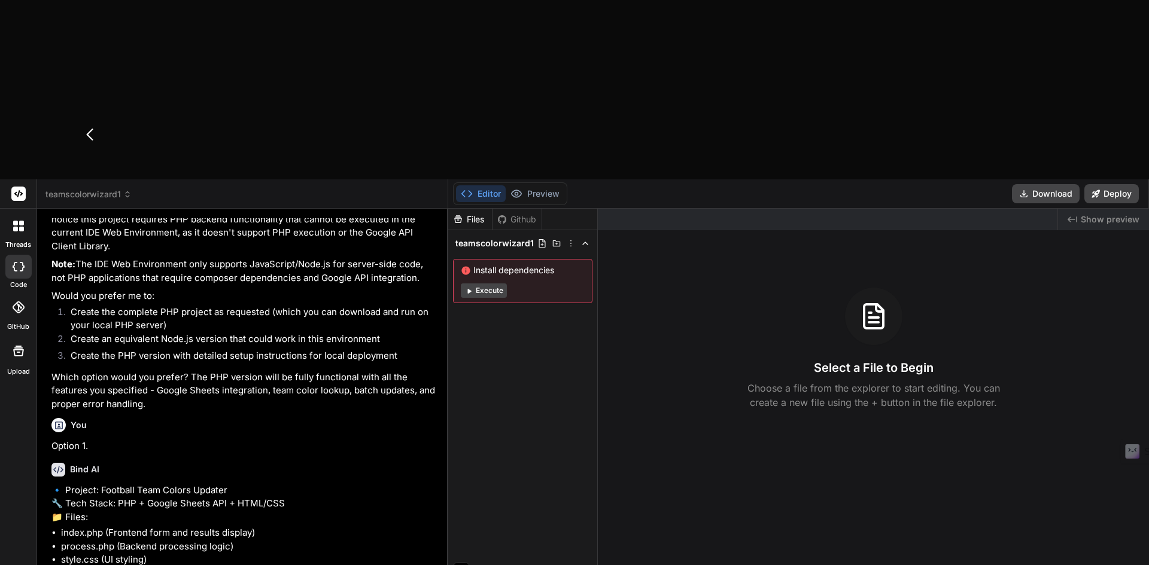
type textarea "The UI should also show a page where the user ca"
type textarea "x"
type textarea "The UI should also show a page where the user can"
type textarea "x"
type textarea "The UI should also show a page where the user can"
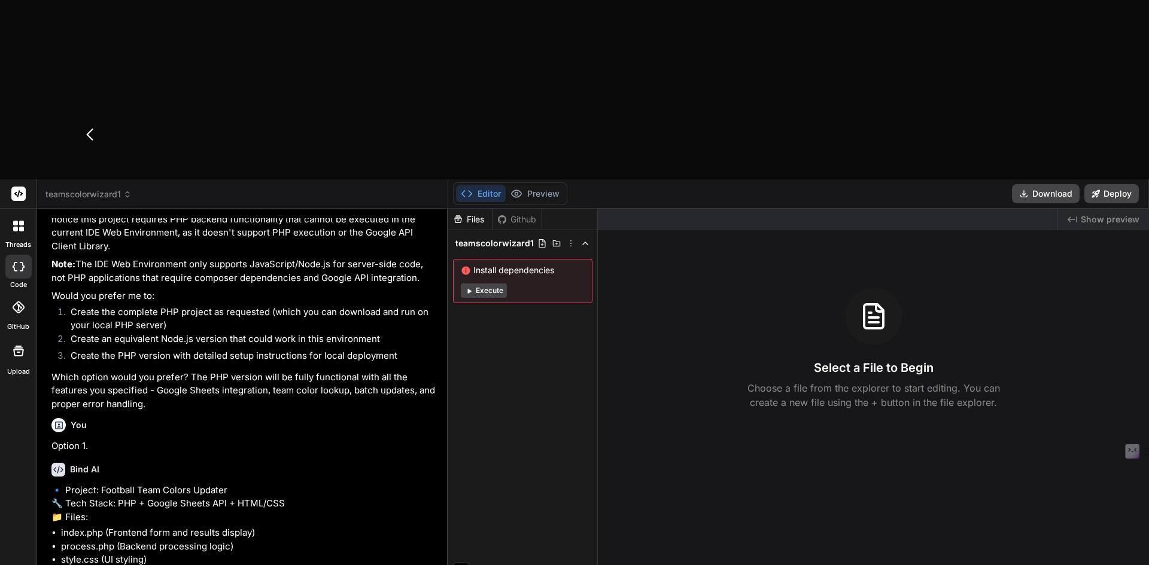
type textarea "x"
type textarea "The UI should also show a page where the user can e"
type textarea "x"
type textarea "The UI should also show a page where the user can en"
type textarea "x"
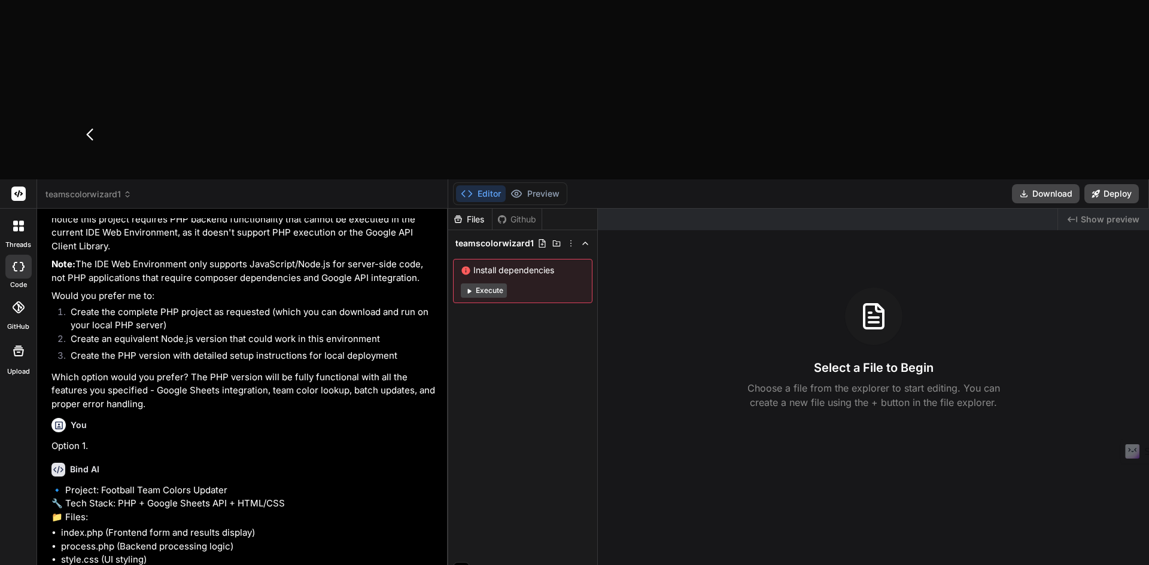
type textarea "The UI should also show a page where the user can ent"
type textarea "x"
type textarea "The UI should also show a page where the user can ente"
type textarea "x"
type textarea "The UI should also show a page where the user can enter"
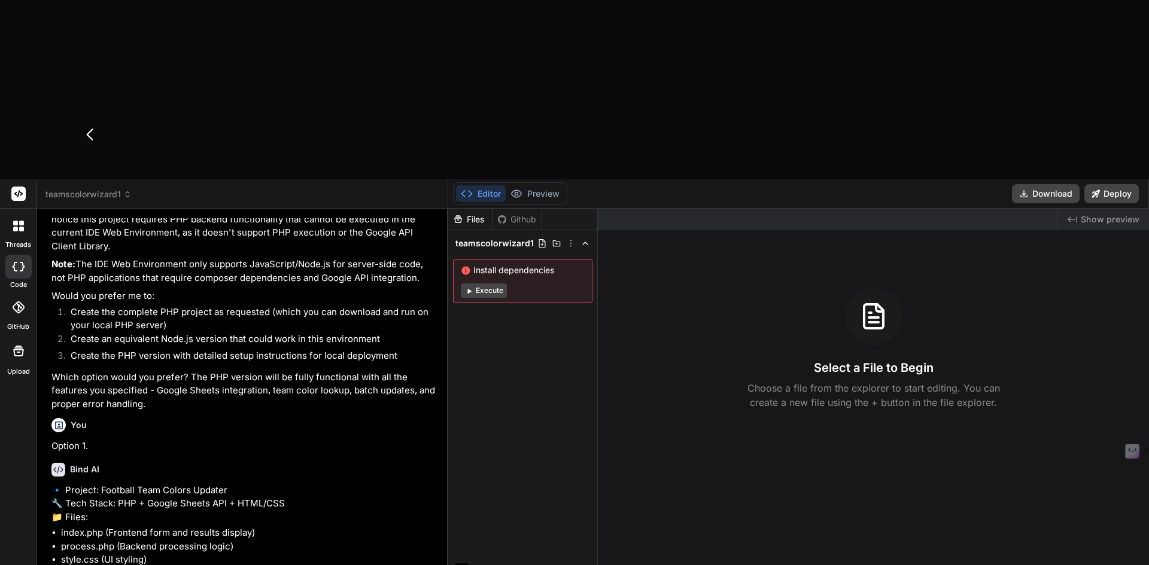
type textarea "x"
type textarea "The UI should also show a page where the user can enter"
type textarea "x"
type textarea "The UI should also show a page where the user can enter a"
type textarea "x"
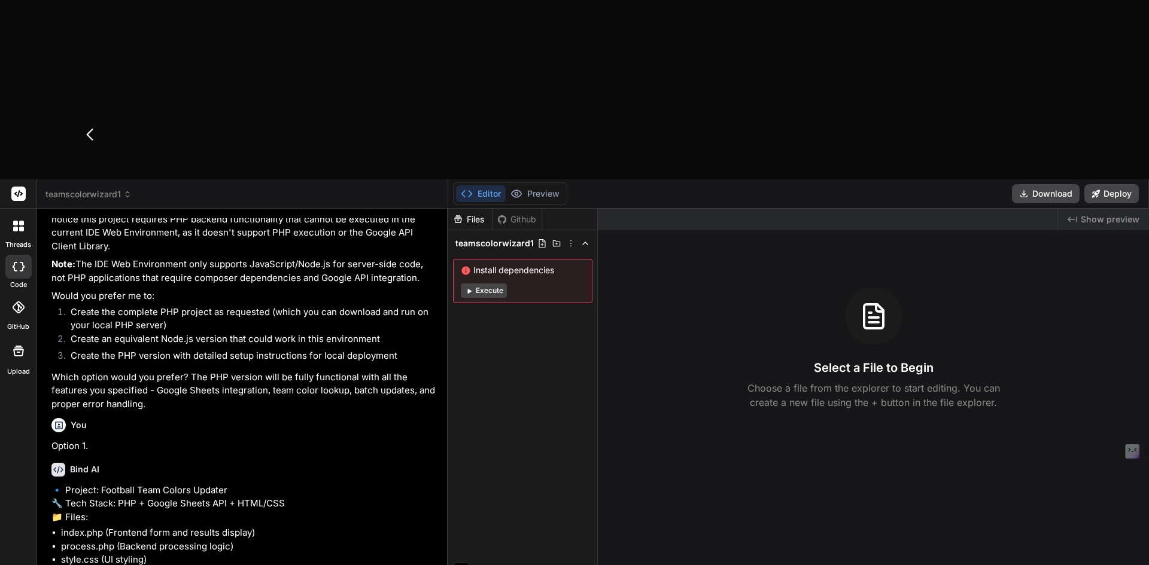
type textarea "The UI should also show a page where the user can enter an"
type textarea "x"
type textarea "The UI should also show a page where the user can enter and"
type textarea "x"
type textarea "The UI should also show a page where the user can enter and"
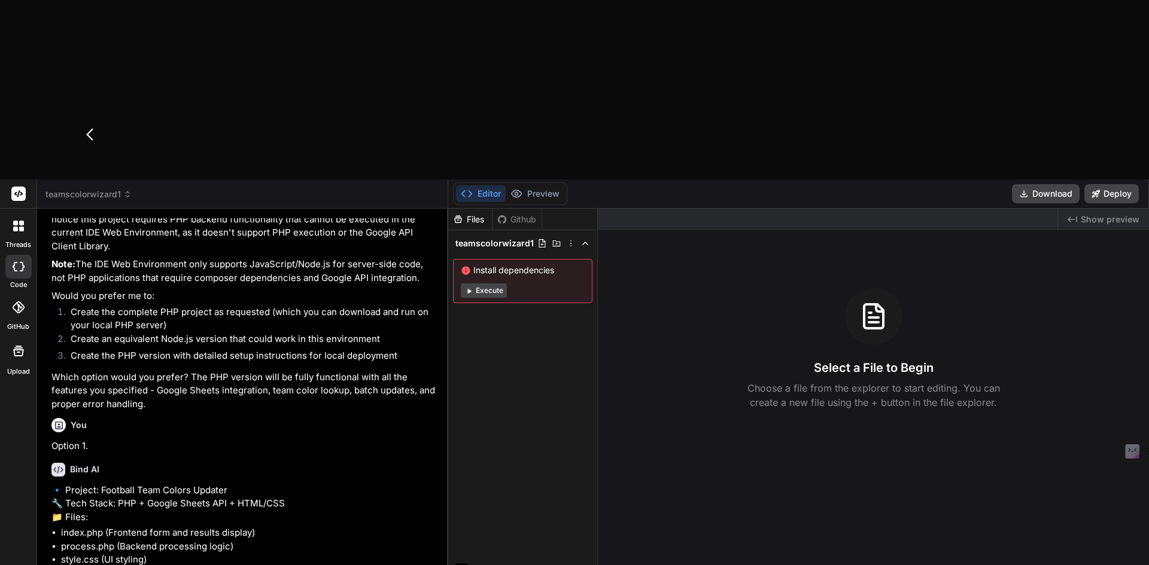
type textarea "x"
type textarea "The UI should also show a page where the user can enter and s"
type textarea "x"
type textarea "The UI should also show a page where the user can enter and st"
type textarea "x"
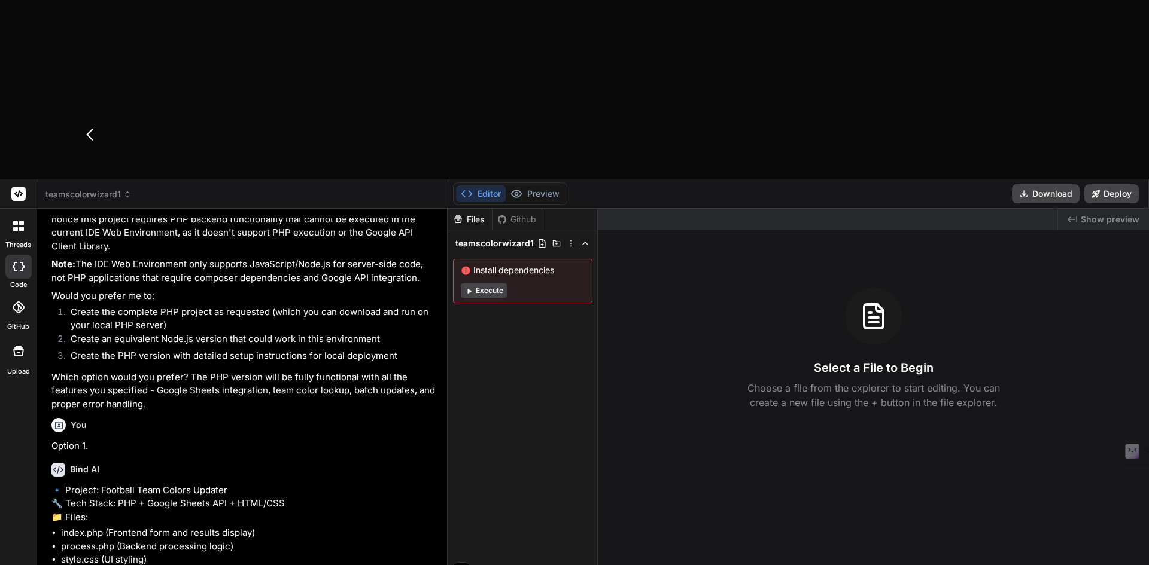
type textarea "The UI should also show a page where the user can enter and sto"
type textarea "x"
type textarea "The UI should also show a page where the user can enter and stor"
type textarea "x"
type textarea "The UI should also show a page where the user can enter and store"
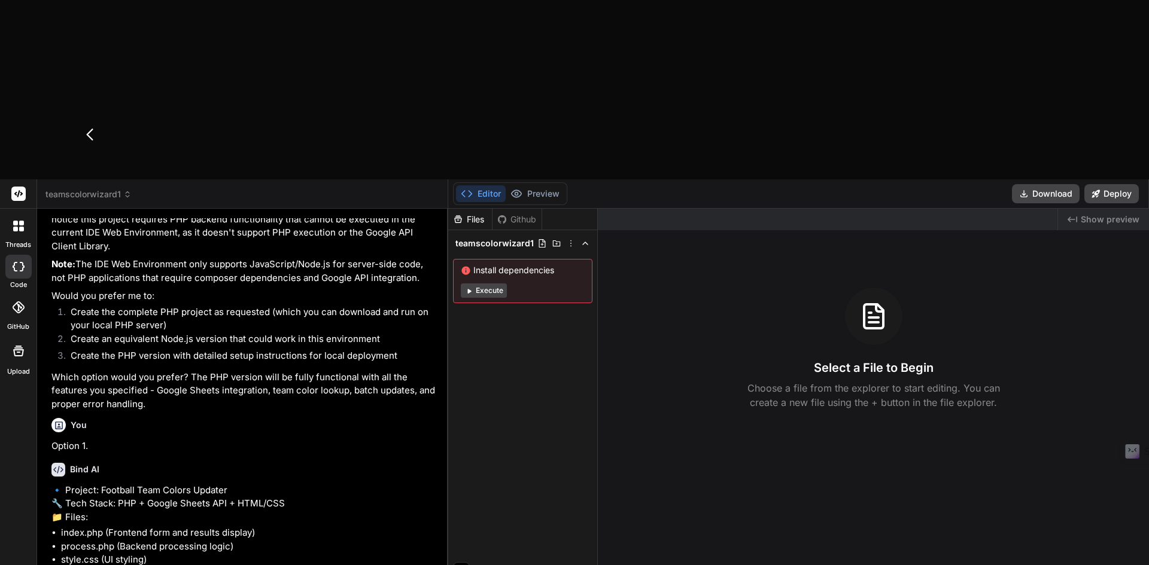
type textarea "x"
type textarea "The UI should also show a page where the user can enter and stores"
type textarea "x"
type textarea "The UI should also show a page where the user can enter and stores"
type textarea "x"
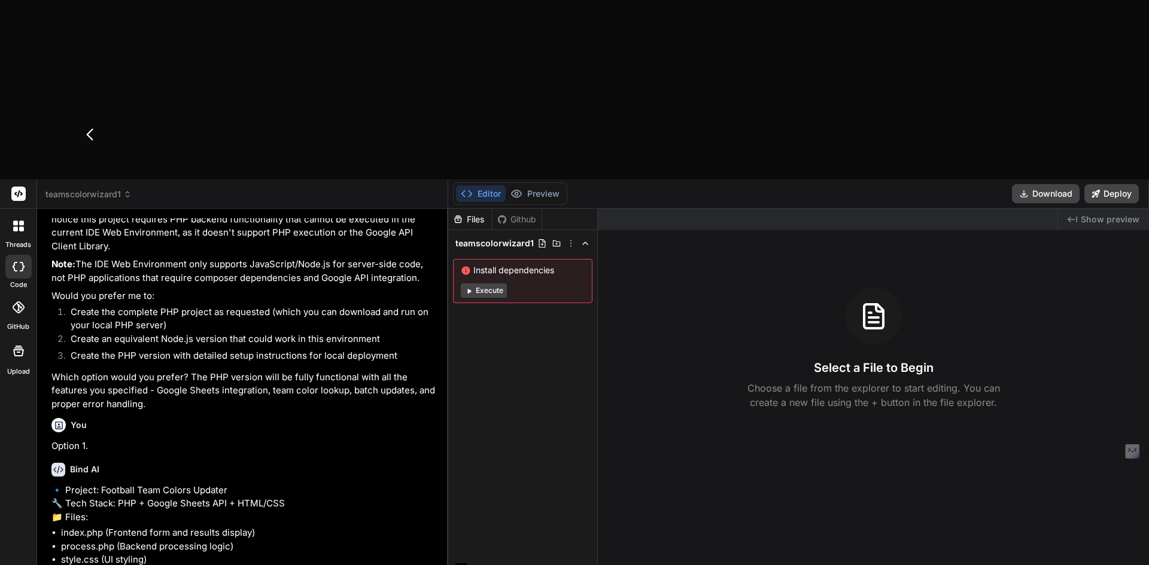
type textarea "The UI should also show a page where the user can enters and stores"
type textarea "x"
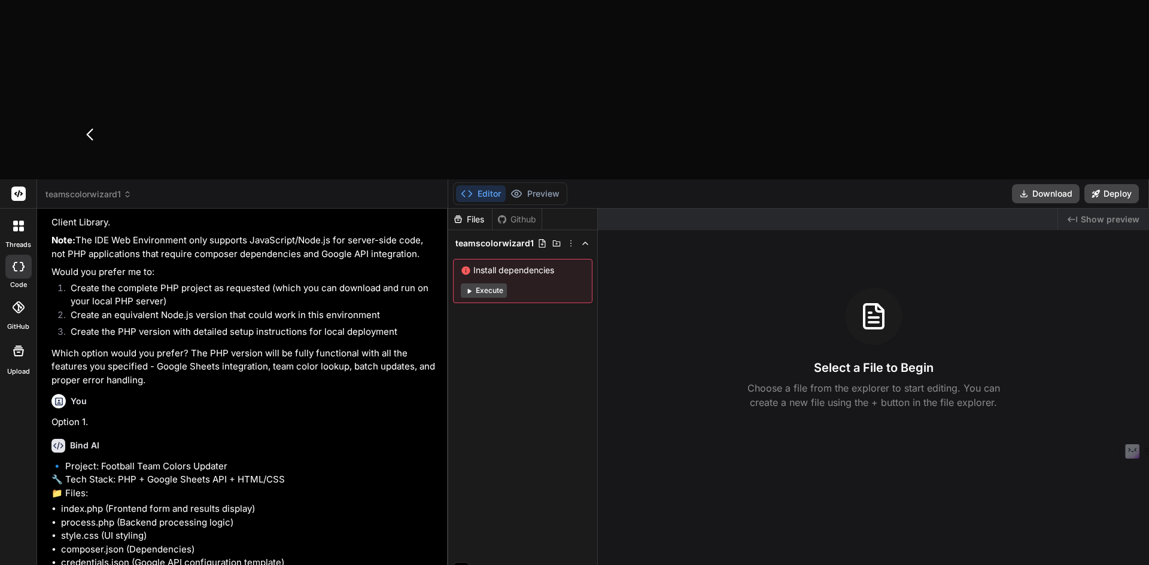
type textarea "The UI should also show a page where the user can enters and stores -"
type textarea "x"
type textarea "The UI should also show a page where the user can enters and stores -"
type textarea "x"
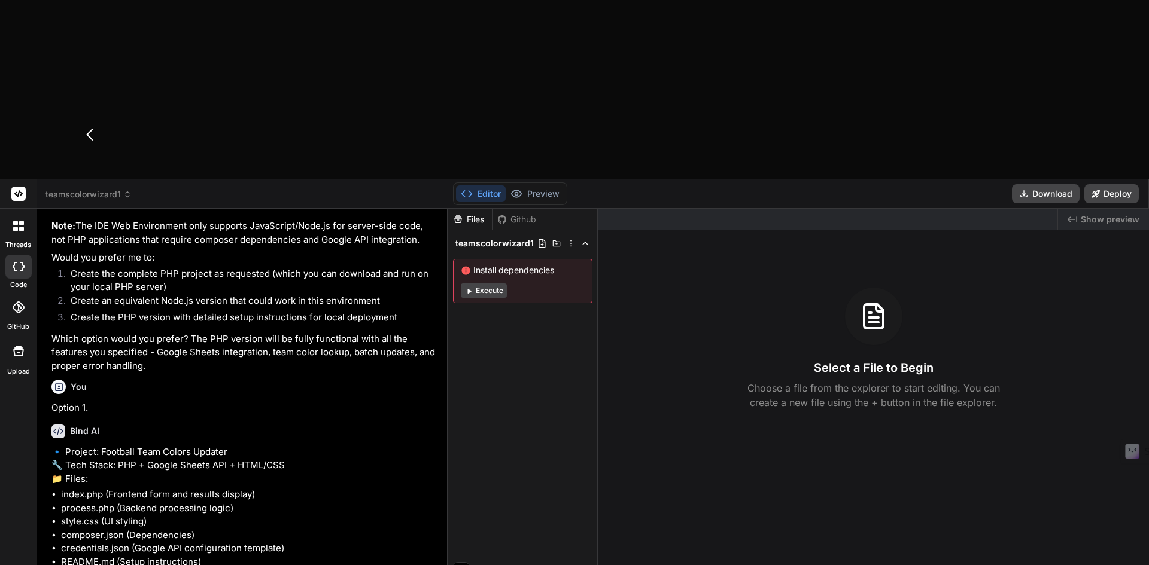
scroll to position [1210, 0]
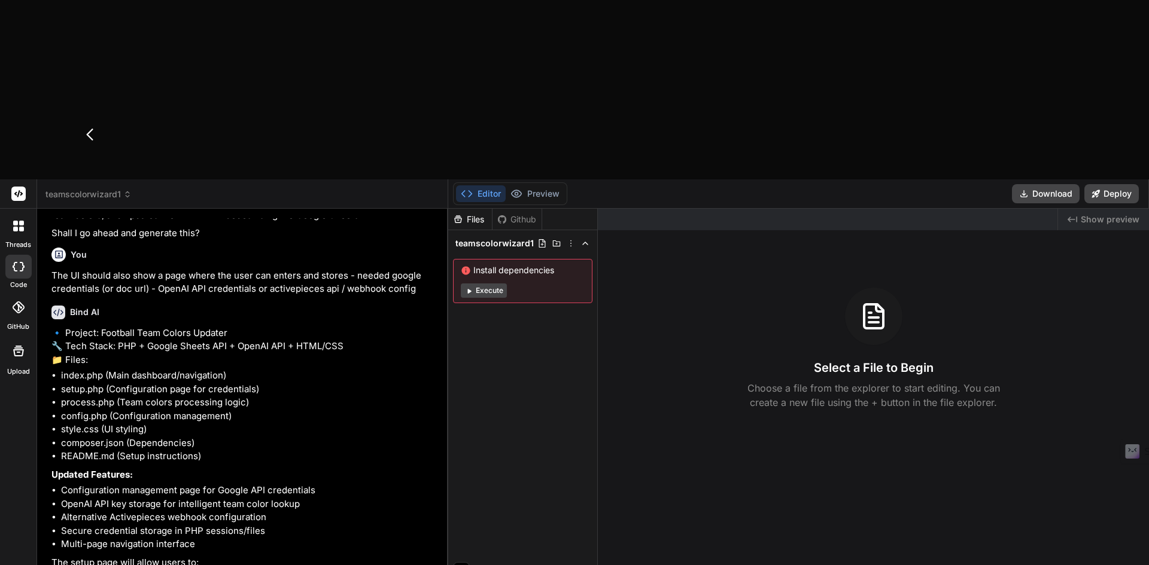
scroll to position [1624, 0]
drag, startPoint x: 75, startPoint y: 433, endPoint x: 357, endPoint y: 431, distance: 281.8
click at [298, 469] on p "Updated Features:" at bounding box center [243, 476] width 385 height 14
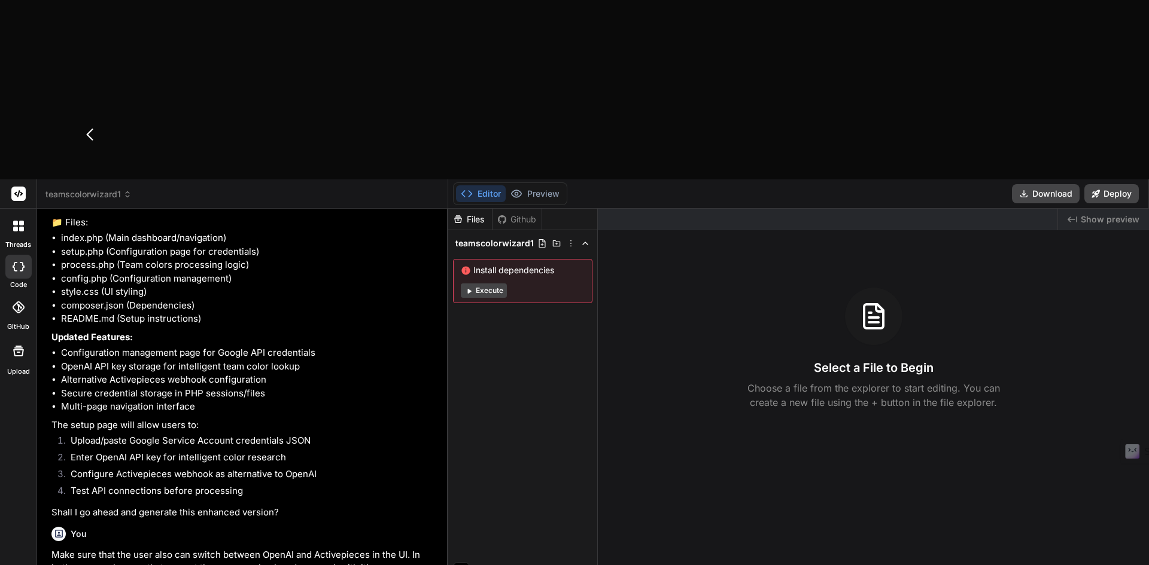
scroll to position [1762, 0]
drag, startPoint x: 81, startPoint y: 310, endPoint x: 261, endPoint y: 305, distance: 180.2
click at [261, 434] on ol "Upload/paste Google Service Account credentials JSON Enter OpenAI API key for i…" at bounding box center [243, 467] width 385 height 67
click at [214, 485] on li "Test API connections before processing" at bounding box center [248, 493] width 375 height 17
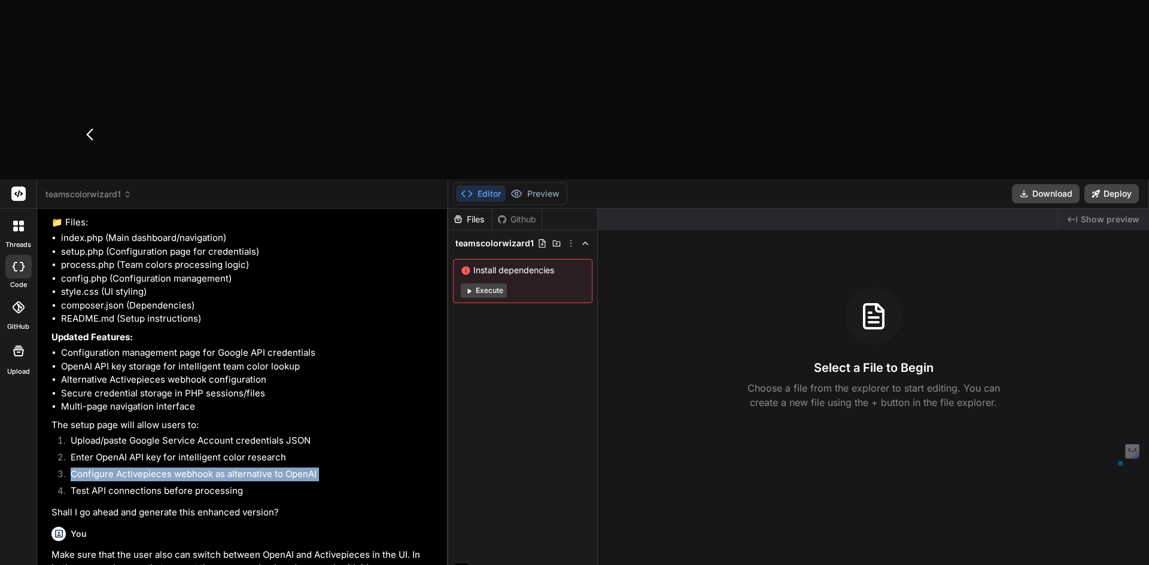
click at [214, 468] on li "Configure Activepieces webhook as alternative to OpenAI" at bounding box center [248, 476] width 375 height 17
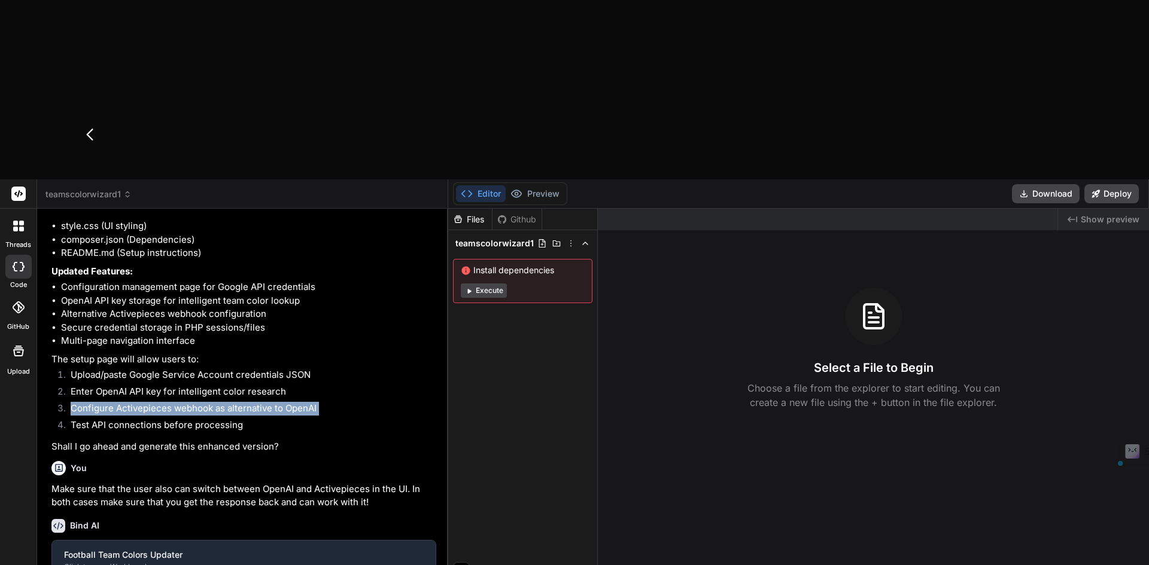
scroll to position [1827, 0]
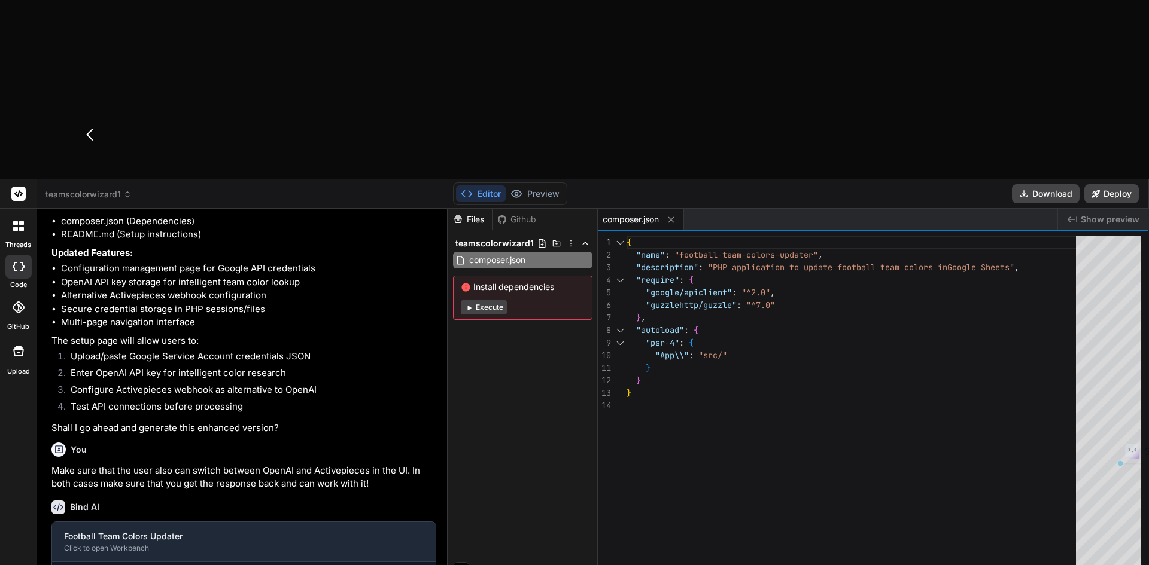
click at [311, 464] on p "Make sure that the user also can switch between OpenAI and Activepieces in the …" at bounding box center [243, 477] width 385 height 27
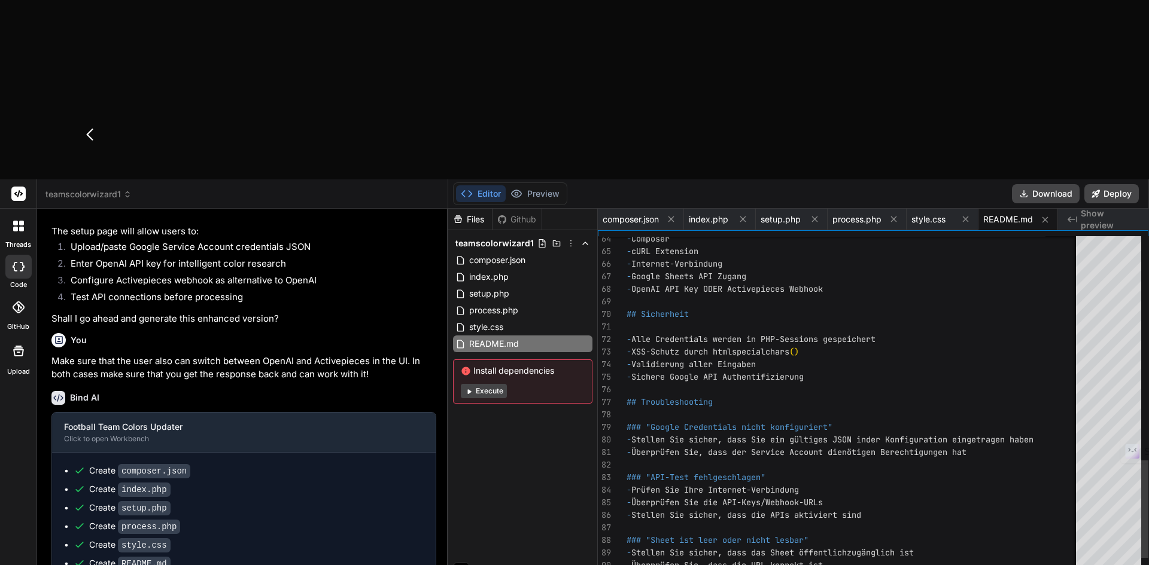
scroll to position [0, 0]
drag, startPoint x: 719, startPoint y: 315, endPoint x: 932, endPoint y: 323, distance: 213.2
click at [932, 323] on div "- Composer - cURL Extension - Internet-Verbindung - Google Sheets API Zugang - …" at bounding box center [866, 67] width 481 height 1276
click at [885, 193] on div "- Composer - cURL Extension - Internet-Verbindung - Google Sheets API Zugang - …" at bounding box center [866, 67] width 481 height 1276
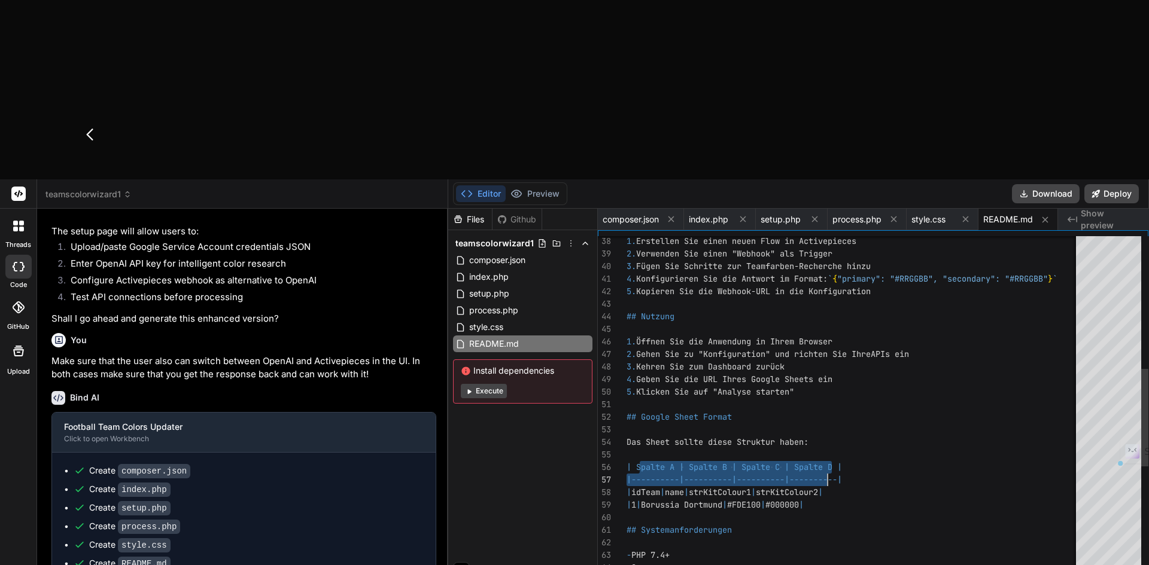
drag, startPoint x: 640, startPoint y: 288, endPoint x: 838, endPoint y: 290, distance: 198.7
click at [838, 290] on div "1. Erstellen Sie einen neuen Flow in Activepieces 2. Verwenden Sie einen "Webho…" at bounding box center [866, 396] width 481 height 1276
click at [635, 292] on div "1. Erstellen Sie einen neuen Flow in Activepieces 2. Verwenden Sie einen "Webho…" at bounding box center [866, 396] width 481 height 1276
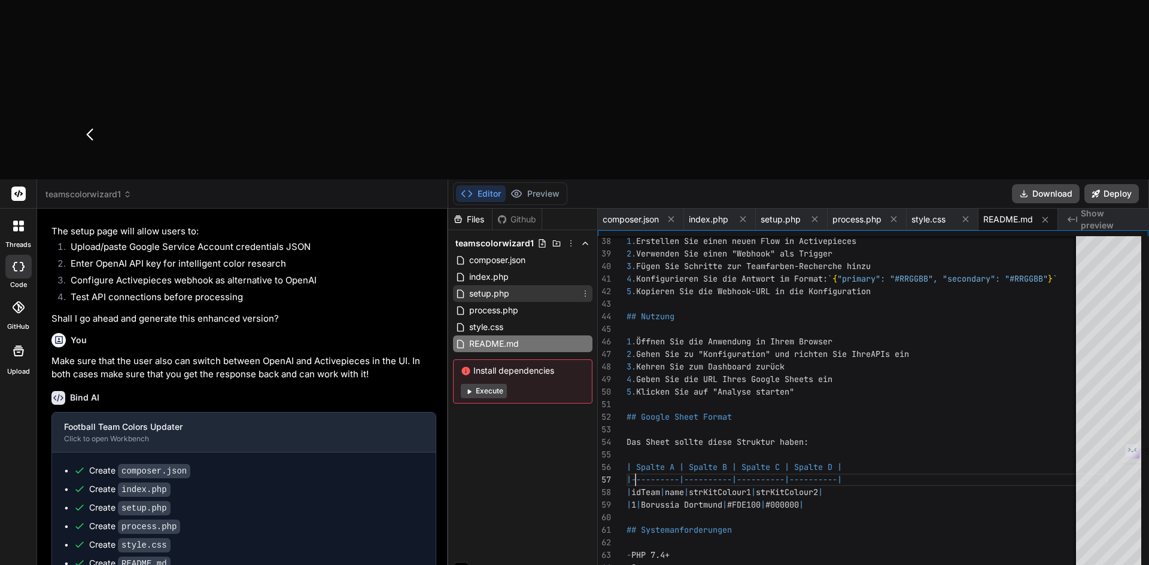
click at [487, 287] on span "setup.php" at bounding box center [489, 294] width 42 height 14
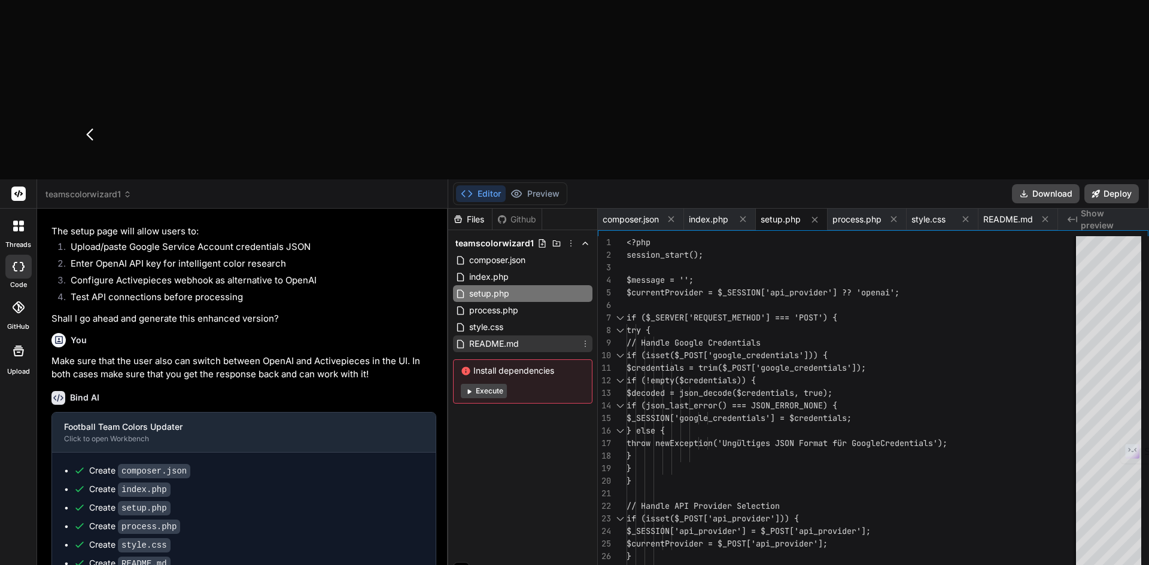
click at [489, 337] on span "README.md" at bounding box center [494, 344] width 52 height 14
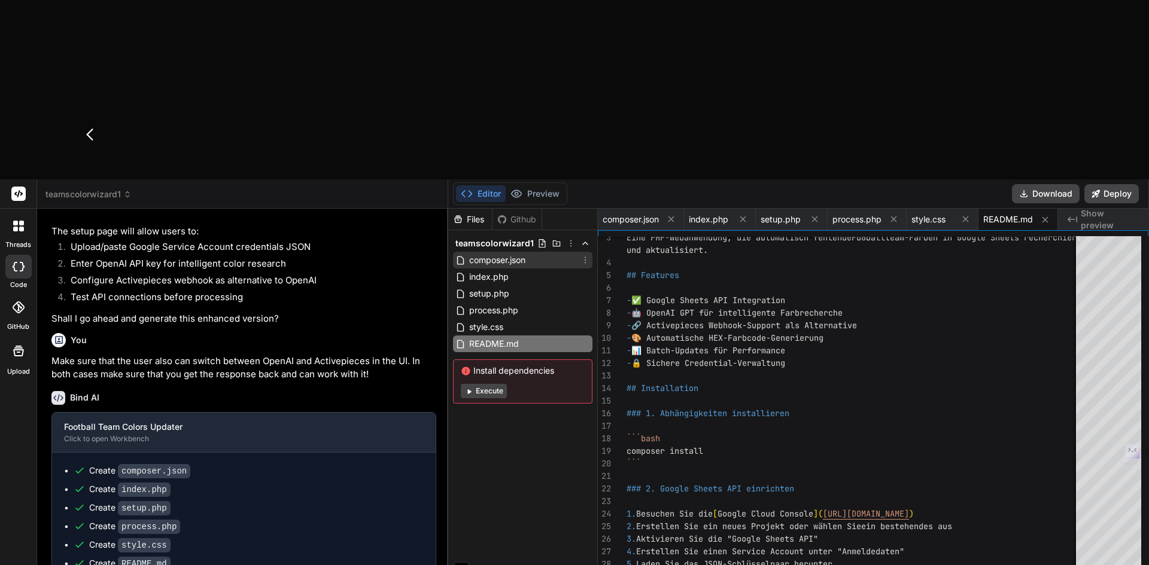
click at [511, 253] on span "composer.json" at bounding box center [497, 260] width 59 height 14
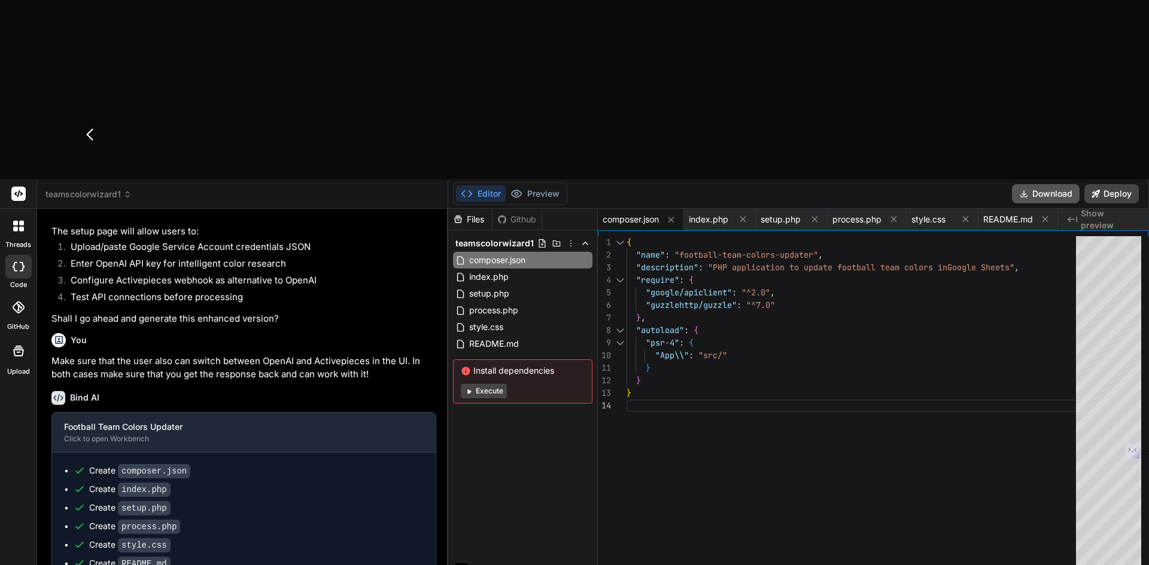
click at [1044, 184] on button "Download" at bounding box center [1046, 193] width 68 height 19
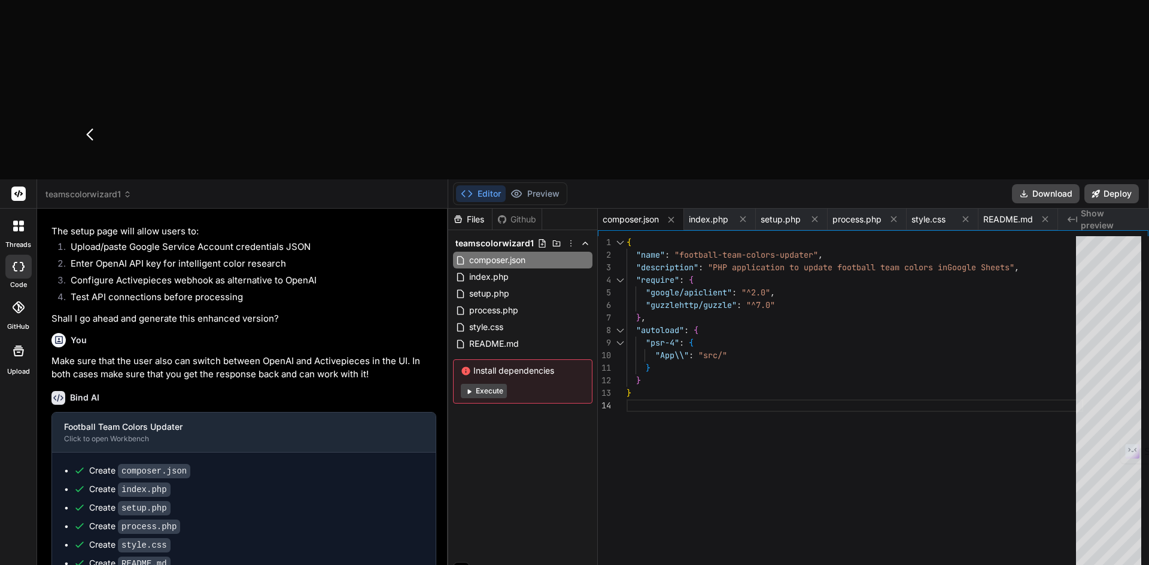
paste textarea "JavaScript Object Notation"
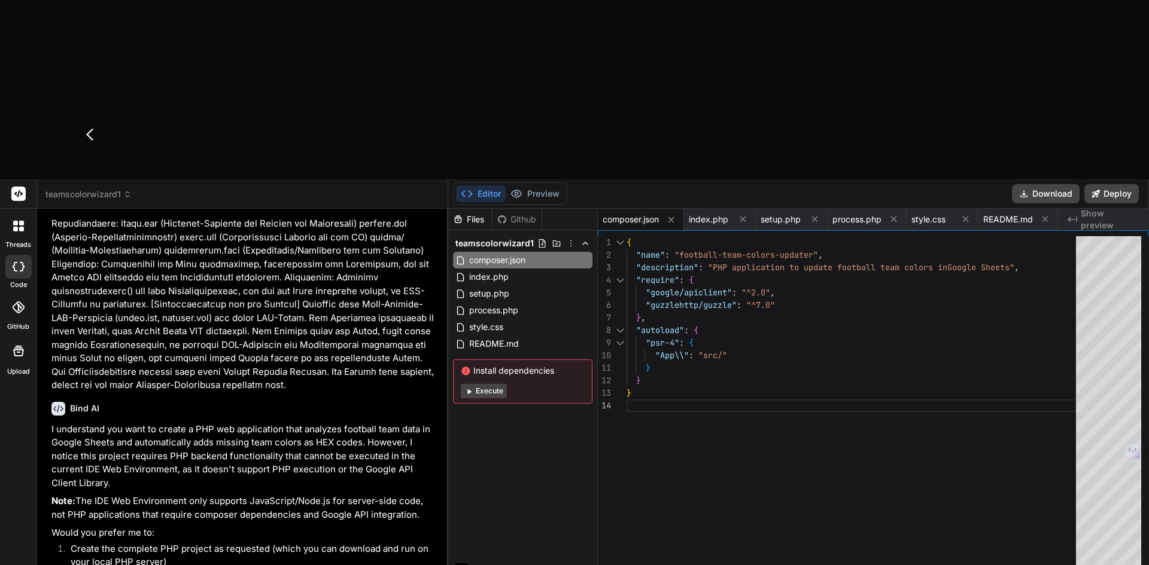
scroll to position [898, 0]
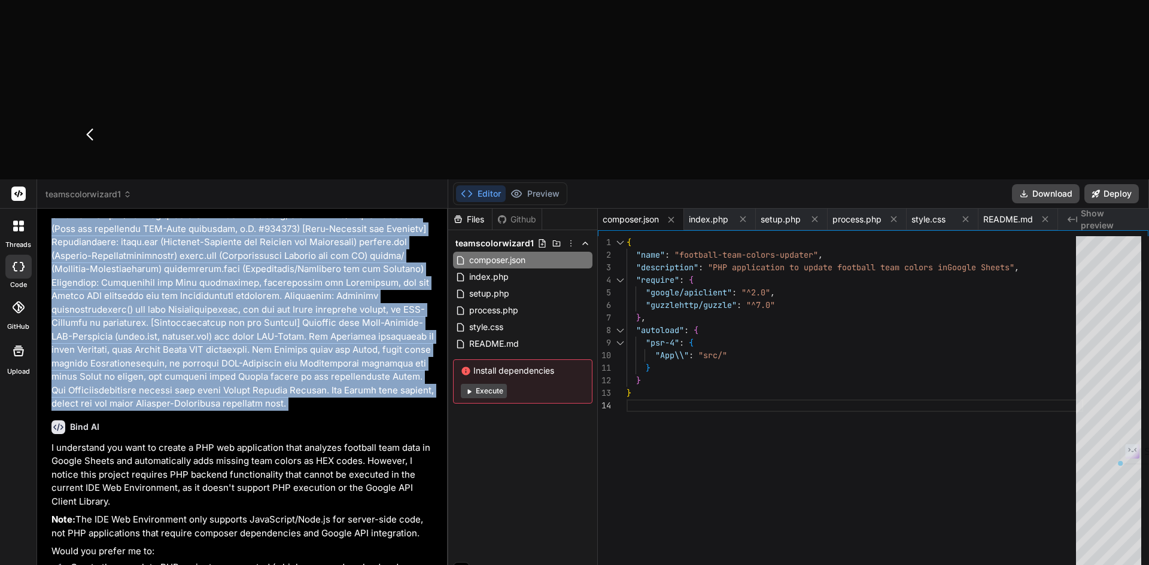
copy div "[Lorem ips Dolo] Si amet con adipiscing Elit-Seddo-Eiusmodtem inc Utlaboreetdol…"
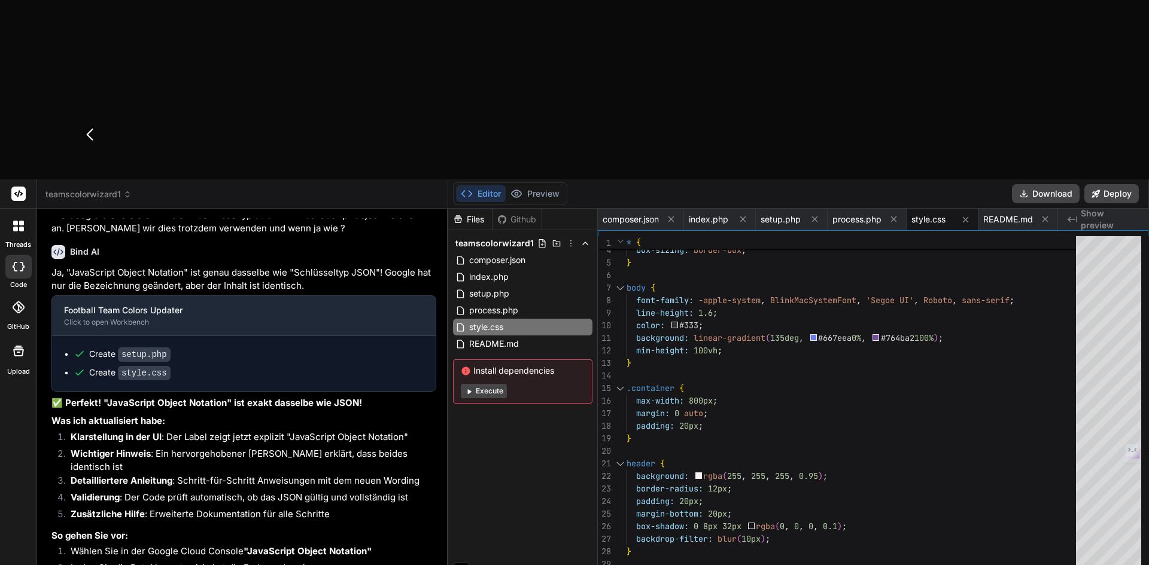
scroll to position [2697, 0]
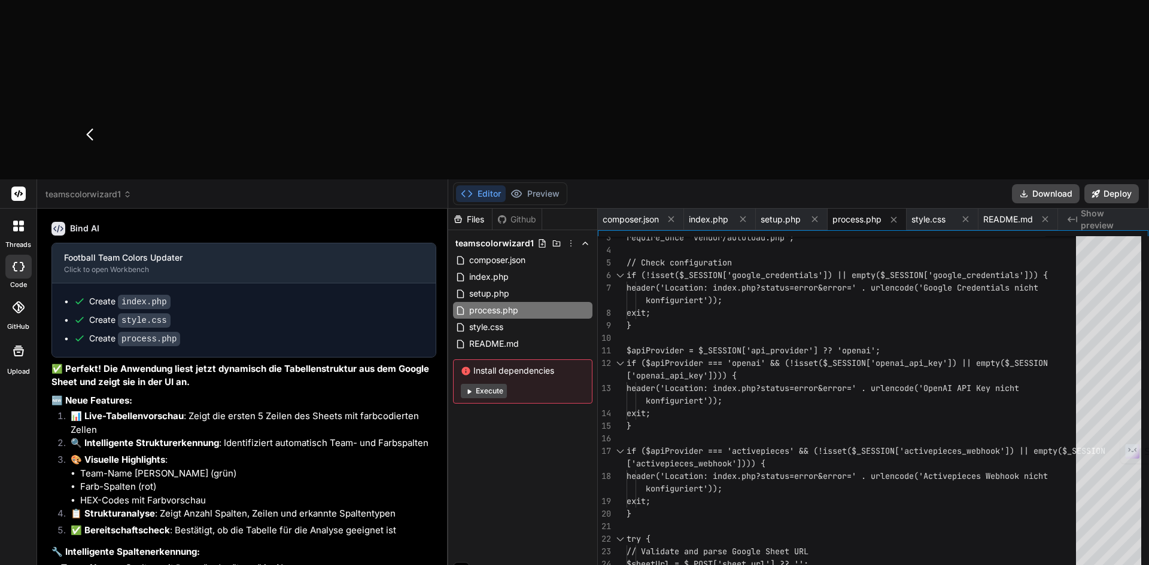
scroll to position [3126, 0]
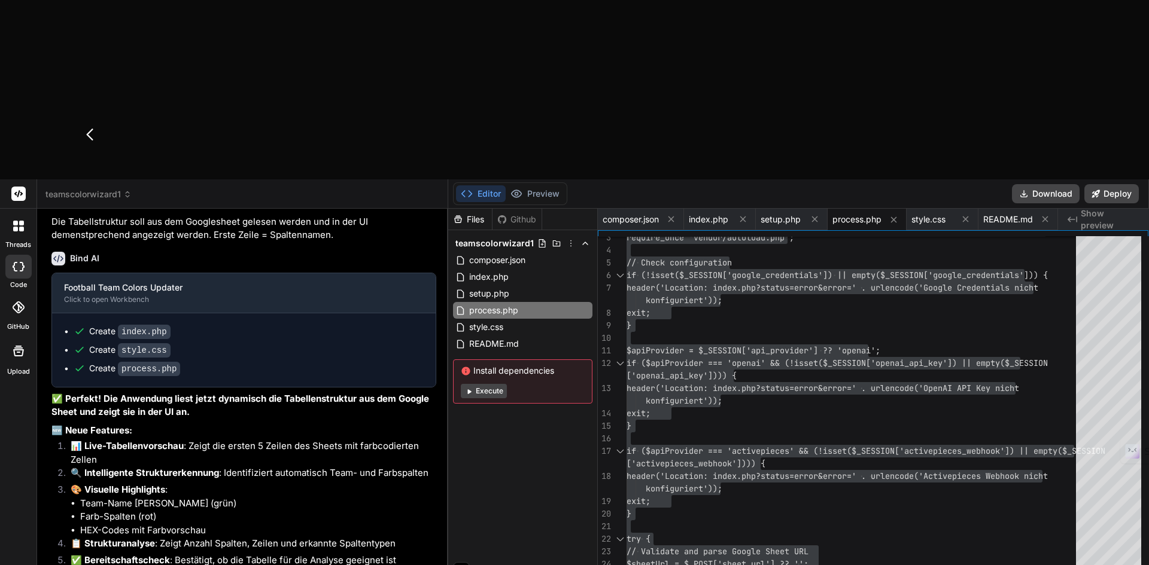
drag, startPoint x: 710, startPoint y: 40, endPoint x: 695, endPoint y: 154, distance: 114.7
click at [710, 214] on span "index.php" at bounding box center [708, 220] width 39 height 12
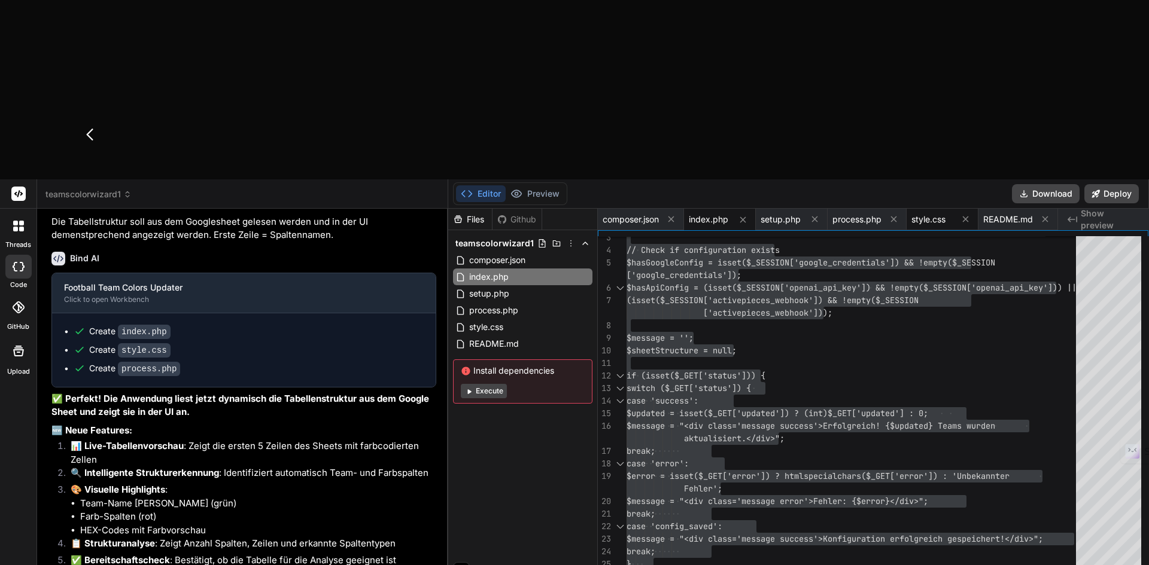
click at [933, 214] on span "style.css" at bounding box center [928, 220] width 34 height 12
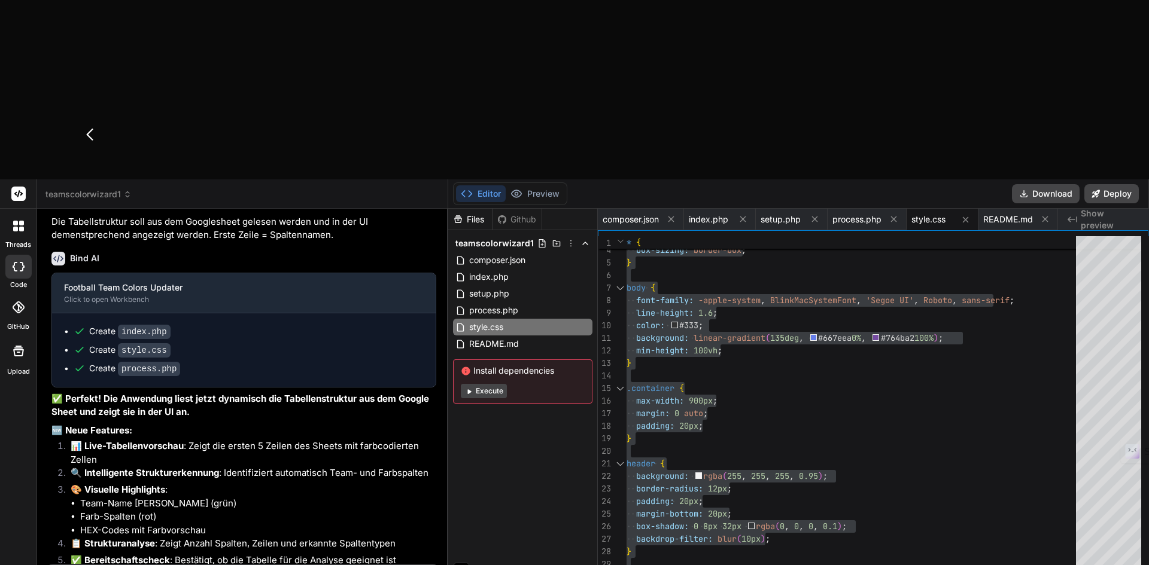
drag, startPoint x: 212, startPoint y: 465, endPoint x: 215, endPoint y: 457, distance: 8.9
drag, startPoint x: 230, startPoint y: 458, endPoint x: 245, endPoint y: 427, distance: 35.3
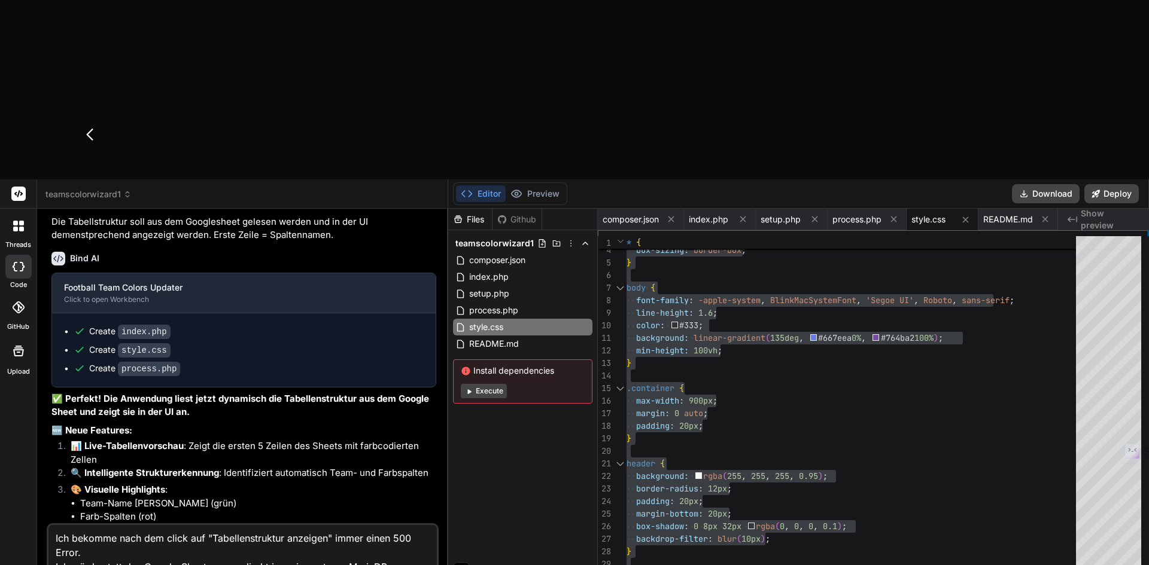
scroll to position [2, 0]
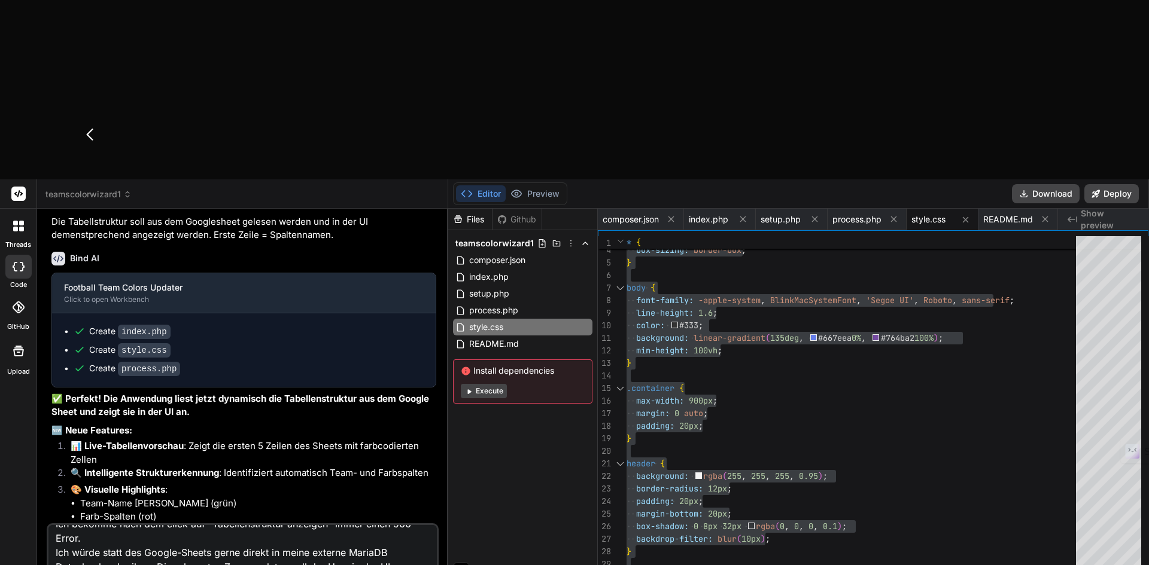
drag, startPoint x: 191, startPoint y: 489, endPoint x: 56, endPoint y: 468, distance: 137.5
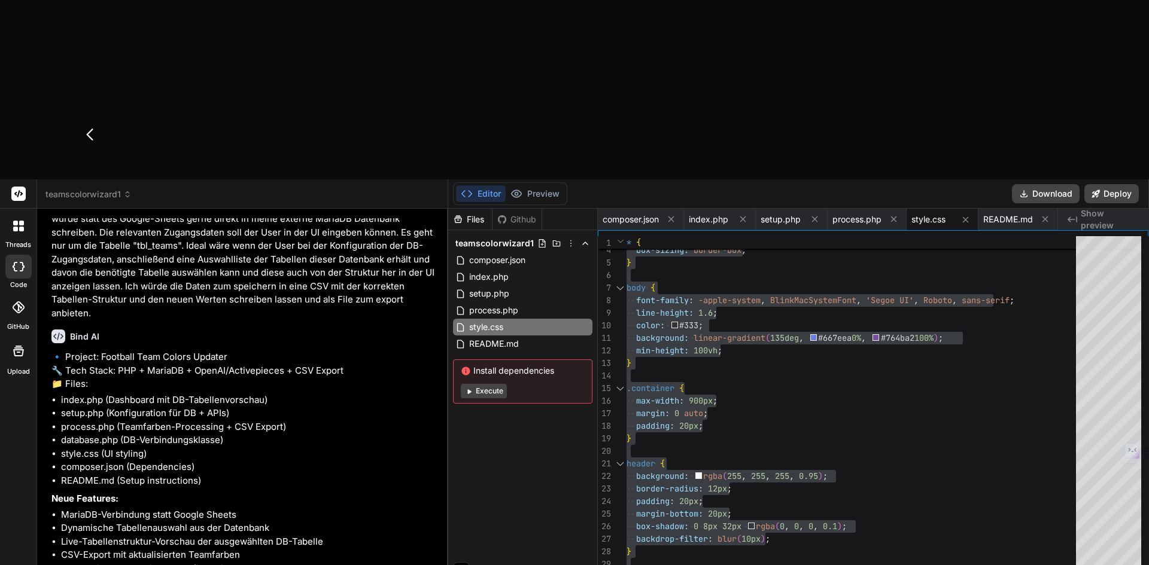
scroll to position [3767, 0]
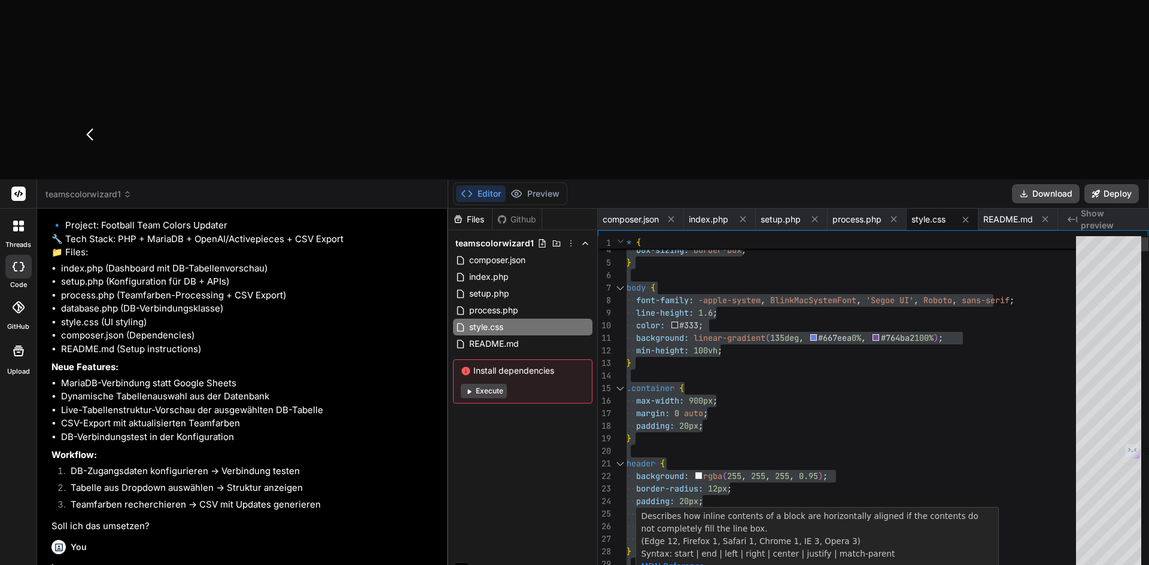
scroll to position [3891, 0]
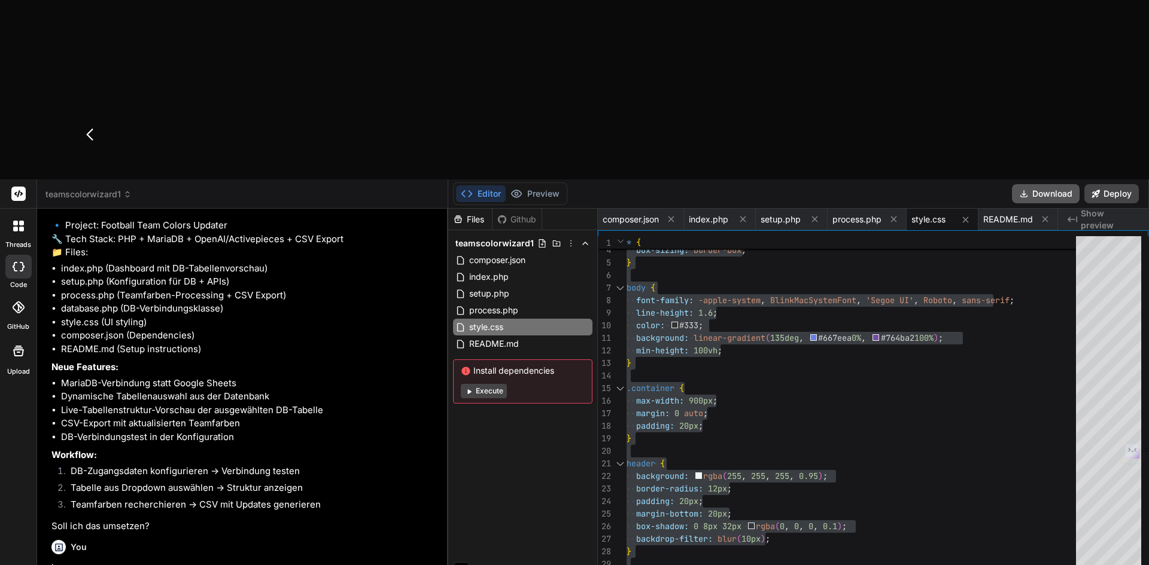
click at [1048, 184] on button "Download" at bounding box center [1046, 193] width 68 height 19
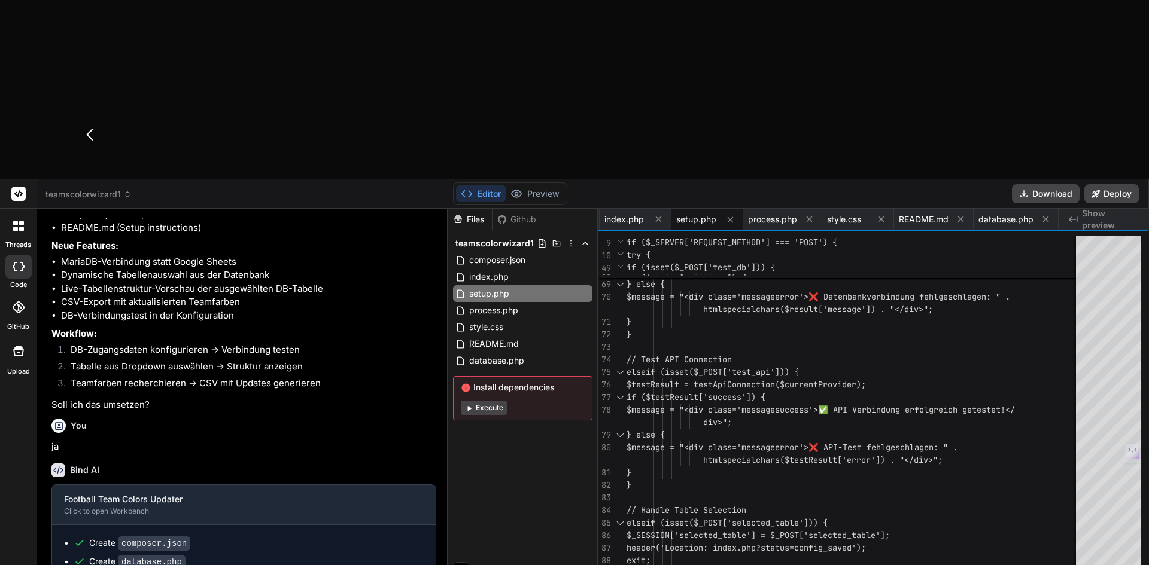
scroll to position [4013, 0]
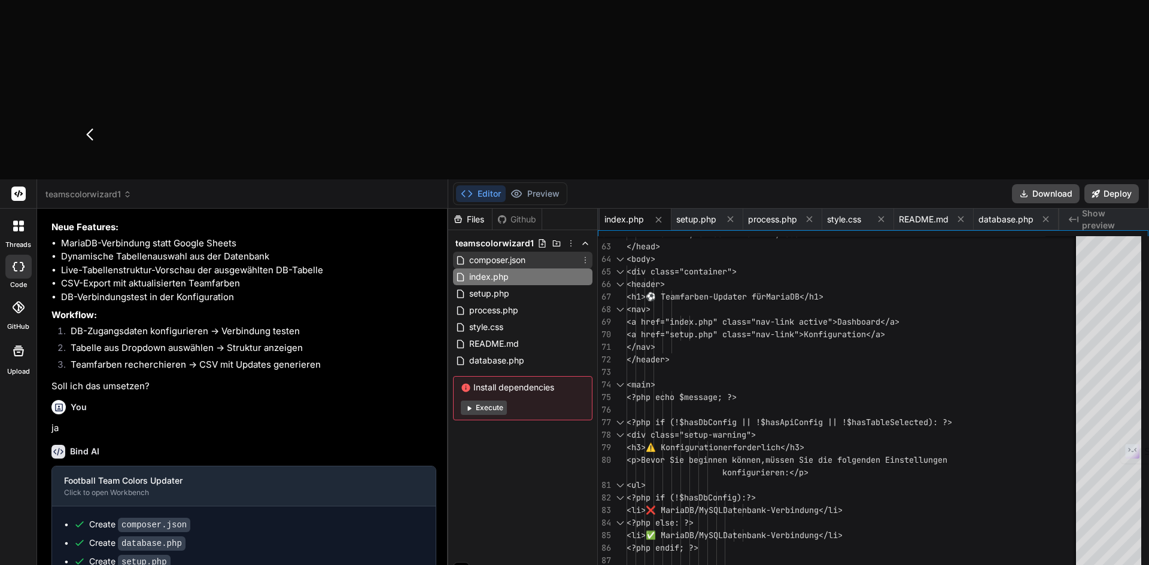
click at [506, 253] on span "composer.json" at bounding box center [497, 260] width 59 height 14
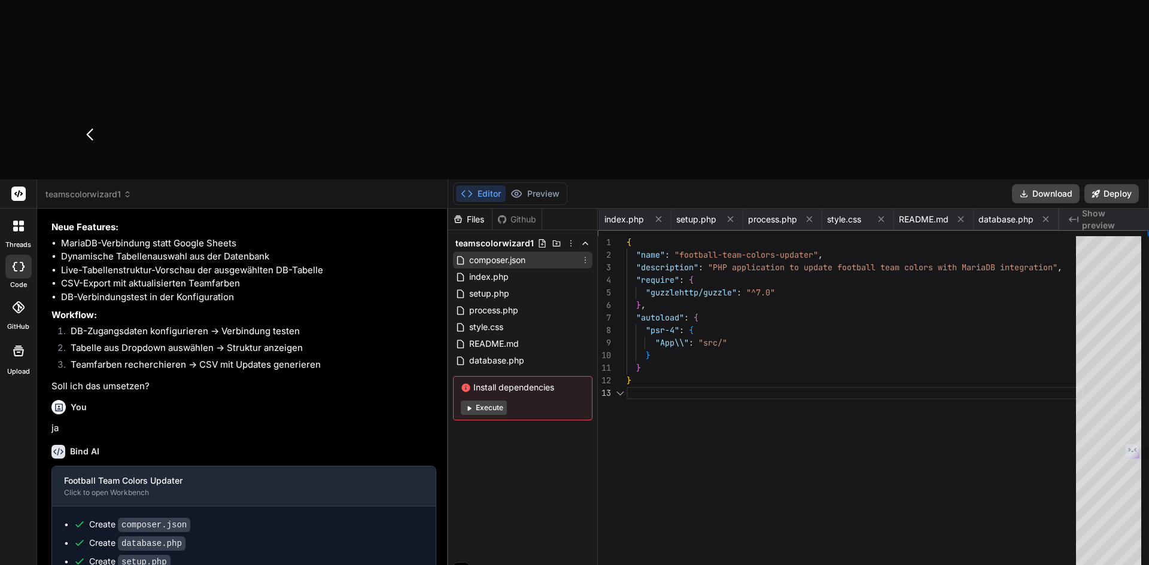
scroll to position [0, 0]
click at [698, 236] on div "{ "name" : "football-team-colors-updater" , "description" : "PHP application to…" at bounding box center [854, 413] width 457 height 354
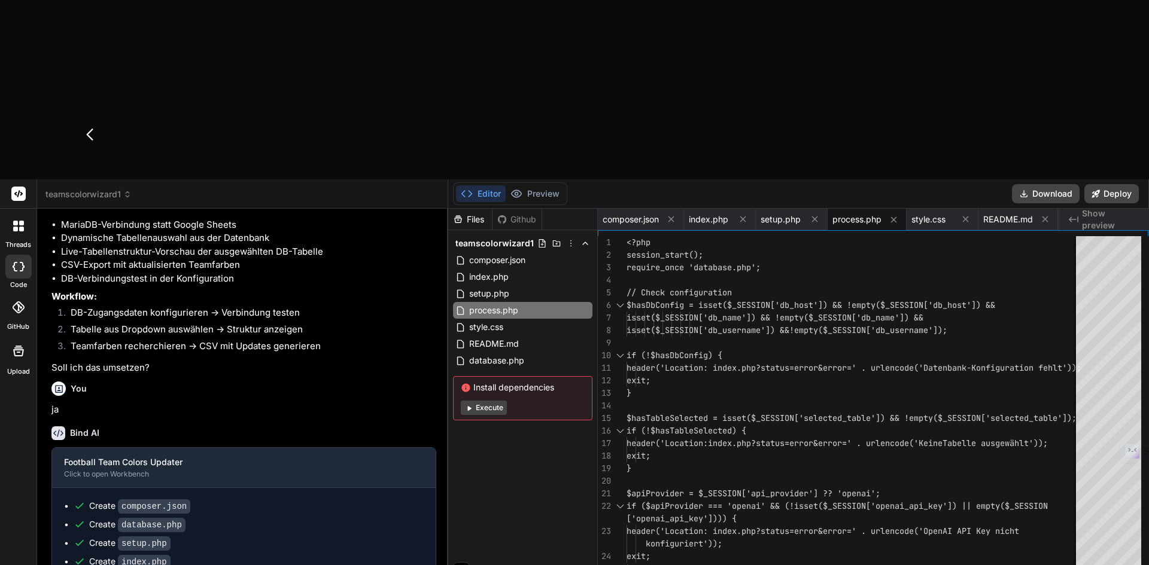
scroll to position [4050, 0]
click at [488, 354] on span "database.php" at bounding box center [496, 361] width 57 height 14
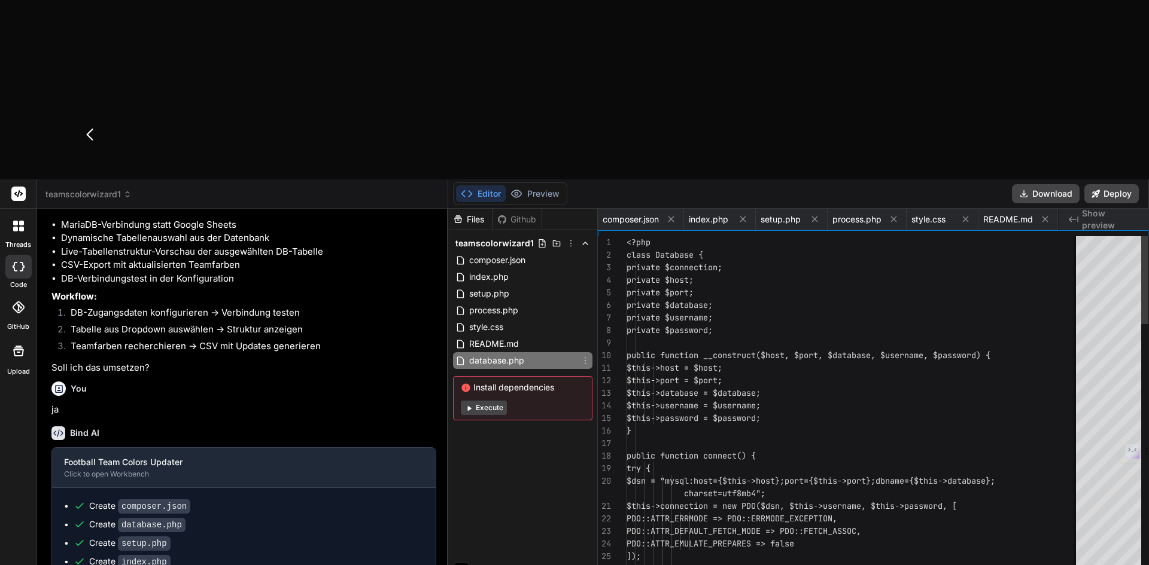
scroll to position [0, 84]
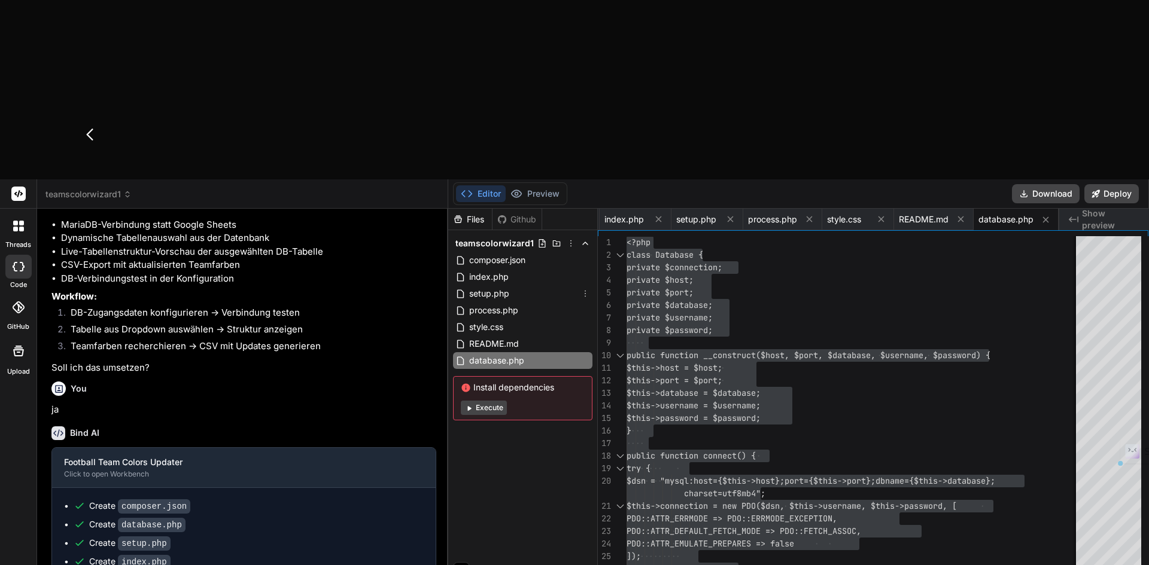
drag, startPoint x: 491, startPoint y: 115, endPoint x: 716, endPoint y: 144, distance: 226.7
click at [491, 287] on span "setup.php" at bounding box center [489, 294] width 42 height 14
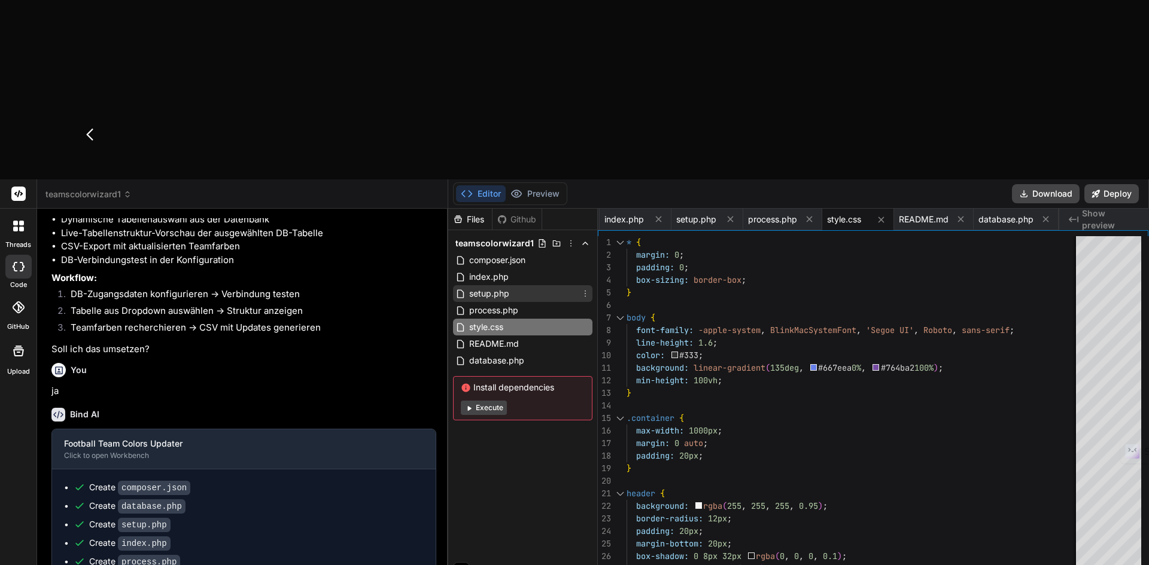
click at [483, 287] on span "setup.php" at bounding box center [489, 294] width 42 height 14
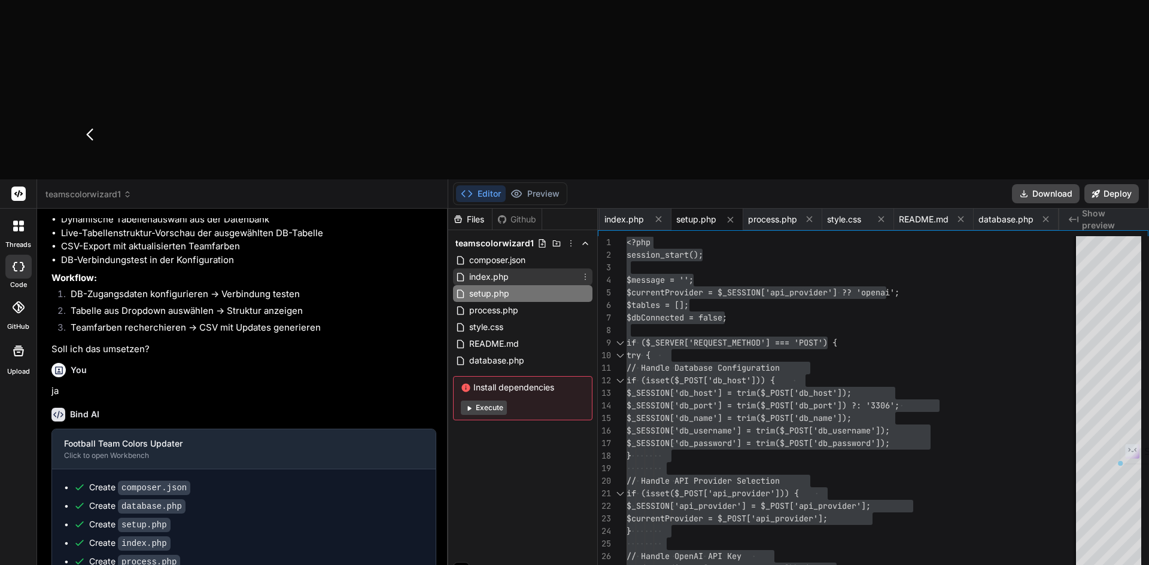
click at [486, 270] on span "index.php" at bounding box center [489, 277] width 42 height 14
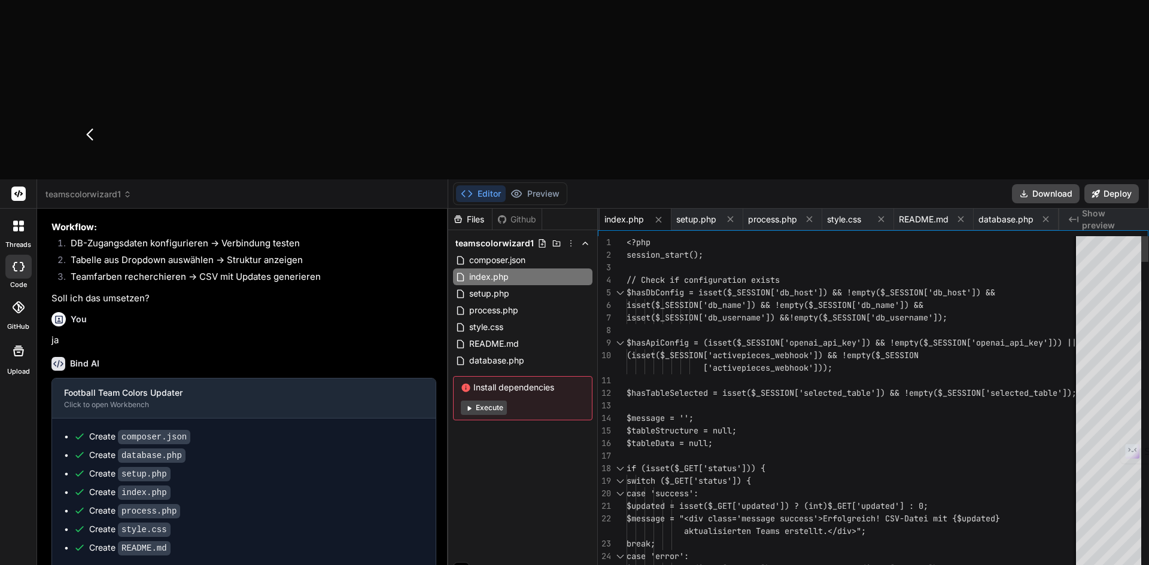
scroll to position [148, 0]
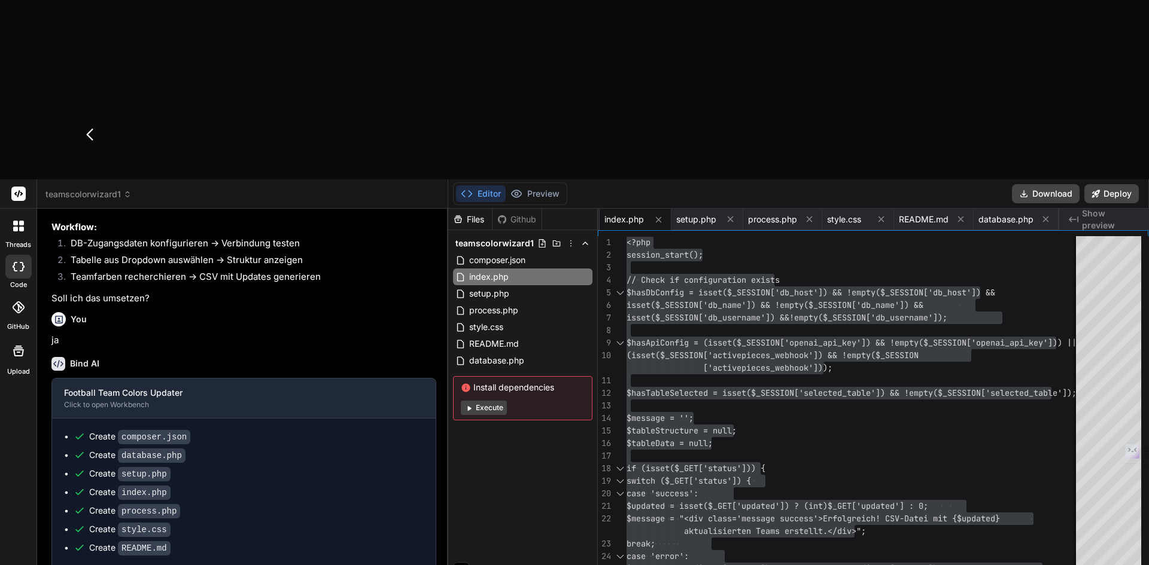
drag, startPoint x: 778, startPoint y: 43, endPoint x: 775, endPoint y: 74, distance: 31.3
click at [778, 214] on span "process.php" at bounding box center [772, 220] width 49 height 12
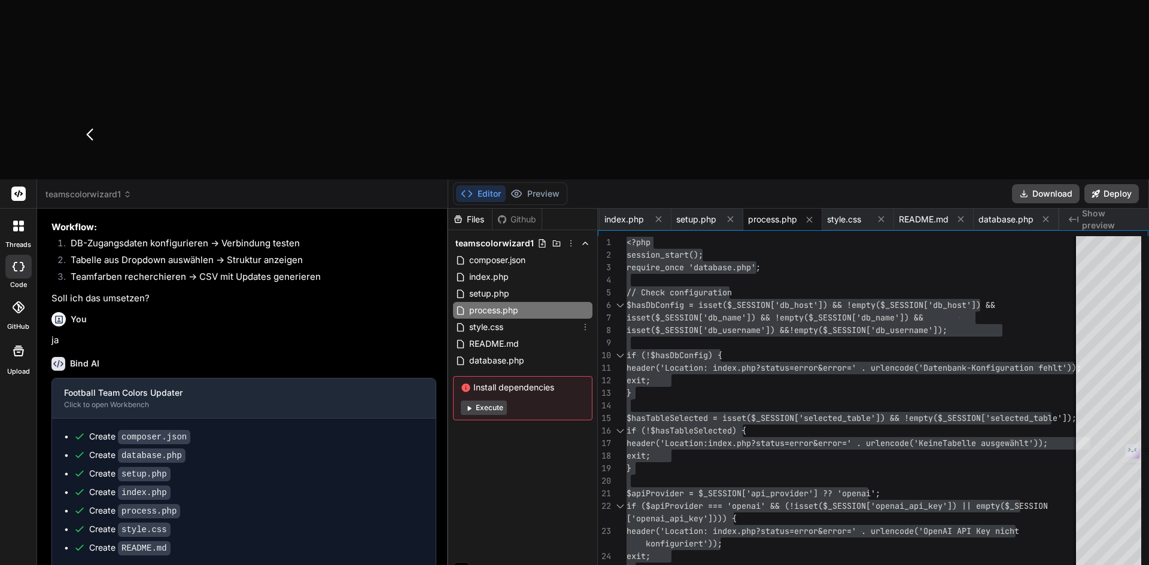
drag, startPoint x: 489, startPoint y: 147, endPoint x: 654, endPoint y: 181, distance: 168.6
click at [489, 320] on span "style.css" at bounding box center [486, 327] width 36 height 14
